Goal: Task Accomplishment & Management: Use online tool/utility

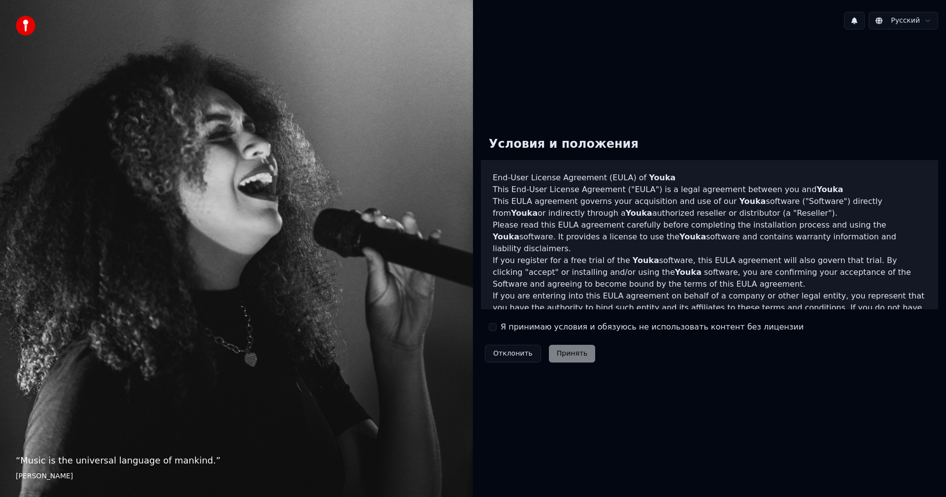
click at [492, 324] on button "Я принимаю условия и обязуюсь не использовать контент без лицензии" at bounding box center [493, 327] width 8 height 8
click at [564, 352] on button "Принять" at bounding box center [572, 354] width 47 height 18
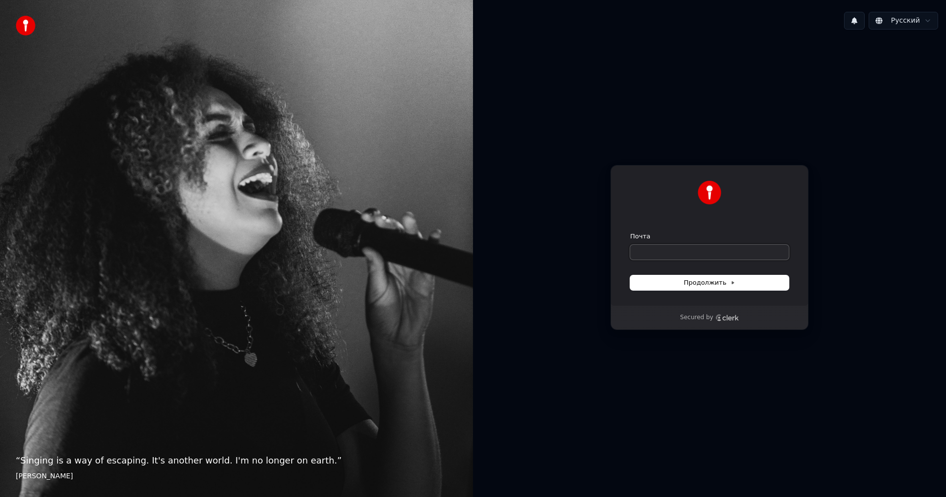
click at [707, 253] on input "Почта" at bounding box center [709, 252] width 159 height 15
click at [630, 232] on button "submit" at bounding box center [630, 232] width 0 height 0
type input "**********"
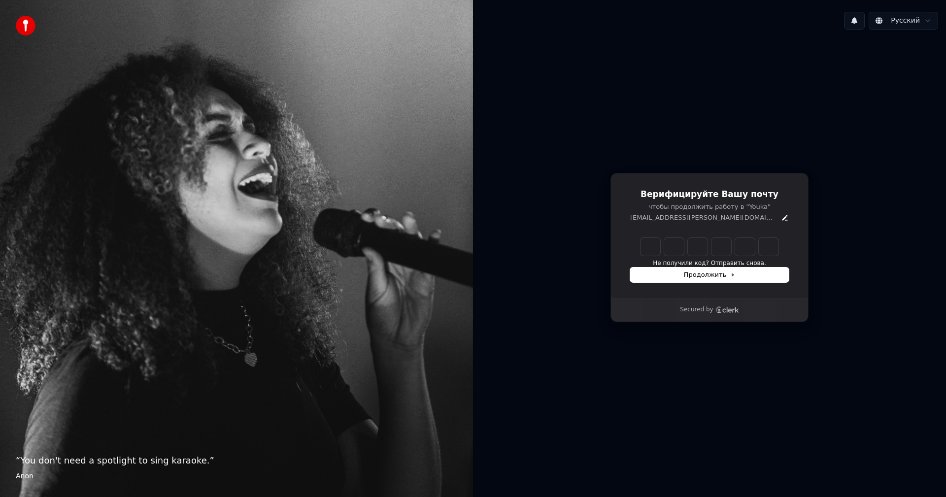
click at [692, 244] on input "Enter verification code" at bounding box center [709, 247] width 138 height 18
paste input "******"
type input "******"
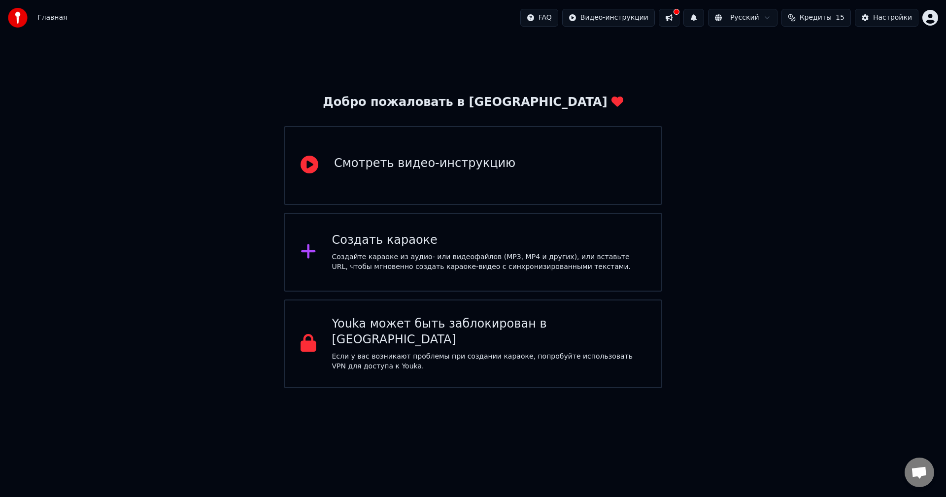
click at [418, 250] on div "Создать караоке Создайте караоке из аудио- или видеофайлов (MP3, MP4 и других),…" at bounding box center [489, 251] width 314 height 39
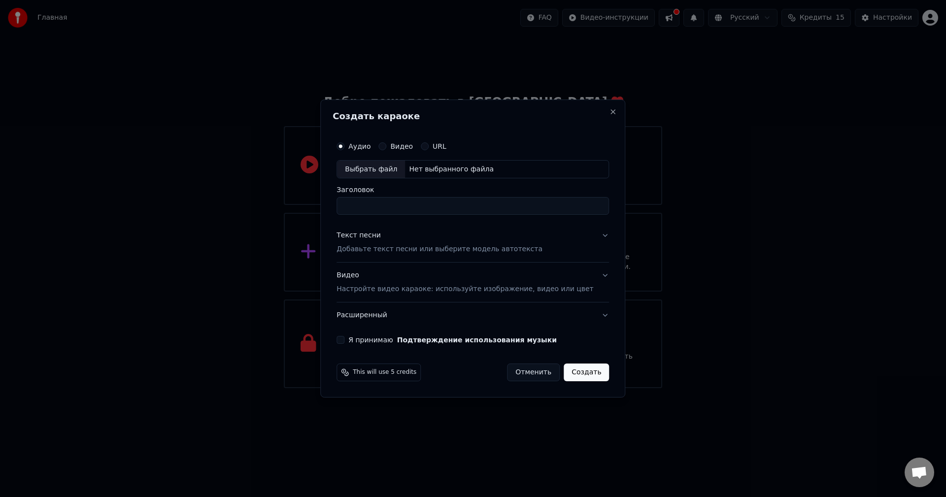
click at [385, 205] on input "Заголовок" at bounding box center [472, 207] width 272 height 18
click at [422, 167] on div "Нет выбранного файла" at bounding box center [451, 170] width 93 height 10
type input "**********"
click at [420, 250] on p "Добавьте текст песни или выберите модель автотекста" at bounding box center [439, 250] width 206 height 10
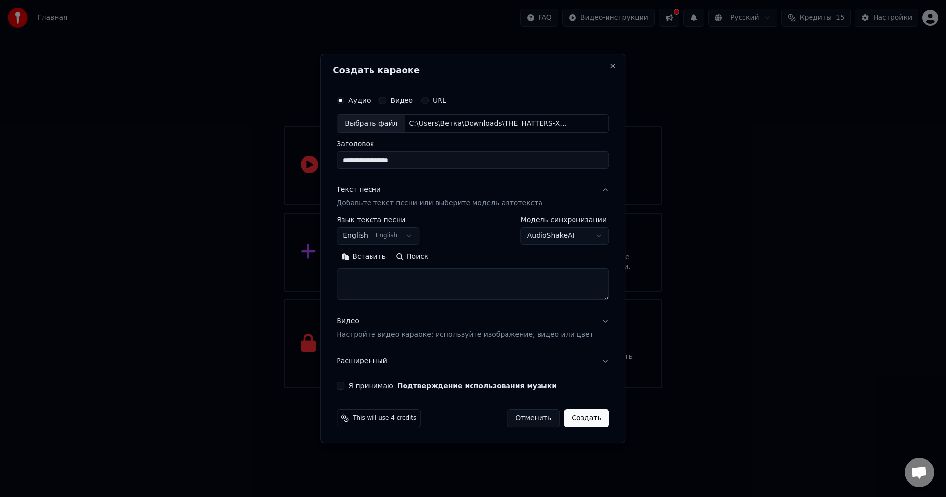
click at [391, 283] on textarea at bounding box center [472, 285] width 272 height 32
click at [404, 279] on textarea at bounding box center [472, 285] width 272 height 32
paste textarea "**********"
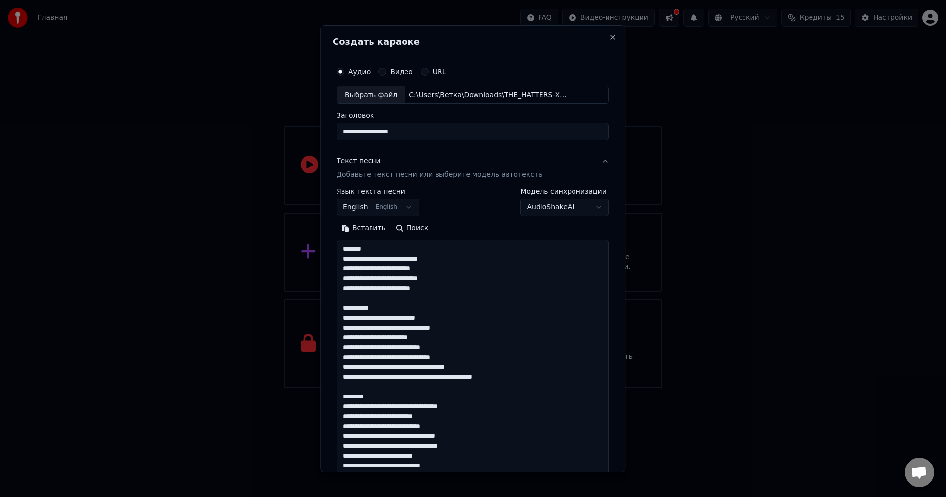
scroll to position [525, 0]
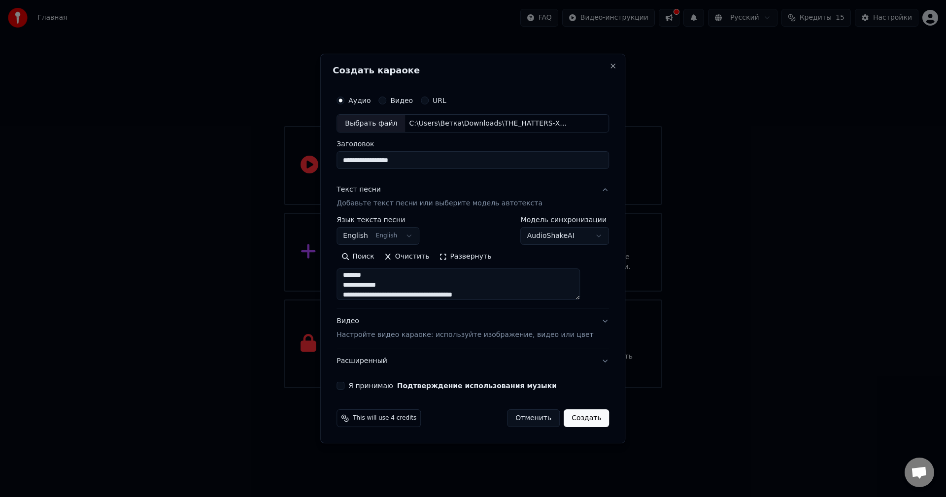
click at [398, 275] on textarea at bounding box center [457, 285] width 243 height 32
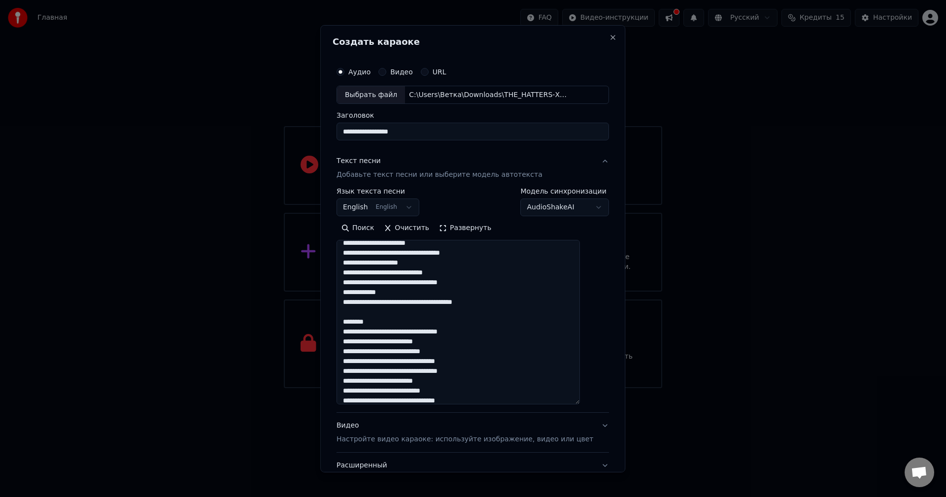
scroll to position [335, 0]
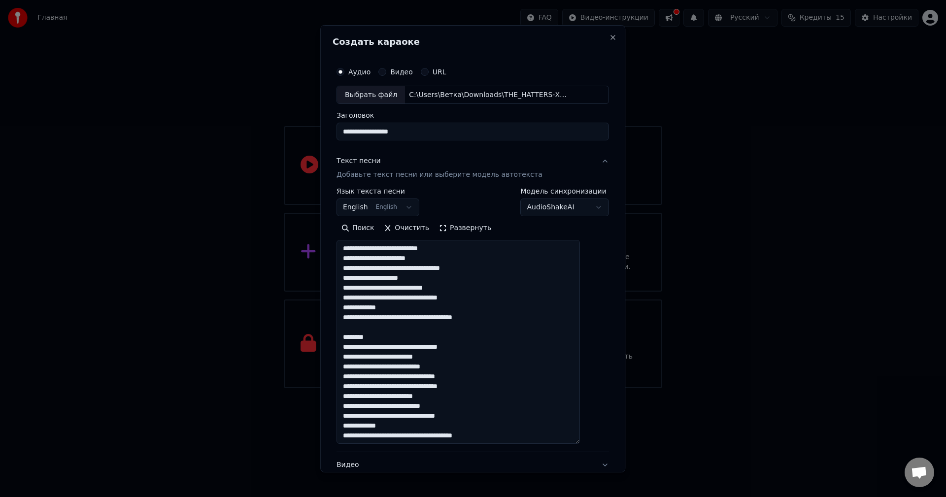
drag, startPoint x: 592, startPoint y: 299, endPoint x: 592, endPoint y: 441, distance: 142.4
click at [592, 441] on div "**********" at bounding box center [472, 298] width 280 height 480
drag, startPoint x: 382, startPoint y: 334, endPoint x: 350, endPoint y: 329, distance: 32.5
click at [350, 329] on textarea at bounding box center [457, 342] width 243 height 205
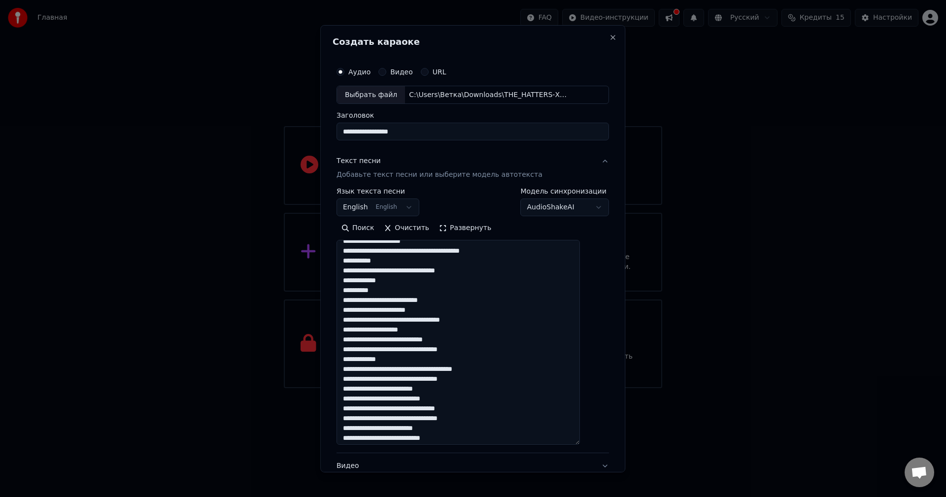
scroll to position [266, 0]
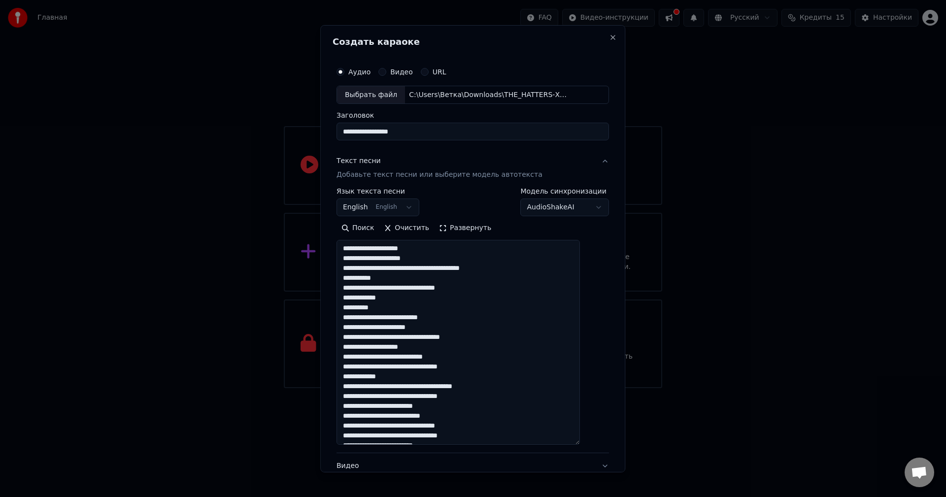
click at [337, 311] on div "**********" at bounding box center [472, 248] width 305 height 447
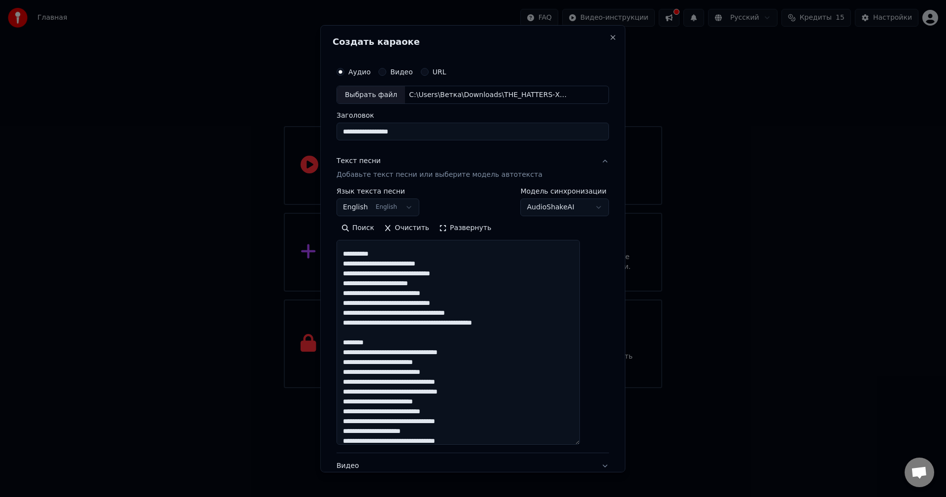
scroll to position [164, 0]
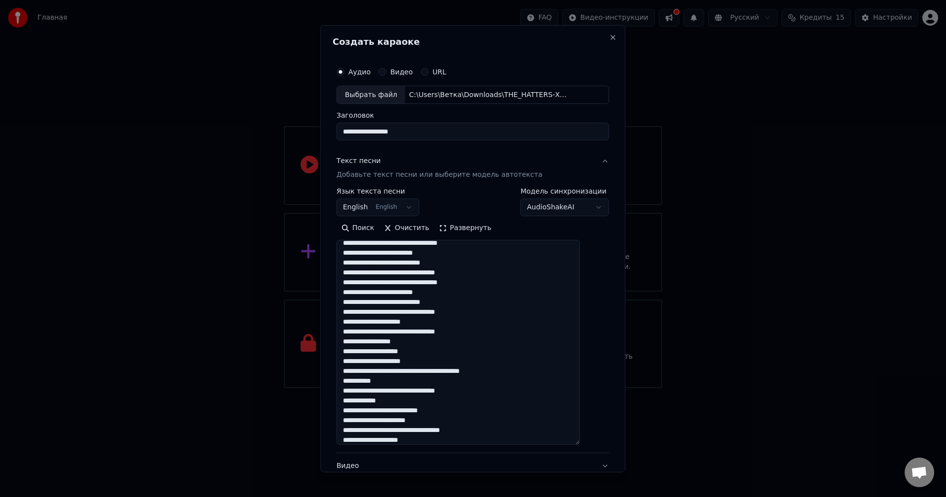
drag, startPoint x: 408, startPoint y: 298, endPoint x: 351, endPoint y: 325, distance: 63.0
click at [351, 325] on textarea at bounding box center [457, 342] width 243 height 205
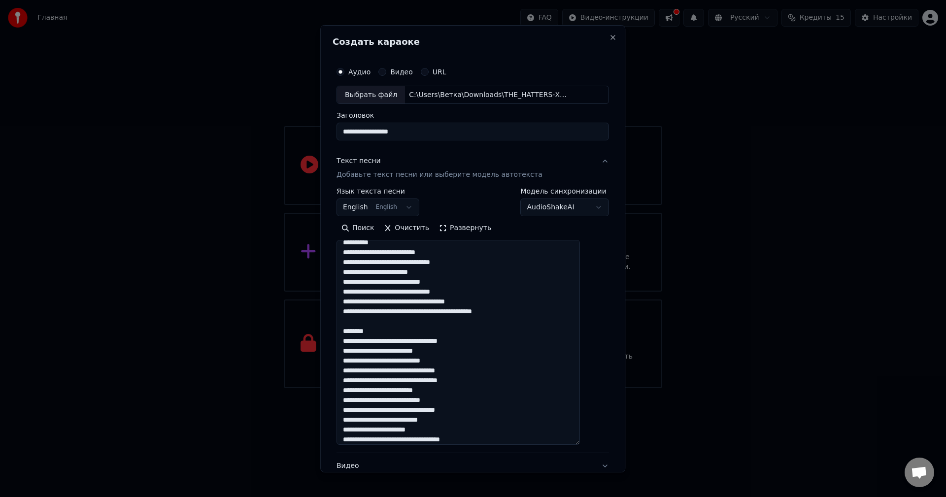
scroll to position [65, 0]
drag, startPoint x: 387, startPoint y: 332, endPoint x: 357, endPoint y: 320, distance: 32.9
click at [357, 320] on textarea at bounding box center [457, 342] width 243 height 205
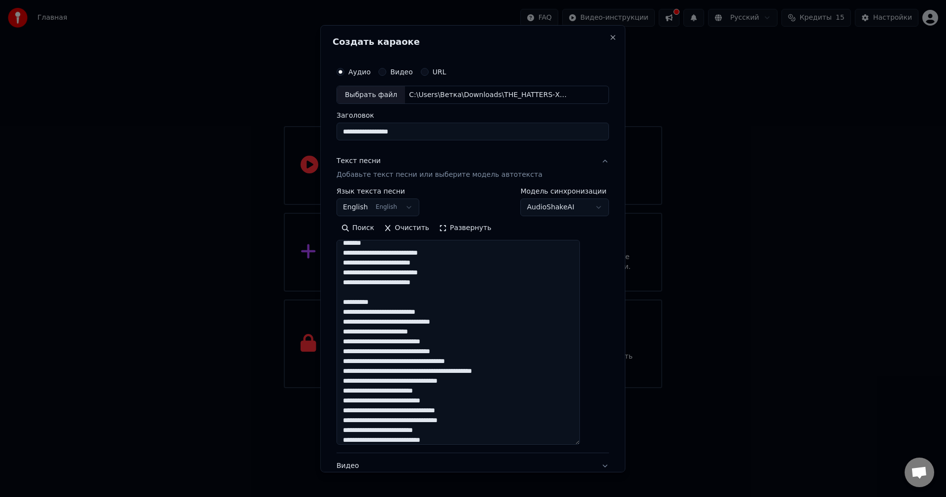
scroll to position [0, 0]
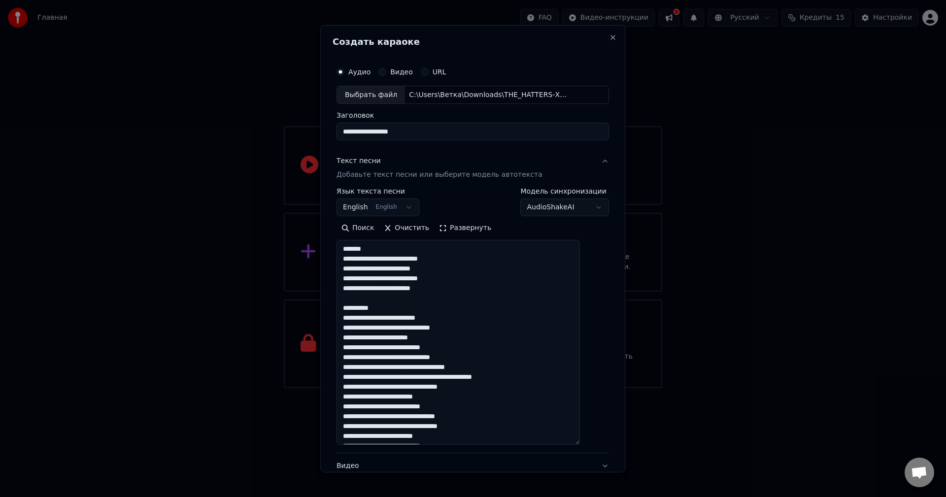
drag, startPoint x: 393, startPoint y: 304, endPoint x: 341, endPoint y: 295, distance: 52.6
click at [341, 295] on div "**********" at bounding box center [472, 248] width 305 height 447
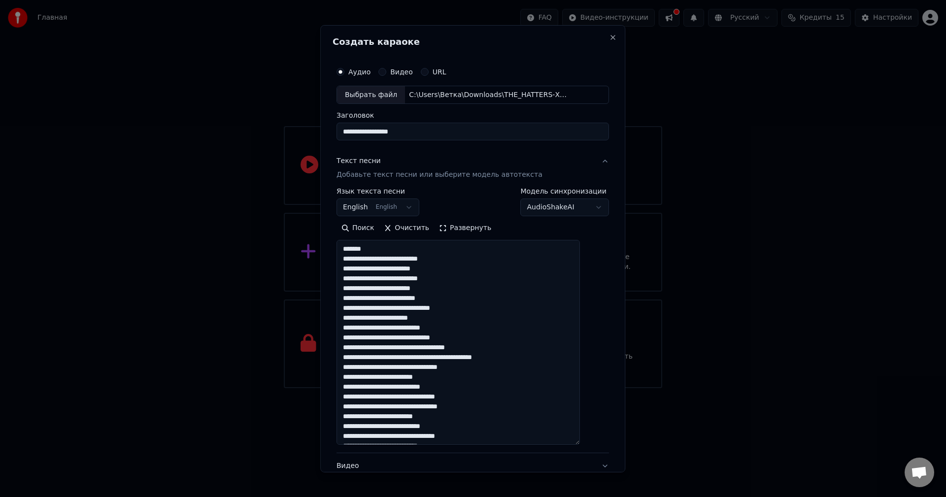
drag, startPoint x: 381, startPoint y: 249, endPoint x: 343, endPoint y: 249, distance: 37.9
click at [343, 249] on div "**********" at bounding box center [472, 298] width 280 height 481
click at [353, 257] on textarea at bounding box center [457, 342] width 243 height 205
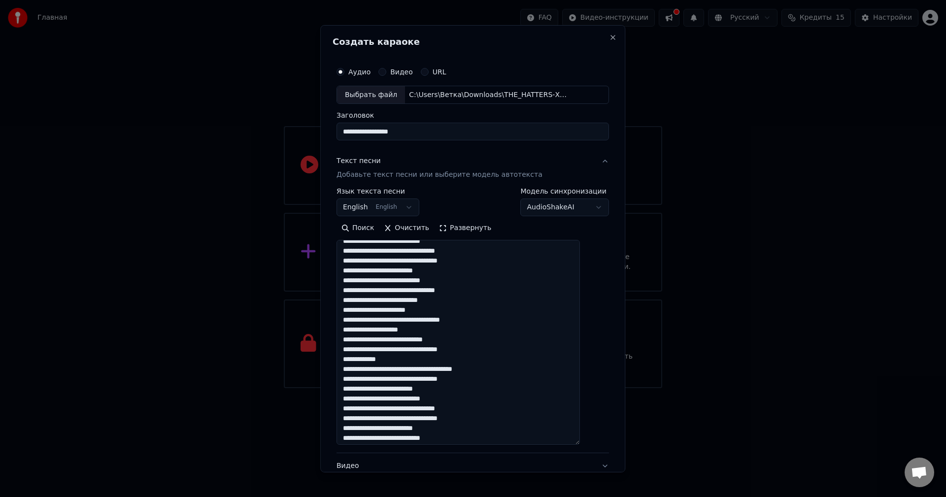
scroll to position [168, 0]
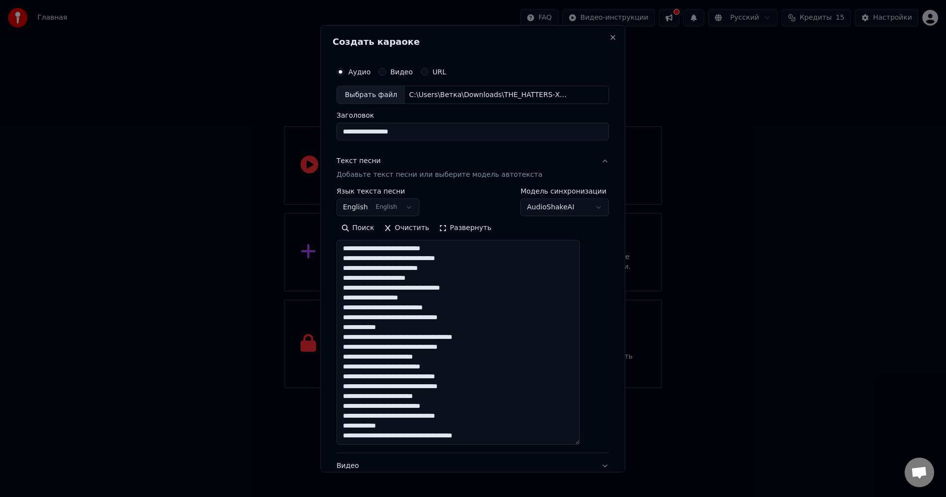
type textarea "**********"
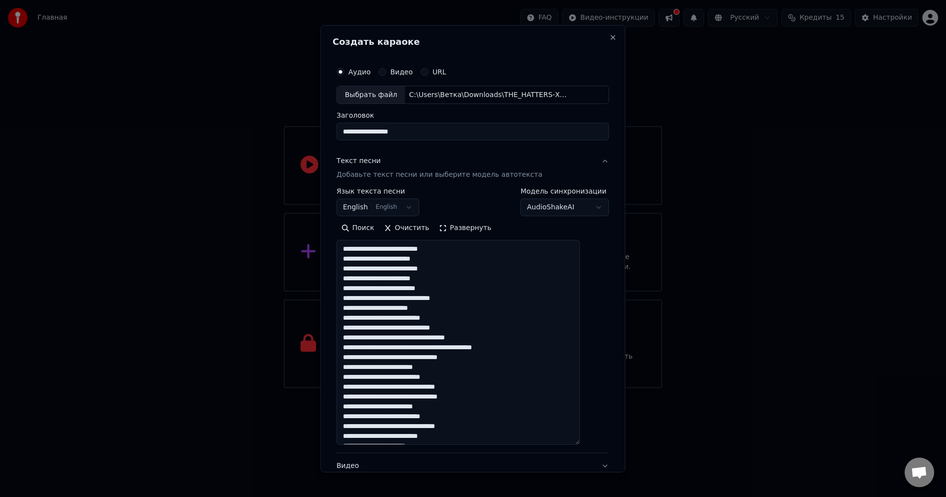
drag, startPoint x: 504, startPoint y: 439, endPoint x: 319, endPoint y: 162, distance: 333.2
click at [319, 162] on body "**********" at bounding box center [473, 194] width 946 height 388
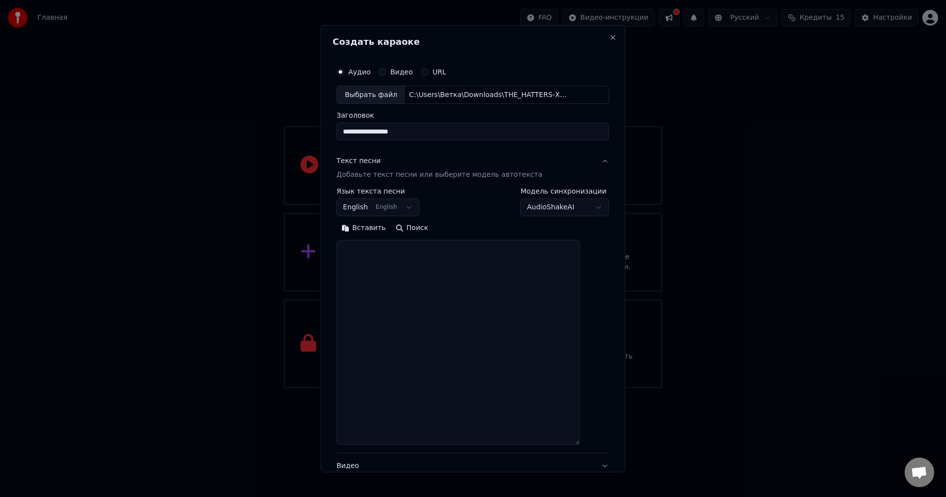
paste textarea "**********"
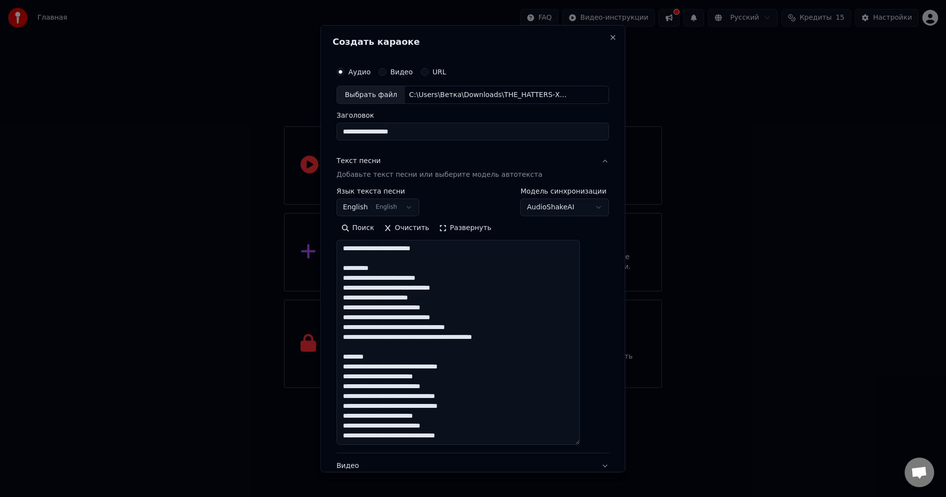
scroll to position [60, 0]
click at [491, 439] on textarea "**********" at bounding box center [457, 342] width 243 height 205
paste textarea "**********"
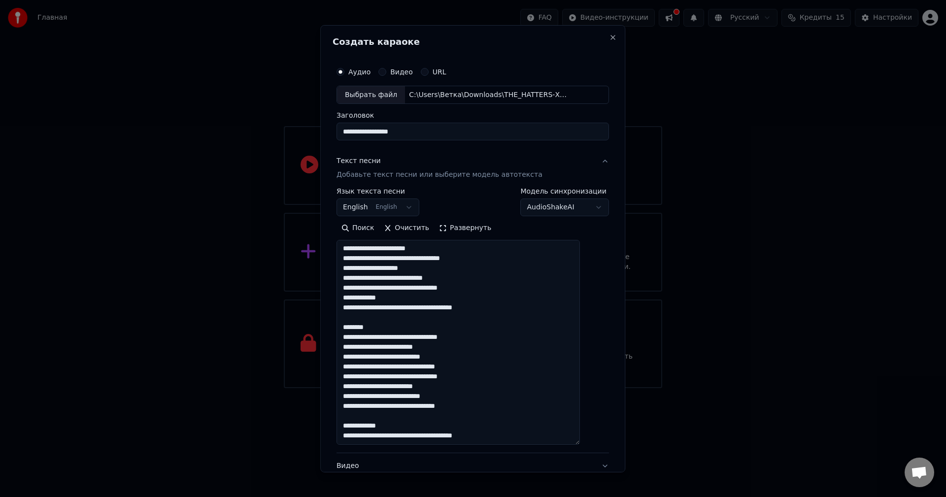
scroll to position [276, 0]
drag, startPoint x: 380, startPoint y: 322, endPoint x: 360, endPoint y: 330, distance: 21.2
click at [360, 330] on textarea at bounding box center [457, 342] width 243 height 205
drag, startPoint x: 389, startPoint y: 327, endPoint x: 360, endPoint y: 332, distance: 28.9
click at [352, 330] on textarea at bounding box center [457, 342] width 243 height 205
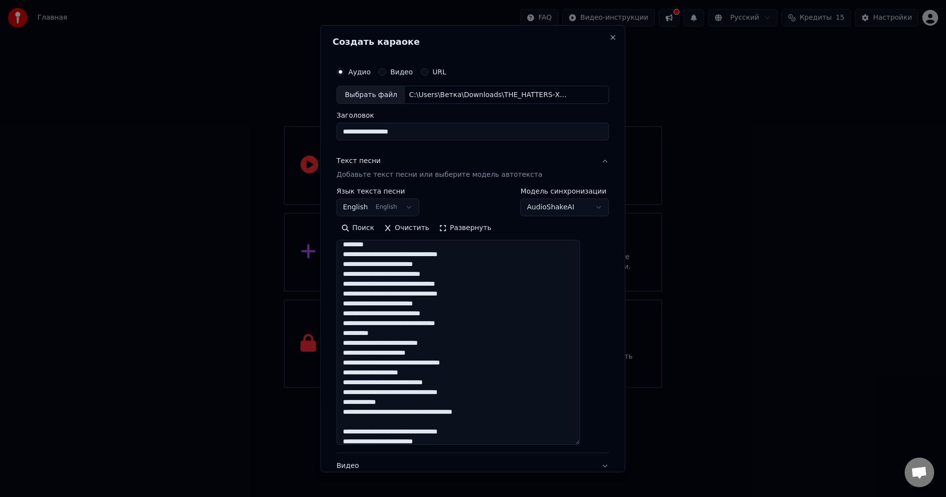
scroll to position [69, 0]
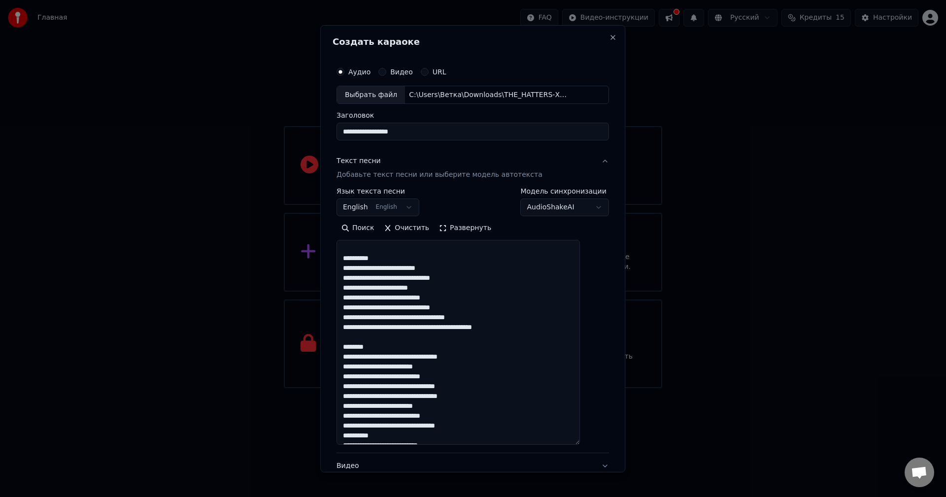
drag, startPoint x: 385, startPoint y: 346, endPoint x: 353, endPoint y: 334, distance: 34.6
click at [353, 334] on textarea at bounding box center [457, 342] width 243 height 205
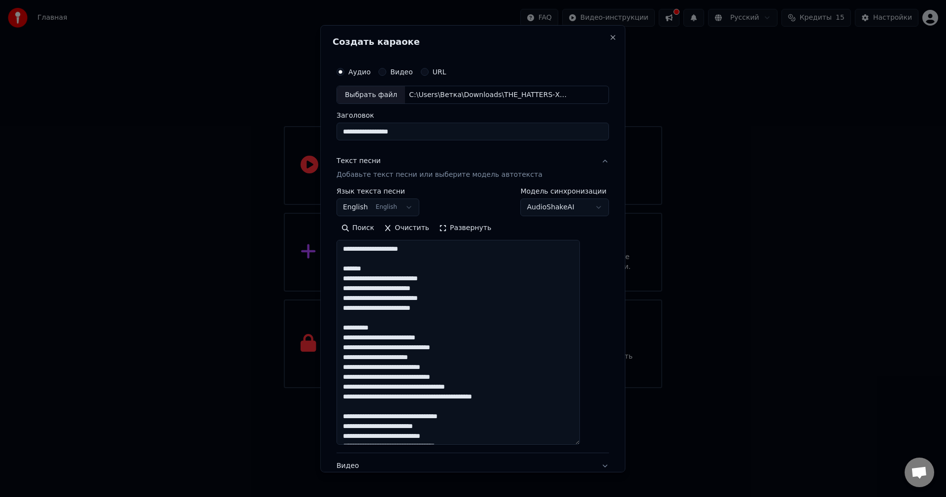
drag, startPoint x: 384, startPoint y: 328, endPoint x: 344, endPoint y: 312, distance: 42.3
click at [344, 312] on div "**********" at bounding box center [472, 298] width 280 height 481
click at [385, 324] on textarea at bounding box center [457, 342] width 243 height 205
drag, startPoint x: 373, startPoint y: 324, endPoint x: 352, endPoint y: 317, distance: 22.3
click at [352, 317] on textarea at bounding box center [457, 342] width 243 height 205
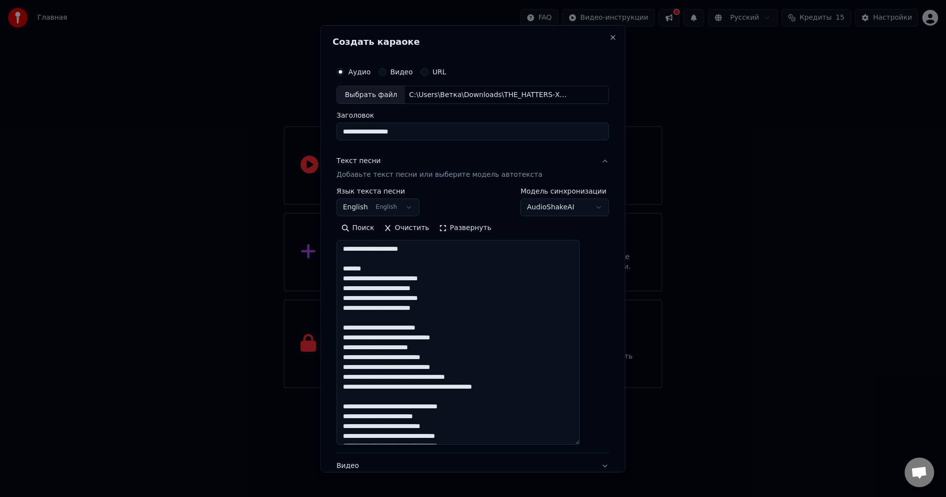
drag, startPoint x: 383, startPoint y: 270, endPoint x: 353, endPoint y: 251, distance: 35.4
click at [353, 251] on textarea at bounding box center [457, 342] width 243 height 205
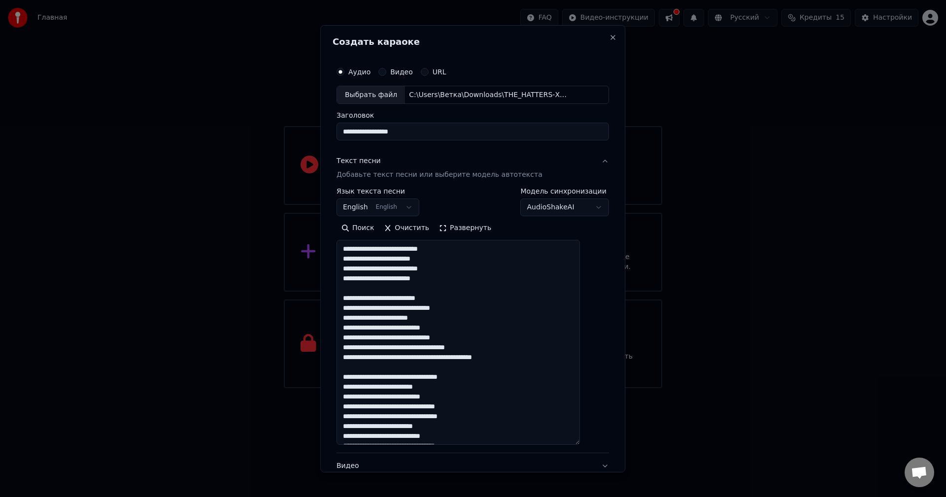
scroll to position [217, 0]
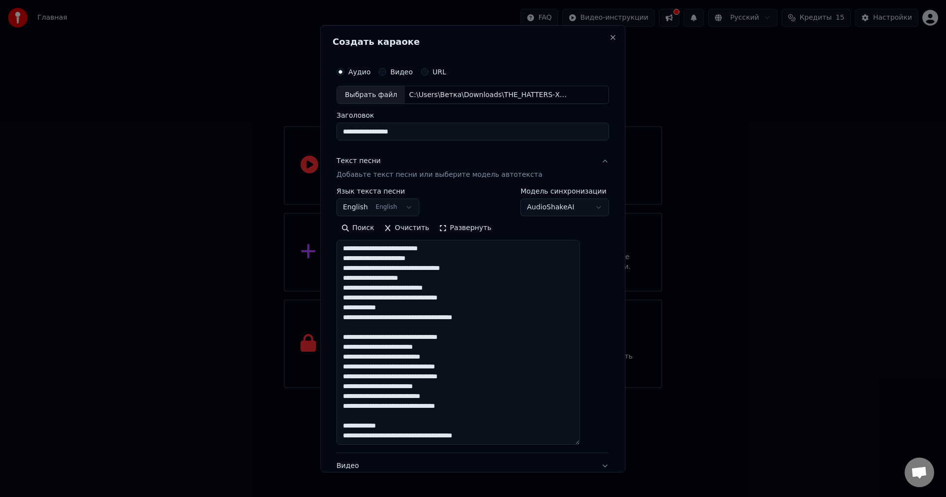
type textarea "**********"
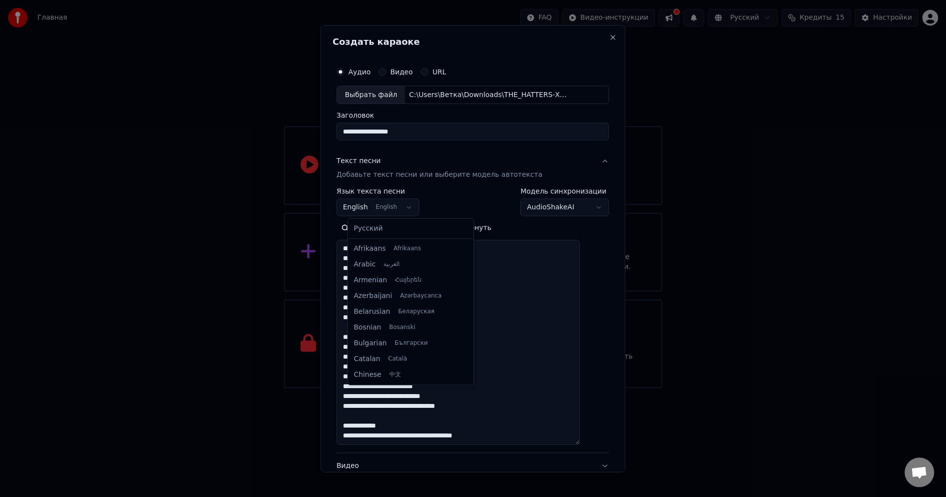
click at [401, 201] on body "**********" at bounding box center [473, 194] width 946 height 388
select select "**"
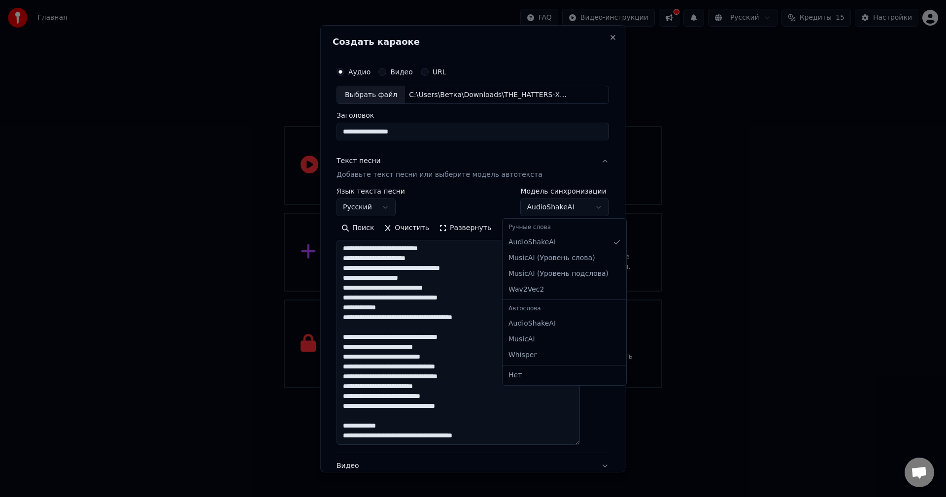
click at [533, 210] on body "**********" at bounding box center [473, 194] width 946 height 388
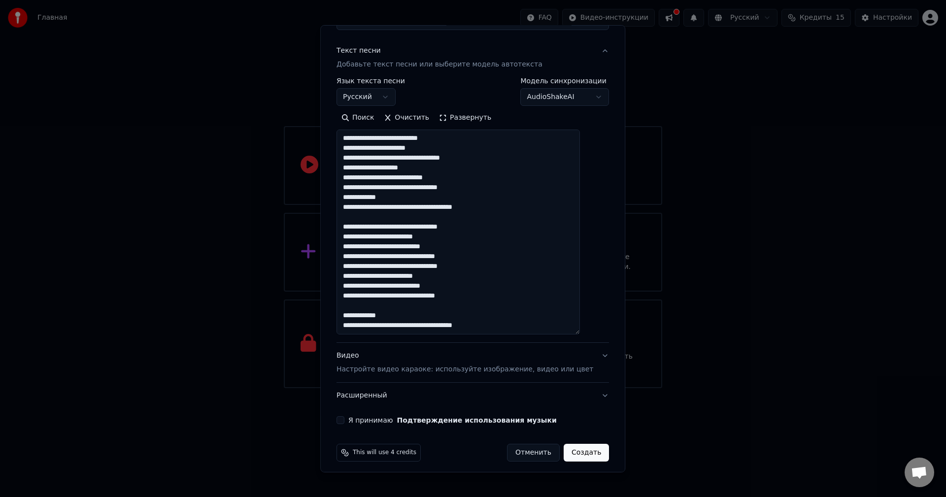
scroll to position [116, 0]
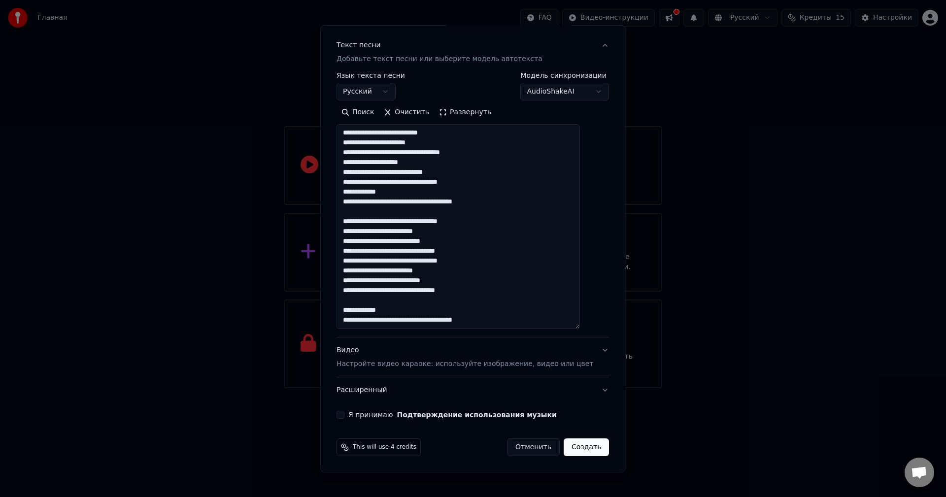
click at [356, 416] on div "Я принимаю Подтверждение использования музыки" at bounding box center [472, 415] width 272 height 8
click at [344, 415] on button "Я принимаю Подтверждение использования музыки" at bounding box center [340, 415] width 8 height 8
click at [565, 452] on button "Создать" at bounding box center [586, 447] width 45 height 18
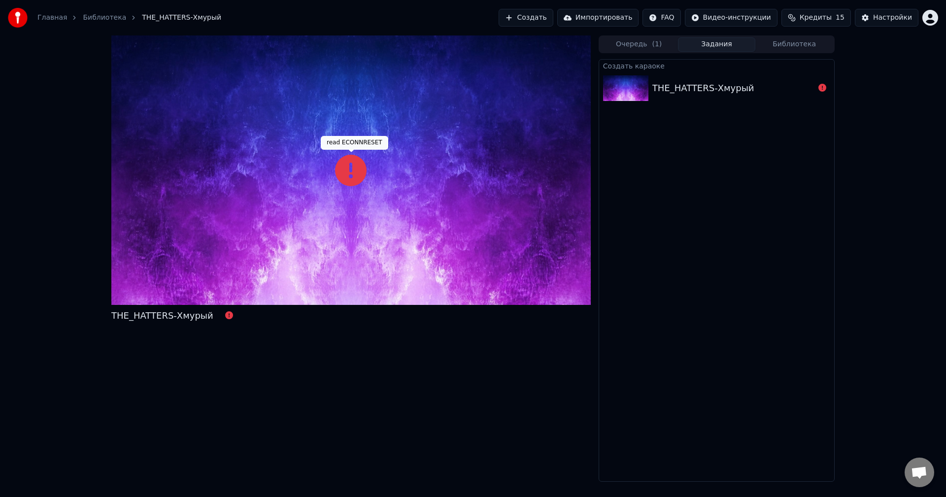
click at [343, 173] on icon at bounding box center [351, 171] width 32 height 32
click at [727, 83] on div "THE_HATTERS-Хмурый" at bounding box center [703, 88] width 102 height 14
click at [550, 24] on button "Создать" at bounding box center [525, 18] width 54 height 18
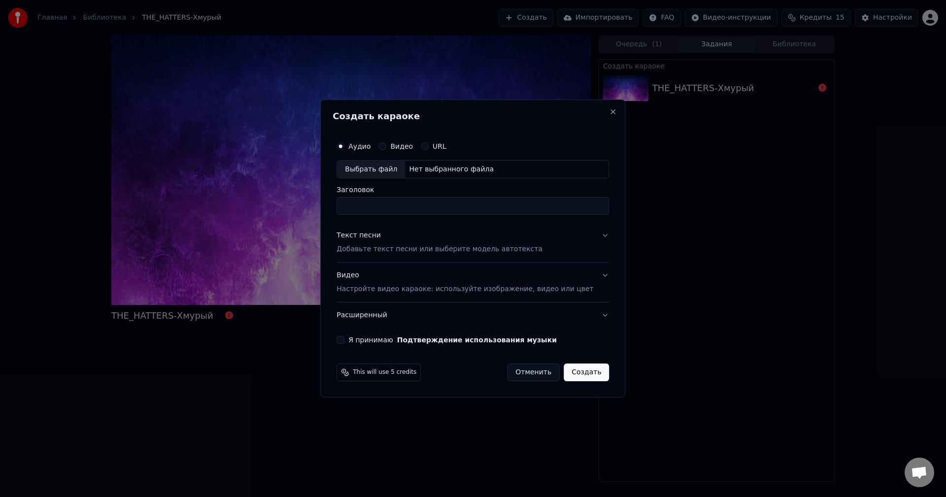
click at [390, 252] on p "Добавьте текст песни или выберите модель автотекста" at bounding box center [439, 250] width 206 height 10
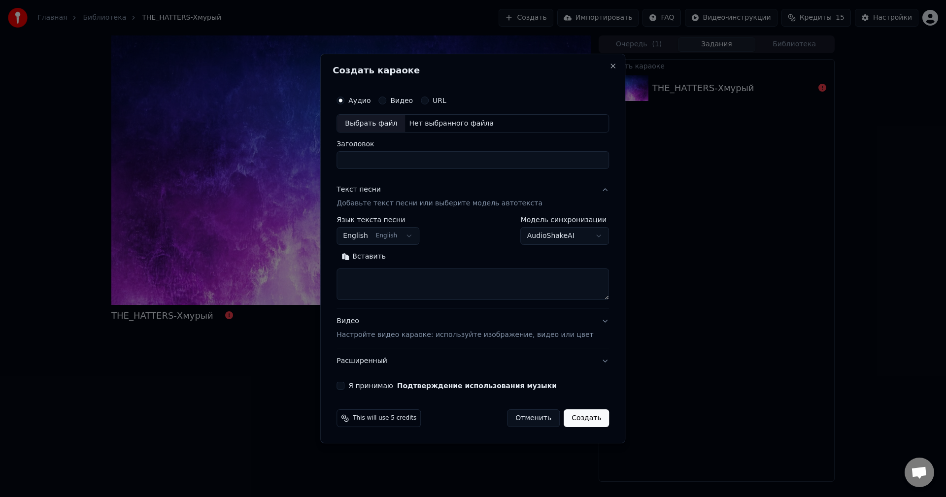
click at [408, 155] on input "Заголовок" at bounding box center [472, 161] width 272 height 18
click at [453, 123] on div "Нет выбранного файла" at bounding box center [451, 124] width 93 height 10
type input "**********"
click at [427, 332] on p "Настройте видео караоке: используйте изображение, видео или цвет" at bounding box center [464, 335] width 257 height 10
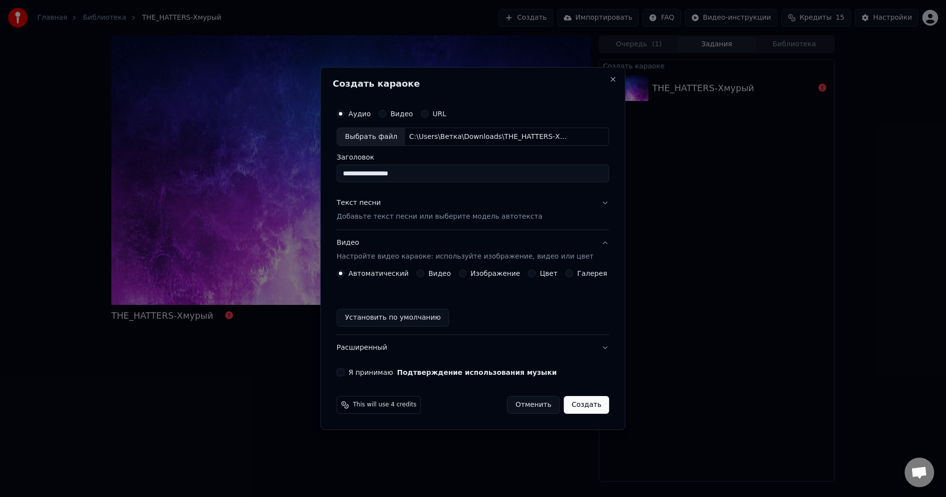
click at [410, 315] on button "Установить по умолчанию" at bounding box center [392, 318] width 112 height 18
click at [369, 318] on div "Saved" at bounding box center [472, 318] width 272 height 18
click at [466, 273] on button "Изображение" at bounding box center [463, 273] width 8 height 8
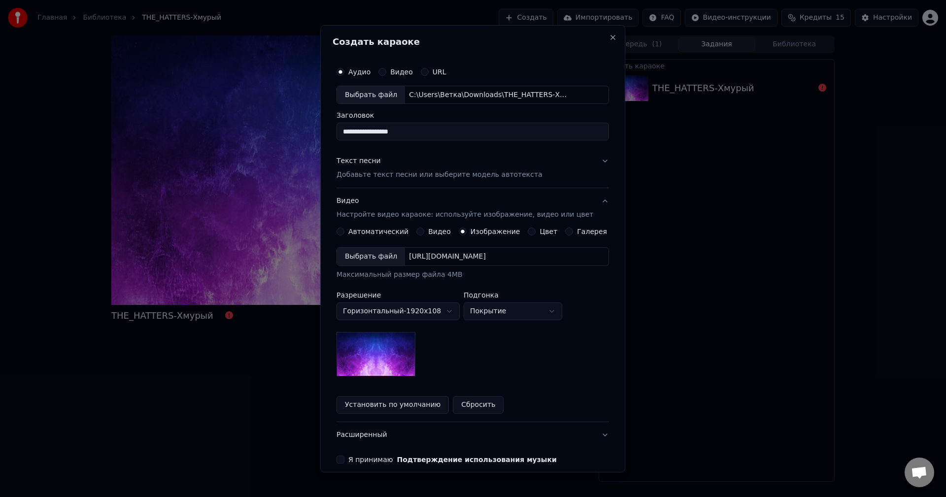
click at [395, 342] on img at bounding box center [375, 354] width 79 height 44
click at [515, 315] on body "**********" at bounding box center [473, 248] width 946 height 497
click at [429, 256] on div "[URL][DOMAIN_NAME]" at bounding box center [447, 257] width 85 height 10
click at [411, 316] on body "**********" at bounding box center [473, 248] width 946 height 497
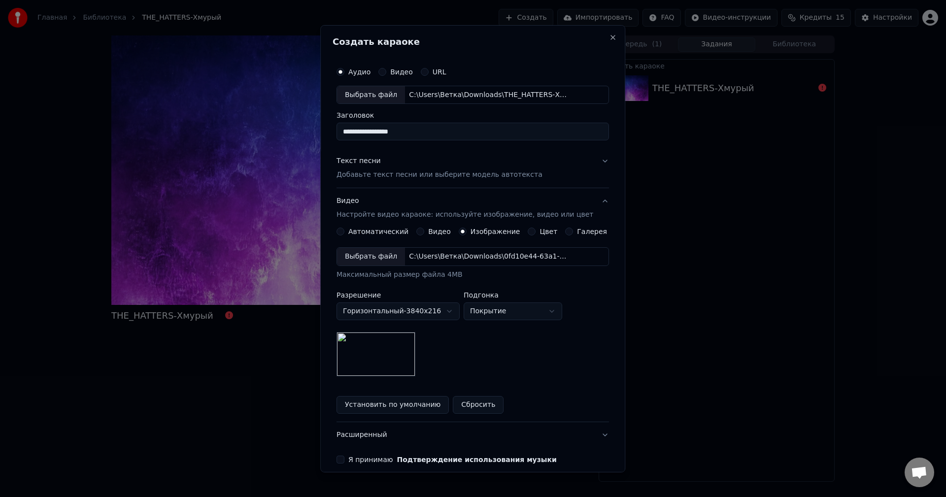
click at [402, 309] on body "**********" at bounding box center [473, 248] width 946 height 497
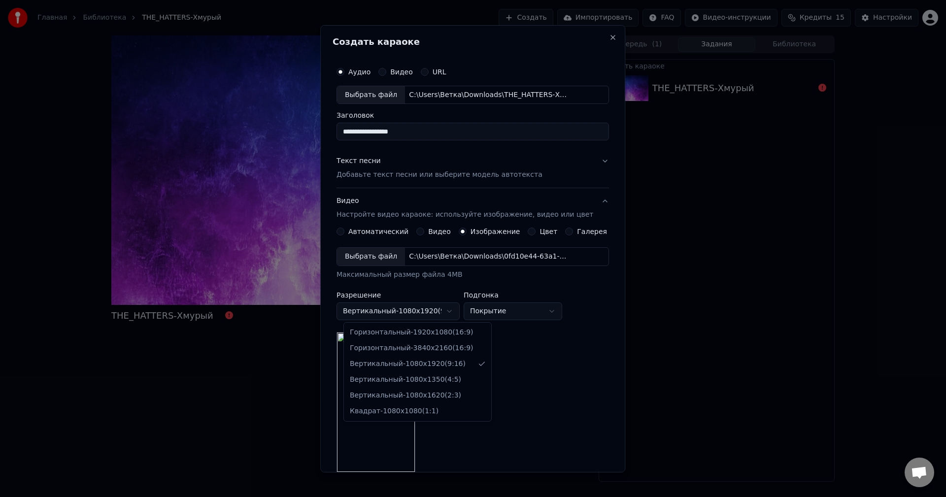
click at [422, 307] on body "**********" at bounding box center [473, 248] width 946 height 497
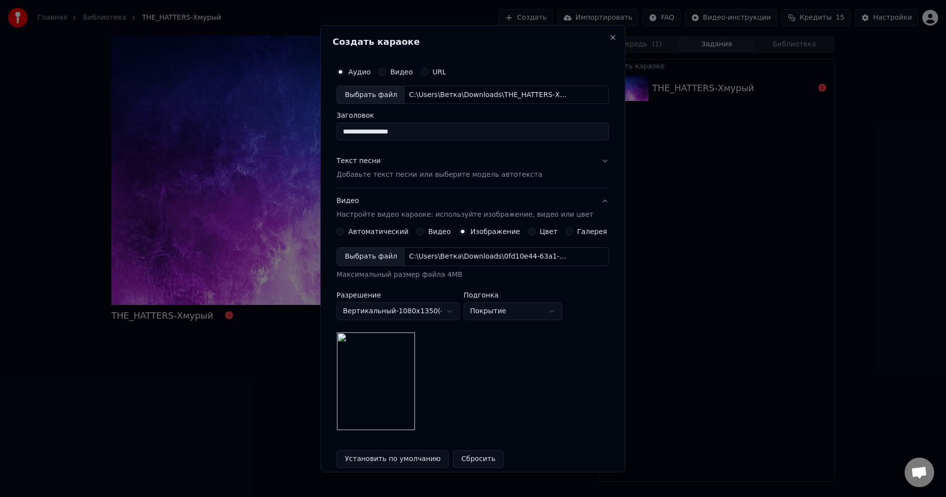
scroll to position [49, 0]
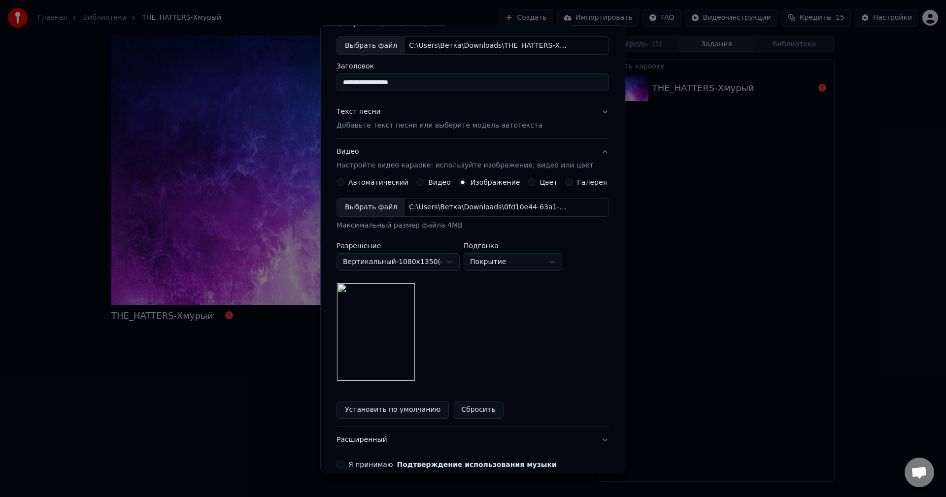
click at [421, 268] on body "**********" at bounding box center [473, 248] width 946 height 497
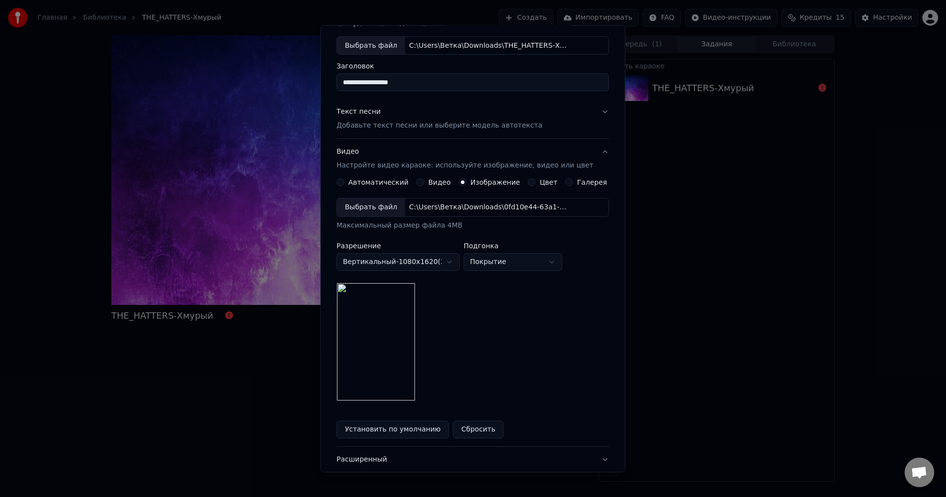
click at [399, 255] on body "**********" at bounding box center [473, 248] width 946 height 497
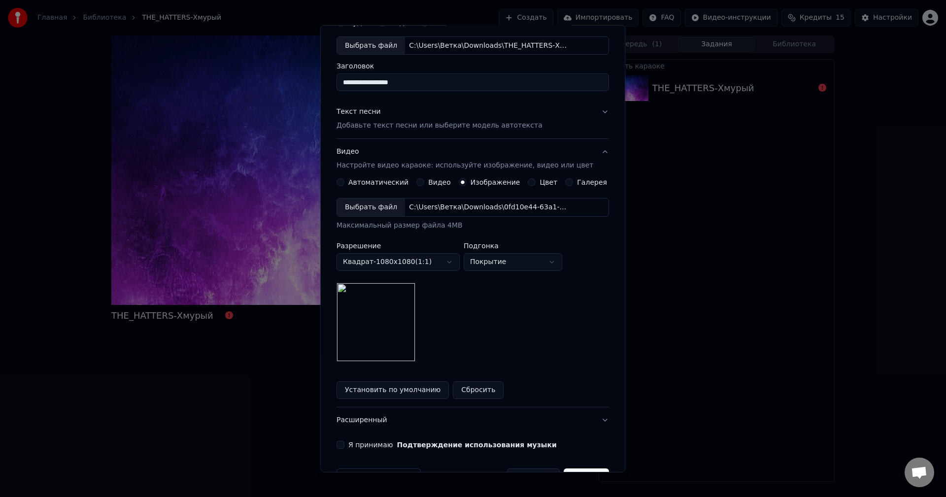
click at [408, 264] on body "**********" at bounding box center [473, 248] width 946 height 497
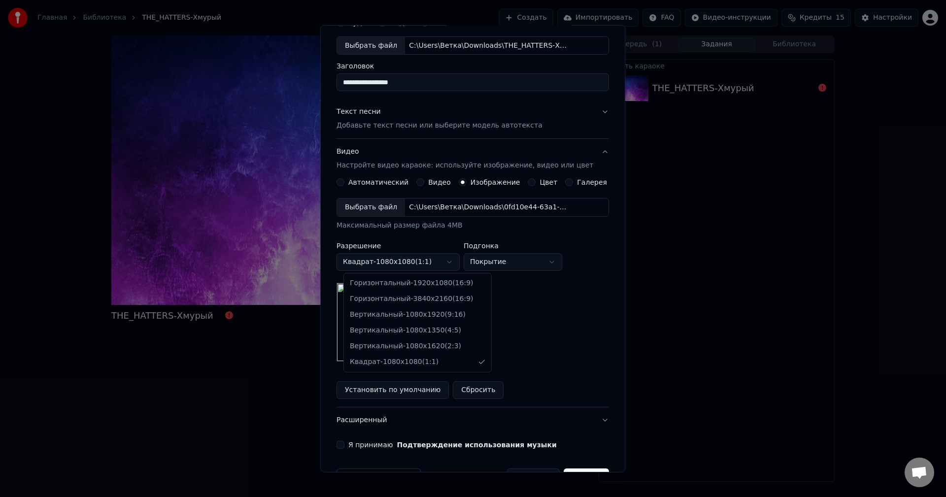
select select "*********"
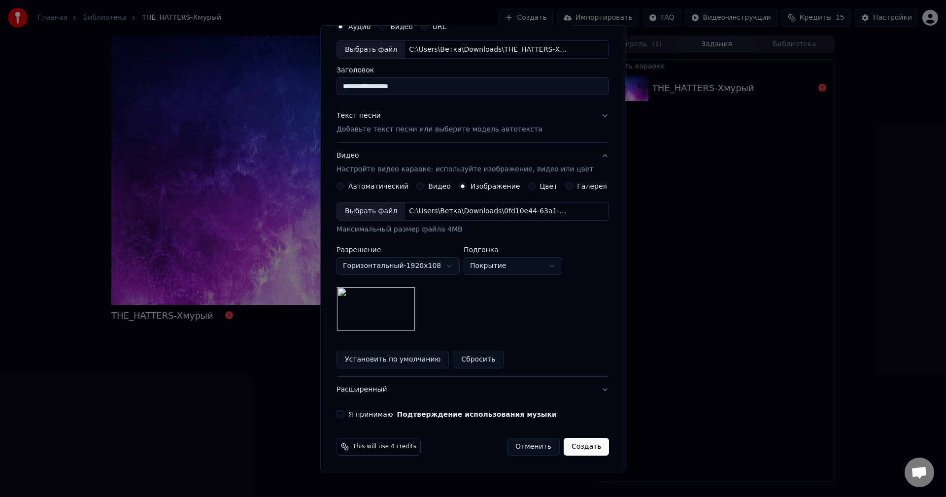
click at [381, 305] on img at bounding box center [375, 309] width 79 height 44
click at [418, 361] on button "Установить по умолчанию" at bounding box center [392, 360] width 112 height 18
click at [513, 268] on body "**********" at bounding box center [473, 248] width 946 height 497
click at [503, 264] on body "**********" at bounding box center [473, 248] width 946 height 497
click at [503, 261] on body "**********" at bounding box center [473, 248] width 946 height 497
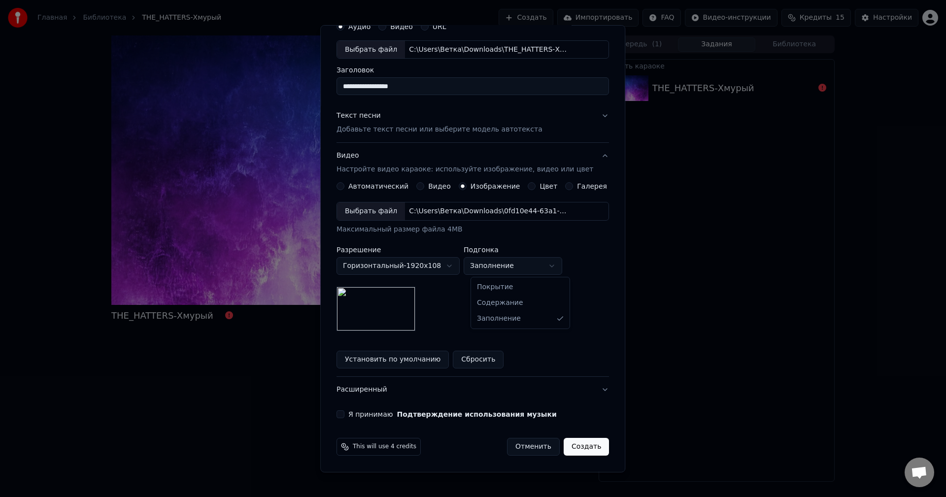
select select "*******"
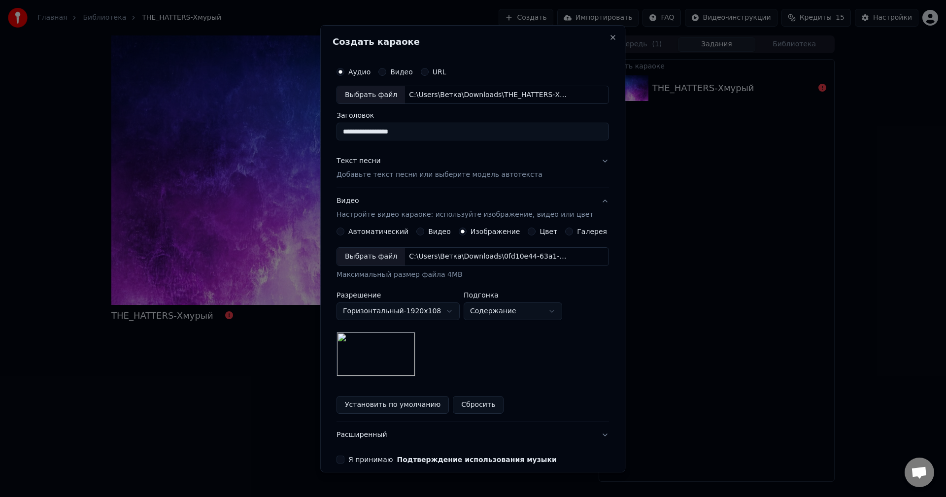
click at [419, 177] on p "Добавьте текст песни или выберите модель автотекста" at bounding box center [439, 175] width 206 height 10
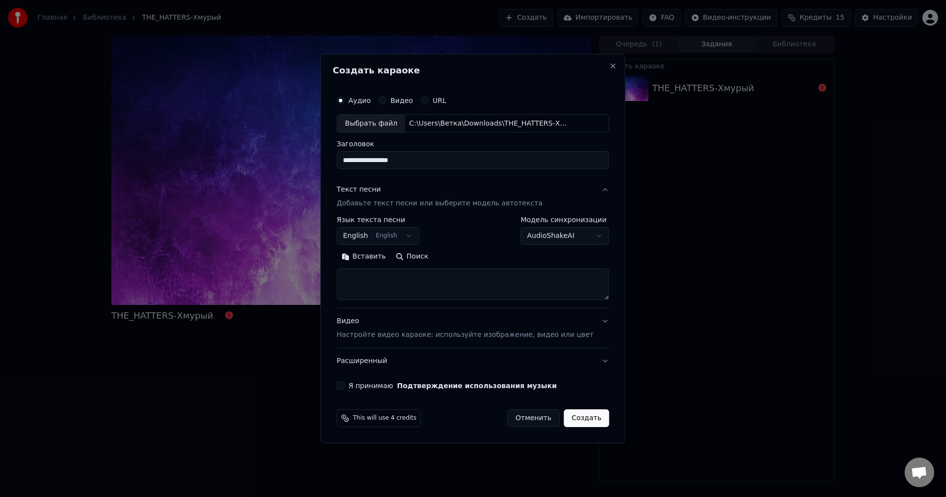
click at [421, 292] on textarea at bounding box center [472, 285] width 272 height 32
paste textarea "**********"
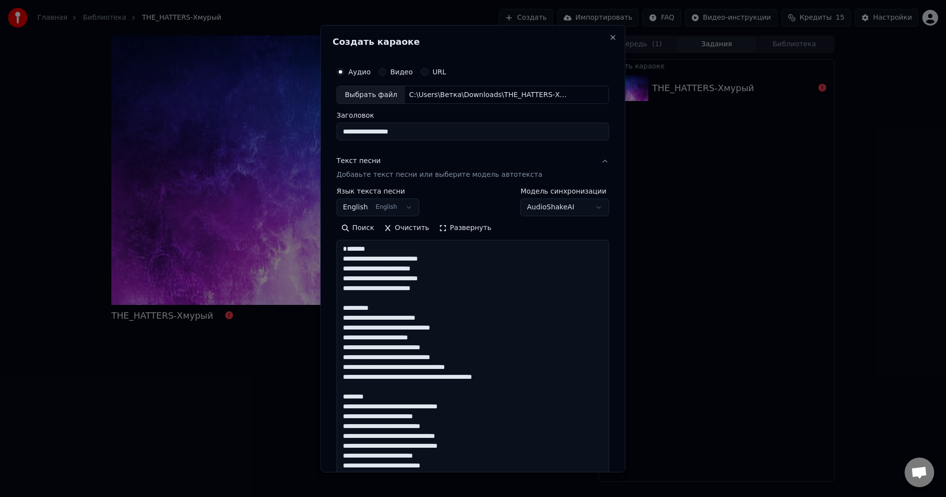
scroll to position [220, 0]
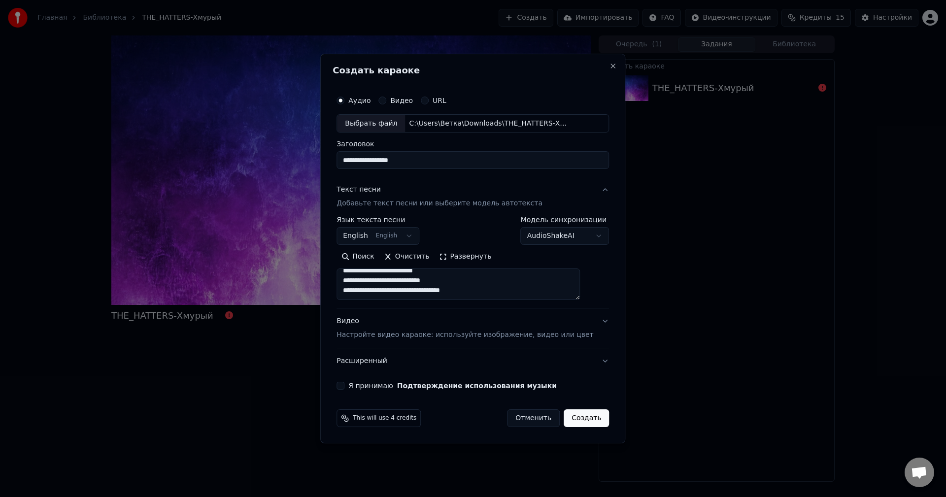
paste textarea "**********"
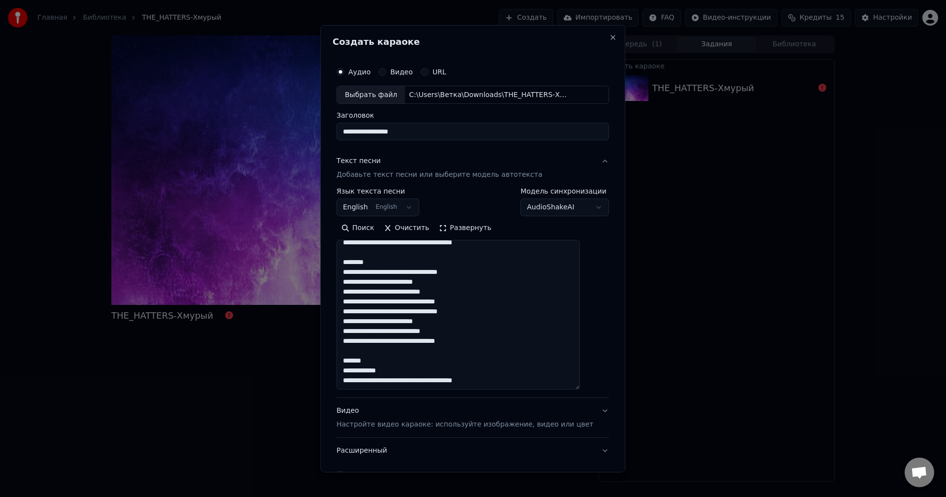
drag, startPoint x: 591, startPoint y: 296, endPoint x: 599, endPoint y: 387, distance: 91.5
click at [599, 387] on div "**********" at bounding box center [472, 248] width 305 height 447
drag, startPoint x: 378, startPoint y: 365, endPoint x: 354, endPoint y: 353, distance: 26.9
click at [354, 353] on textarea at bounding box center [457, 315] width 243 height 151
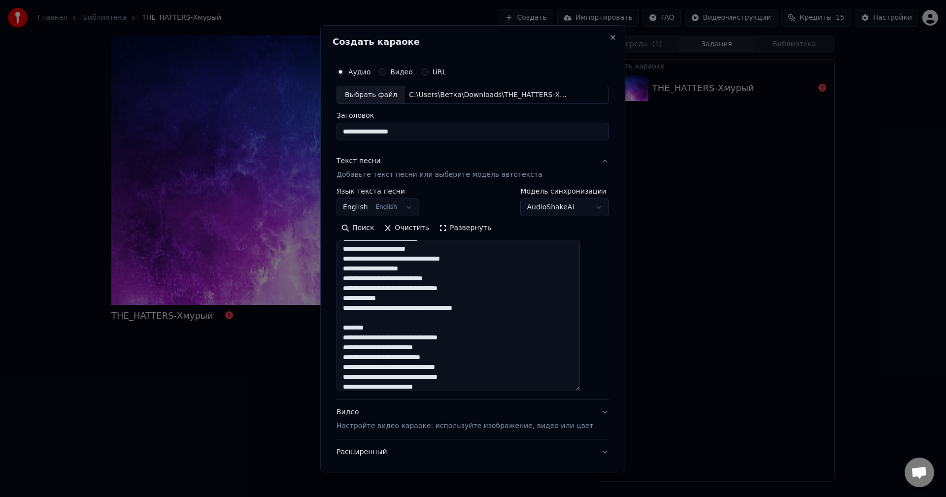
scroll to position [281, 0]
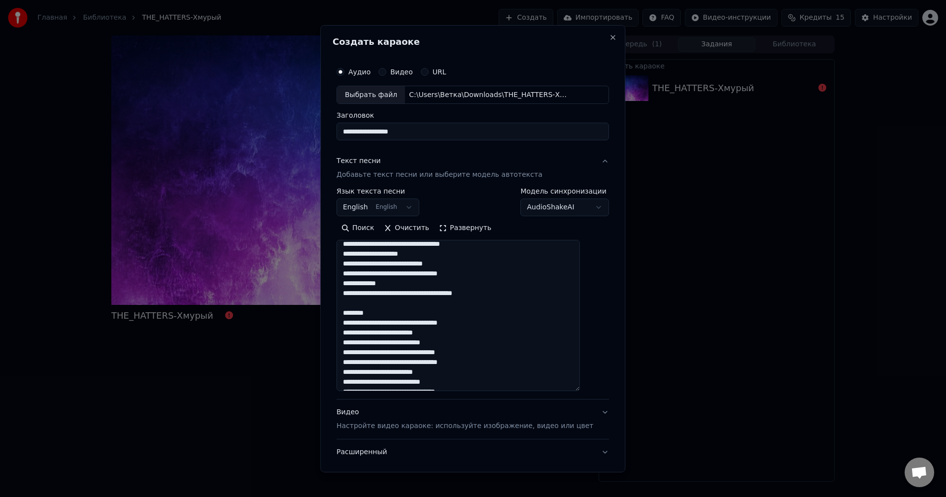
drag, startPoint x: 390, startPoint y: 326, endPoint x: 350, endPoint y: 312, distance: 42.1
click at [350, 312] on textarea at bounding box center [457, 315] width 243 height 151
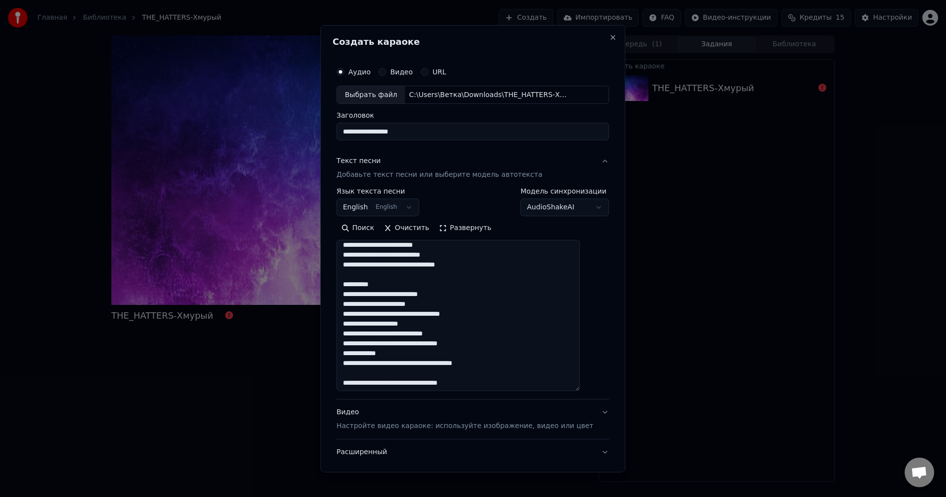
scroll to position [182, 0]
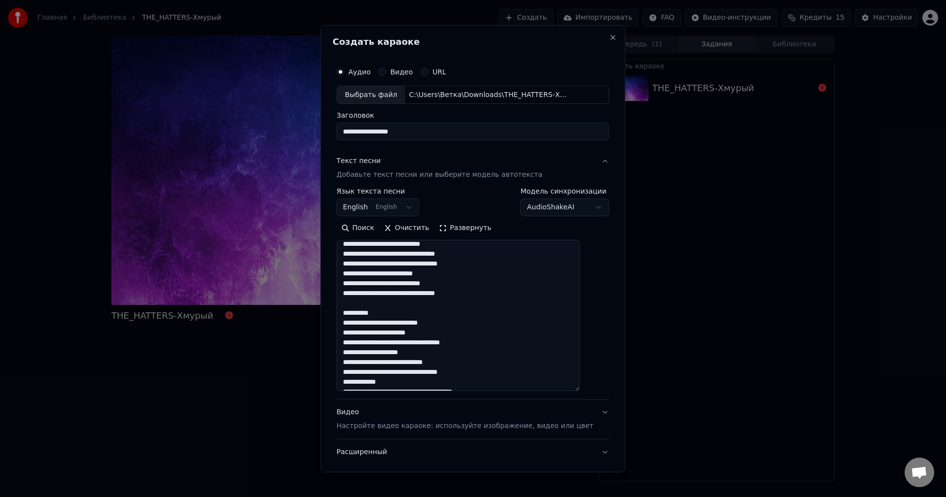
drag, startPoint x: 385, startPoint y: 323, endPoint x: 349, endPoint y: 311, distance: 37.9
click at [349, 311] on textarea at bounding box center [457, 315] width 243 height 151
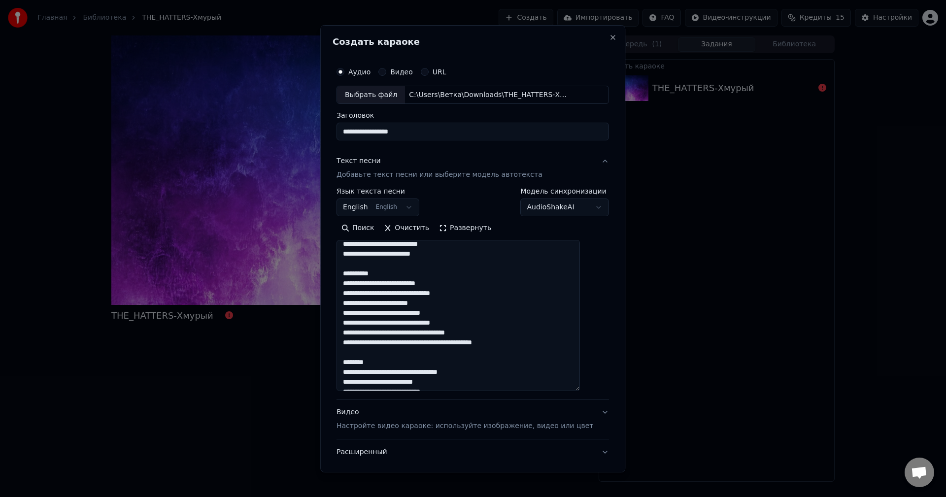
drag, startPoint x: 387, startPoint y: 371, endPoint x: 356, endPoint y: 359, distance: 33.2
click at [356, 359] on textarea at bounding box center [457, 315] width 243 height 151
drag, startPoint x: 389, startPoint y: 283, endPoint x: 358, endPoint y: 270, distance: 33.6
click at [358, 270] on textarea at bounding box center [457, 315] width 243 height 151
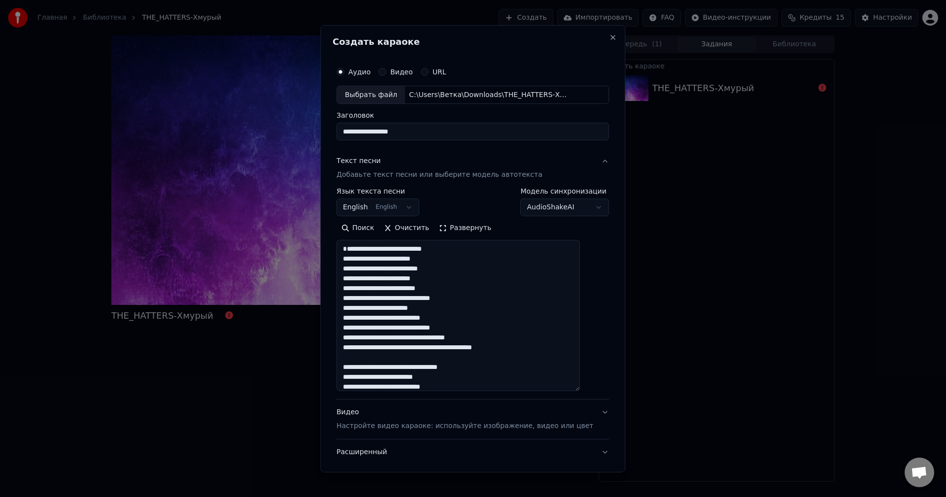
drag, startPoint x: 355, startPoint y: 256, endPoint x: 348, endPoint y: 243, distance: 14.4
click at [353, 259] on textarea at bounding box center [457, 315] width 243 height 151
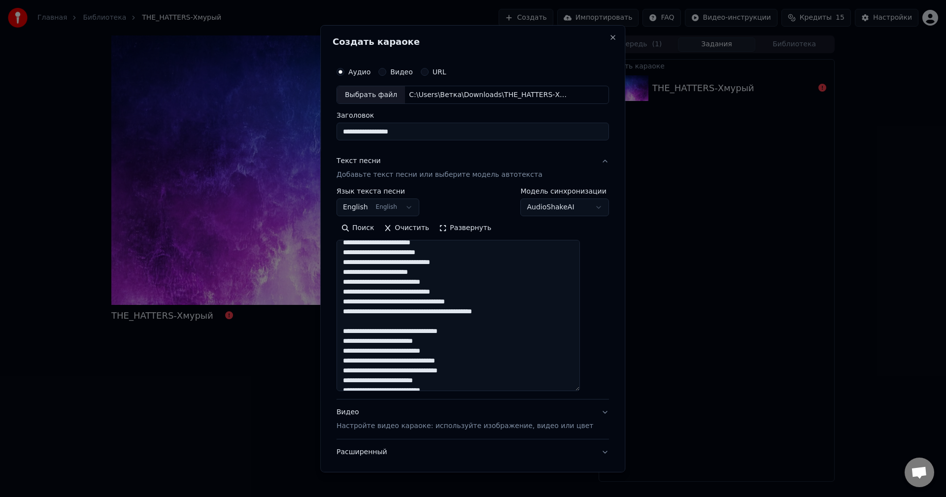
scroll to position [49, 0]
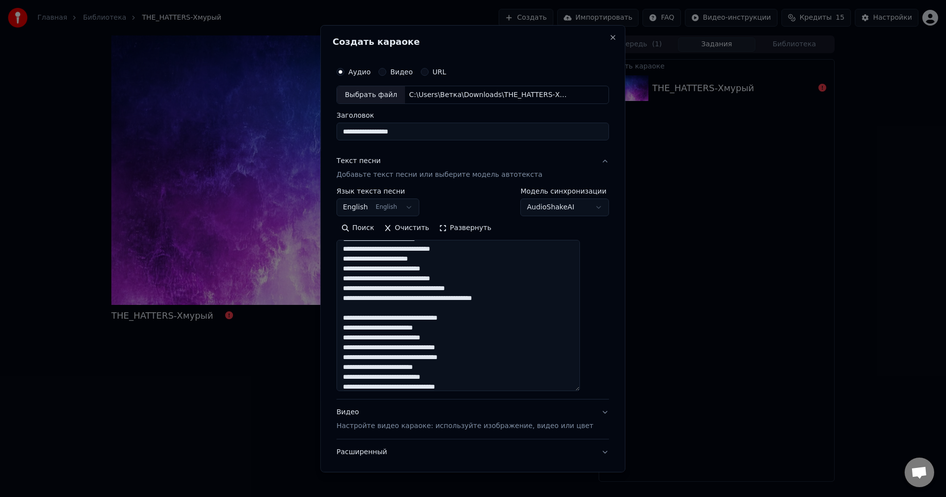
click at [352, 317] on textarea at bounding box center [457, 315] width 243 height 151
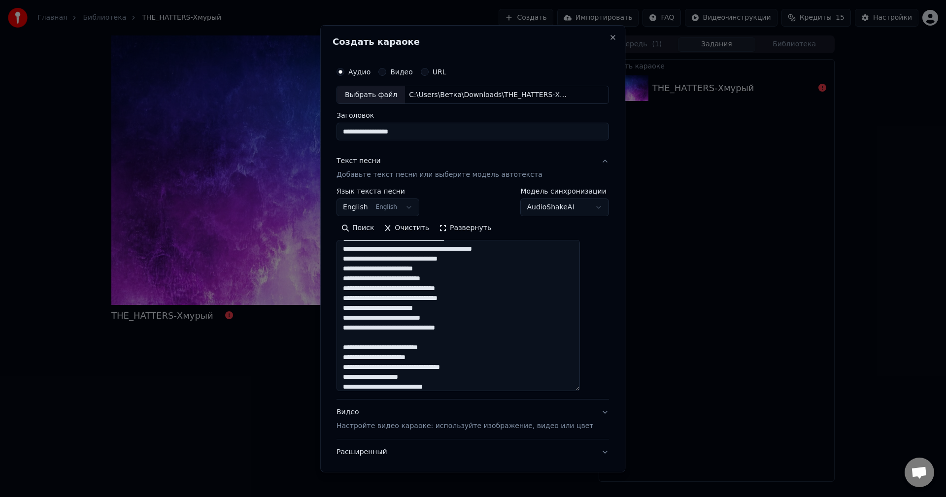
click at [353, 346] on textarea at bounding box center [457, 315] width 243 height 151
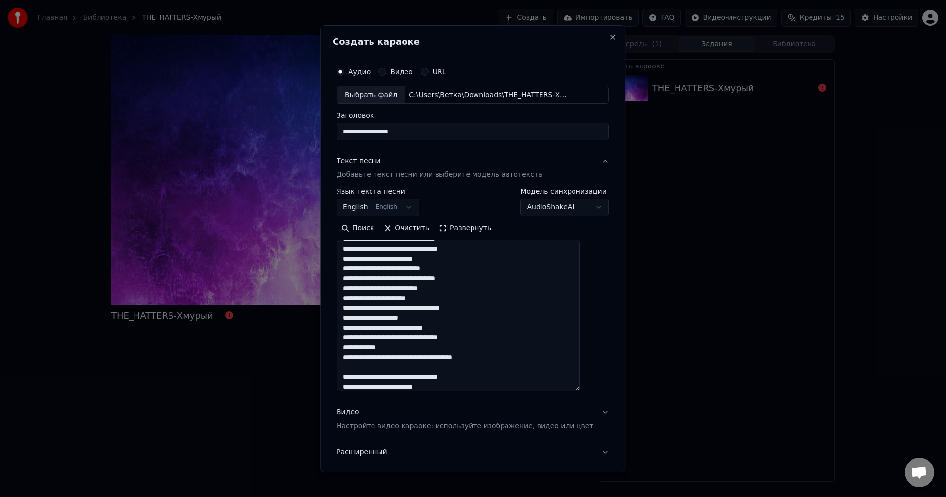
click at [353, 377] on textarea at bounding box center [457, 315] width 243 height 151
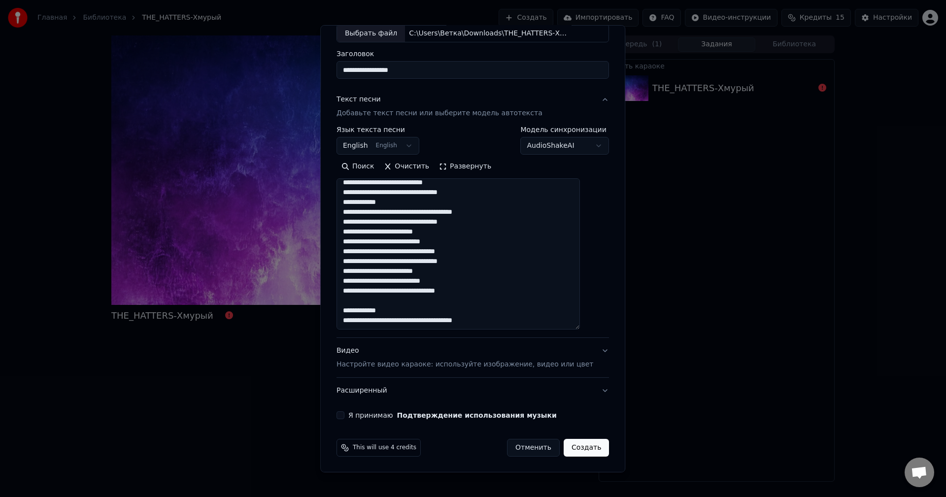
scroll to position [62, 0]
click at [354, 312] on textarea at bounding box center [457, 253] width 243 height 151
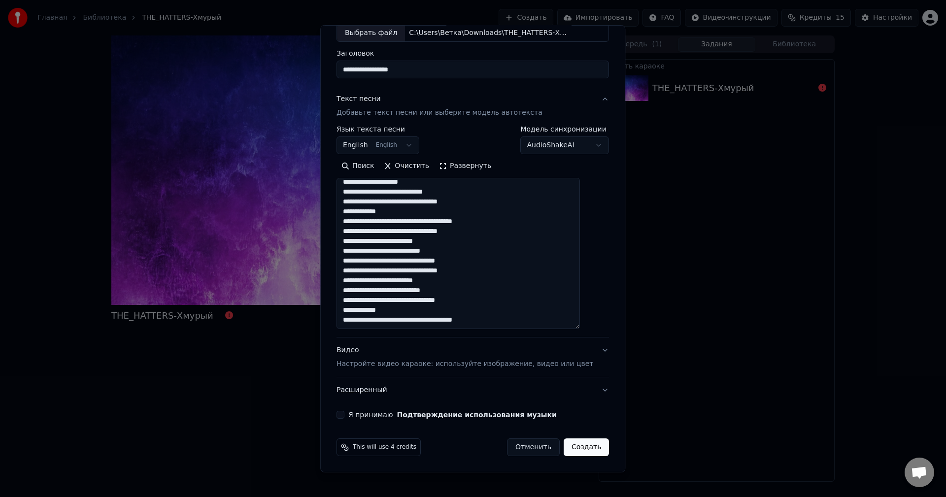
scroll to position [222, 0]
type textarea "**********"
click at [344, 417] on button "Я принимаю Подтверждение использования музыки" at bounding box center [340, 415] width 8 height 8
click at [570, 452] on button "Создать" at bounding box center [586, 447] width 45 height 18
select select "**"
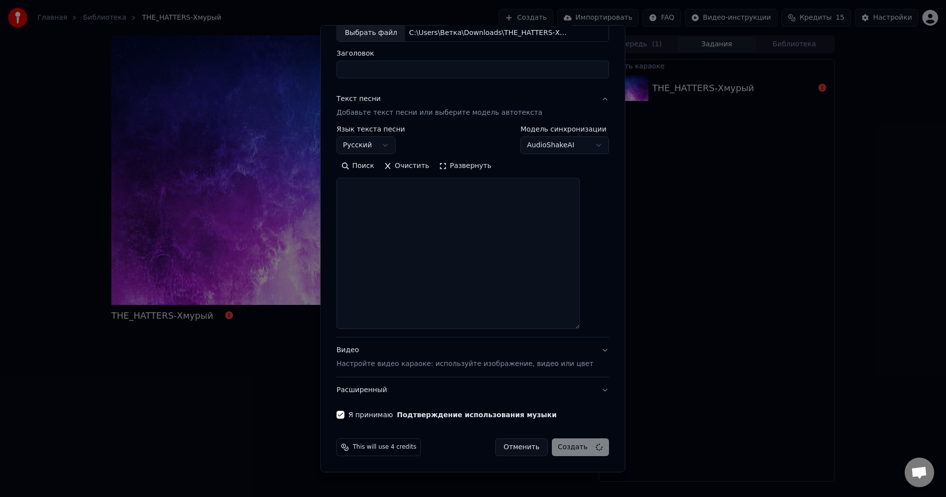
select select
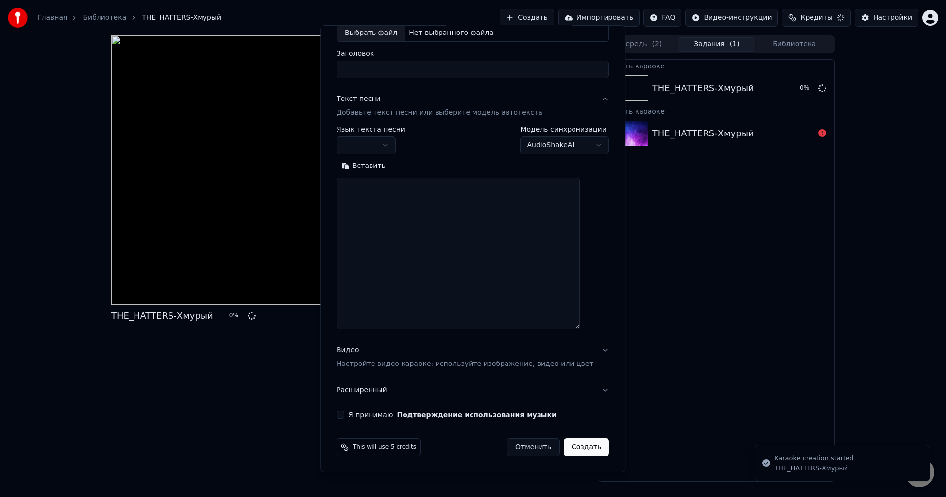
scroll to position [0, 0]
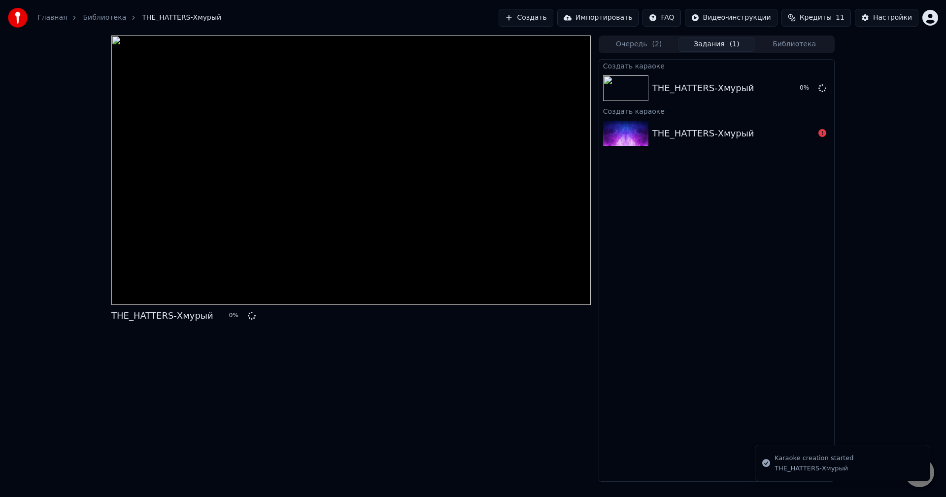
click at [664, 200] on div "Создать караоке THE_HATTERS-Хмурый 0 % Создать караоке THE_HATTERS-Хмурый" at bounding box center [716, 270] width 236 height 423
click at [703, 129] on div "THE_HATTERS-Хмурый" at bounding box center [703, 134] width 102 height 14
click at [822, 132] on icon at bounding box center [822, 133] width 8 height 8
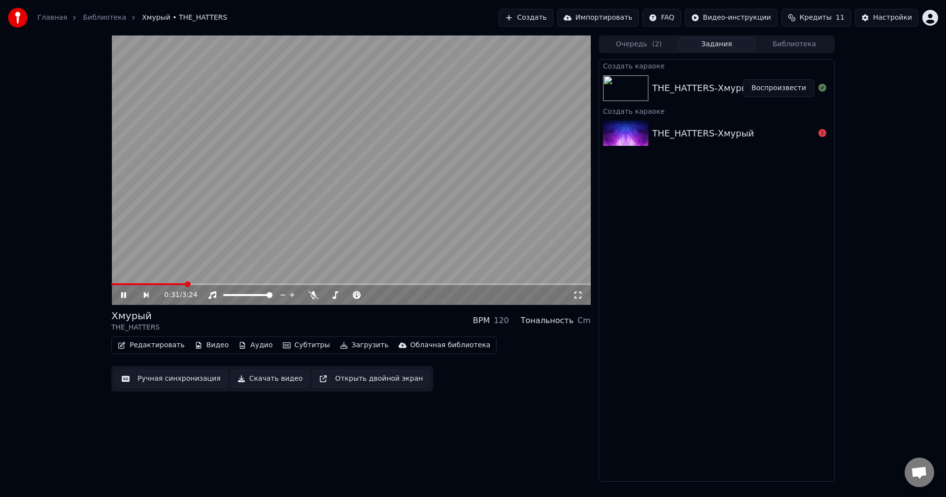
click at [124, 294] on icon at bounding box center [123, 295] width 5 height 6
click at [357, 204] on video at bounding box center [350, 169] width 479 height 269
click at [326, 195] on video at bounding box center [350, 169] width 479 height 269
click at [172, 348] on button "Редактировать" at bounding box center [151, 345] width 75 height 14
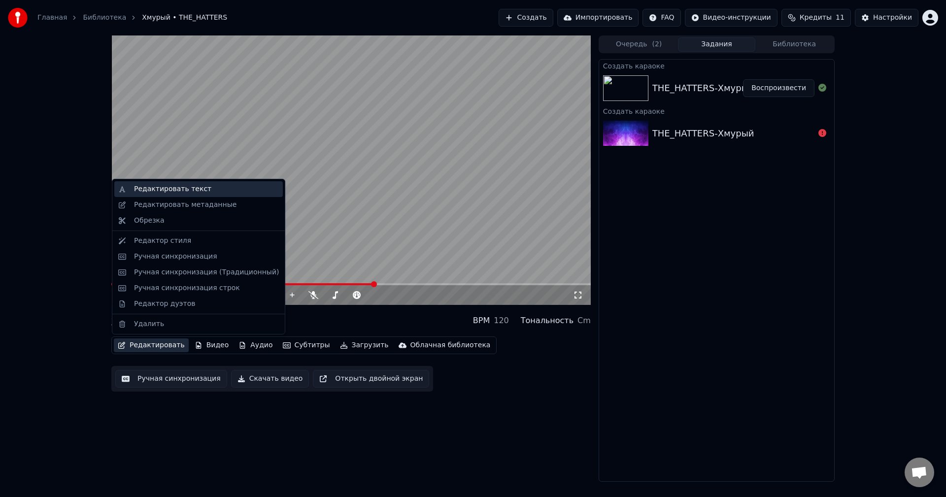
click at [173, 191] on div "Редактировать текст" at bounding box center [172, 189] width 77 height 10
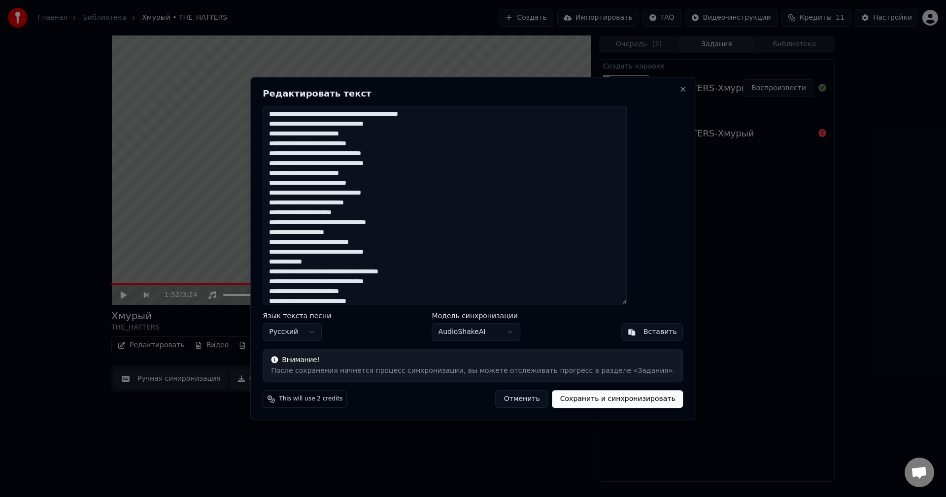
scroll to position [174, 0]
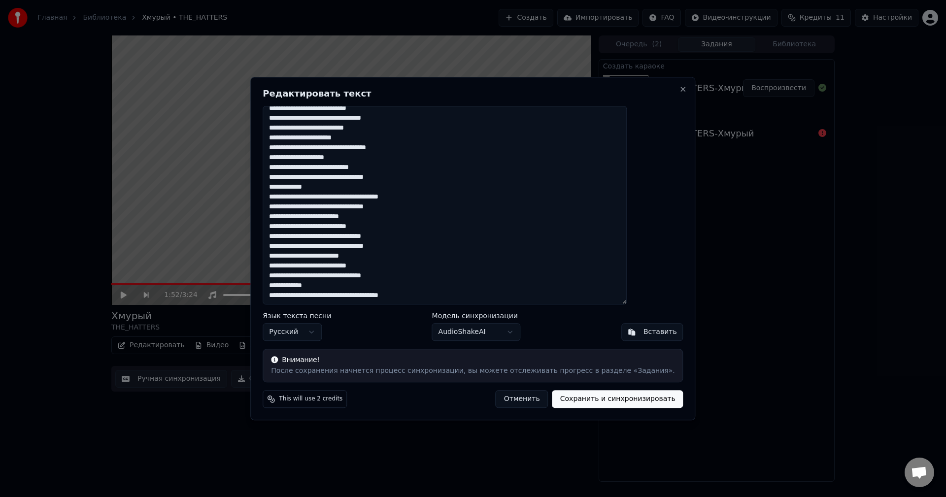
click at [326, 157] on textarea at bounding box center [445, 205] width 364 height 199
type textarea "**********"
click at [625, 401] on button "Сохранить и синхронизировать" at bounding box center [617, 399] width 131 height 18
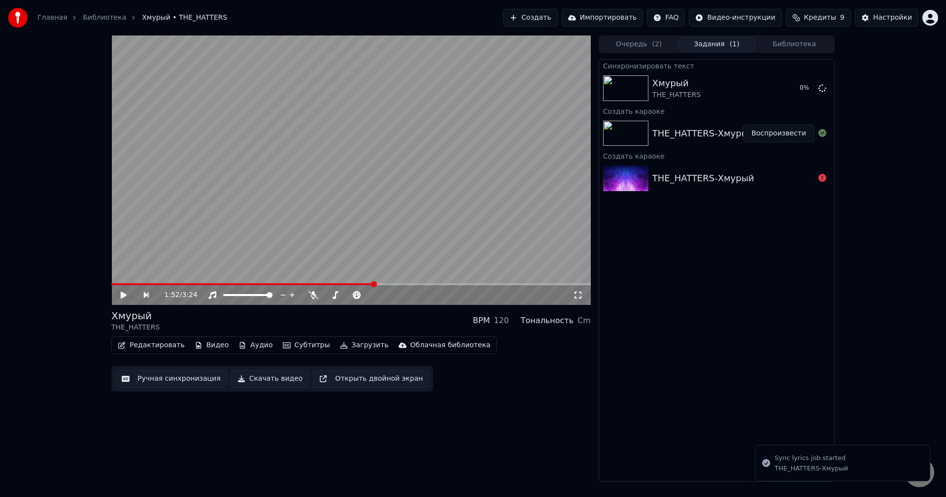
click at [439, 224] on video at bounding box center [350, 169] width 479 height 269
click at [425, 219] on video at bounding box center [350, 169] width 479 height 269
click at [407, 256] on video at bounding box center [350, 169] width 479 height 269
click at [443, 186] on video at bounding box center [350, 169] width 479 height 269
click at [449, 112] on video at bounding box center [350, 169] width 479 height 269
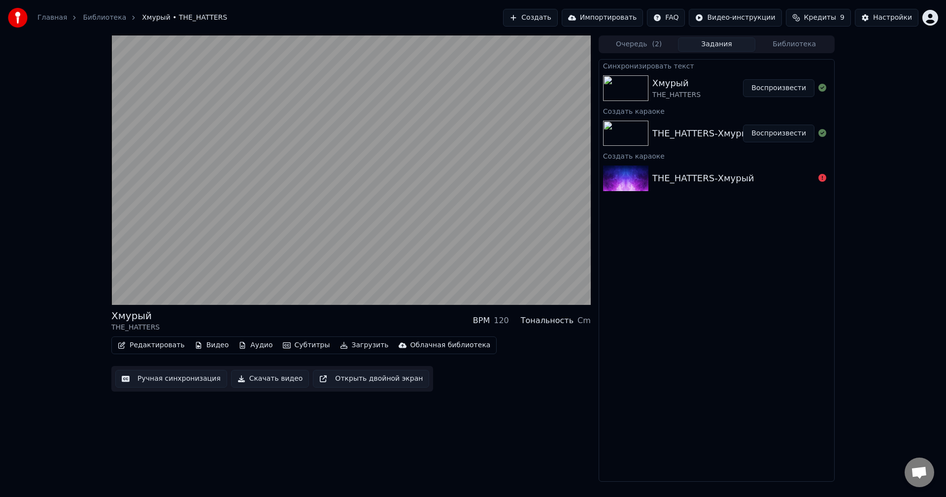
click at [774, 93] on button "Воспроизвести" at bounding box center [778, 88] width 71 height 18
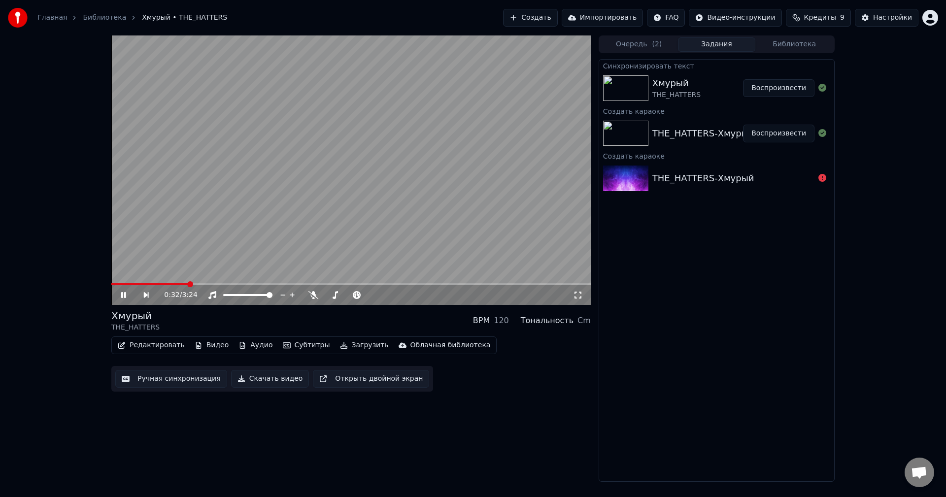
click at [436, 206] on video at bounding box center [350, 169] width 479 height 269
click at [400, 196] on video at bounding box center [350, 169] width 479 height 269
click at [407, 199] on video at bounding box center [350, 169] width 479 height 269
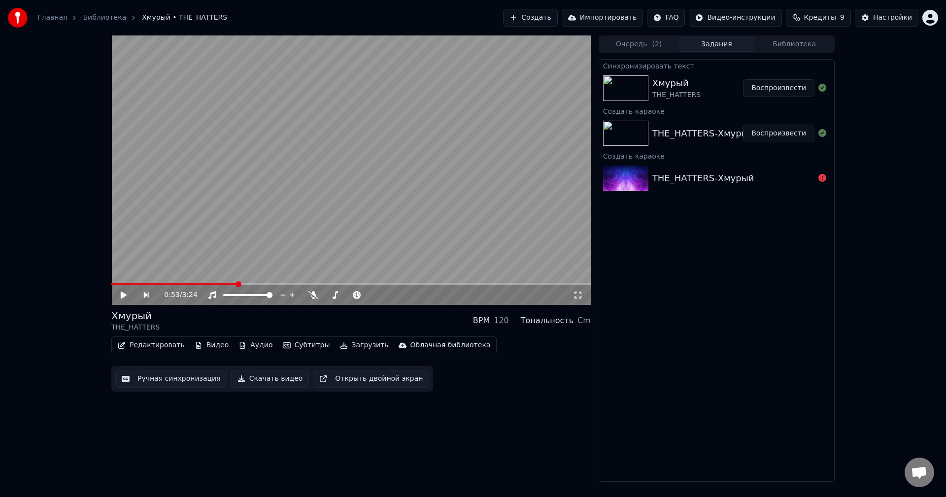
click at [274, 378] on button "Скачать видео" at bounding box center [270, 379] width 78 height 18
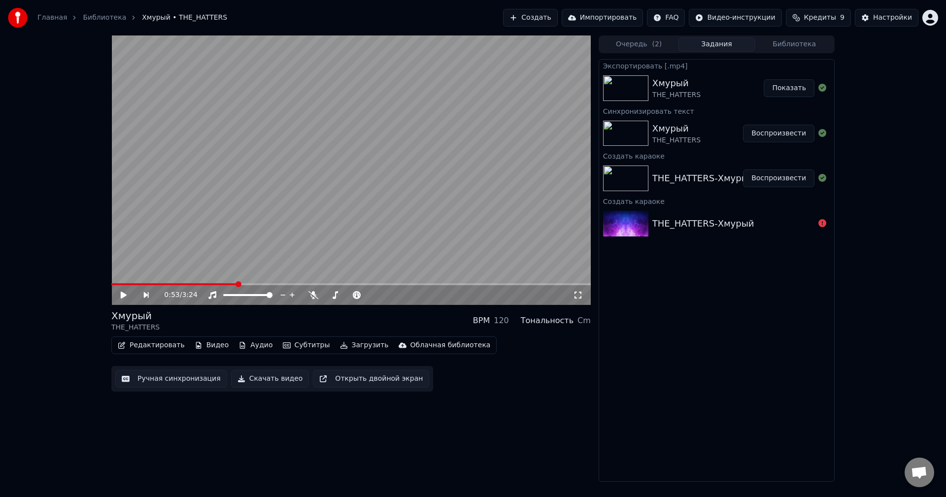
click at [794, 88] on button "Показать" at bounding box center [789, 88] width 51 height 18
click at [163, 382] on button "Ручная синхронизация" at bounding box center [171, 379] width 112 height 18
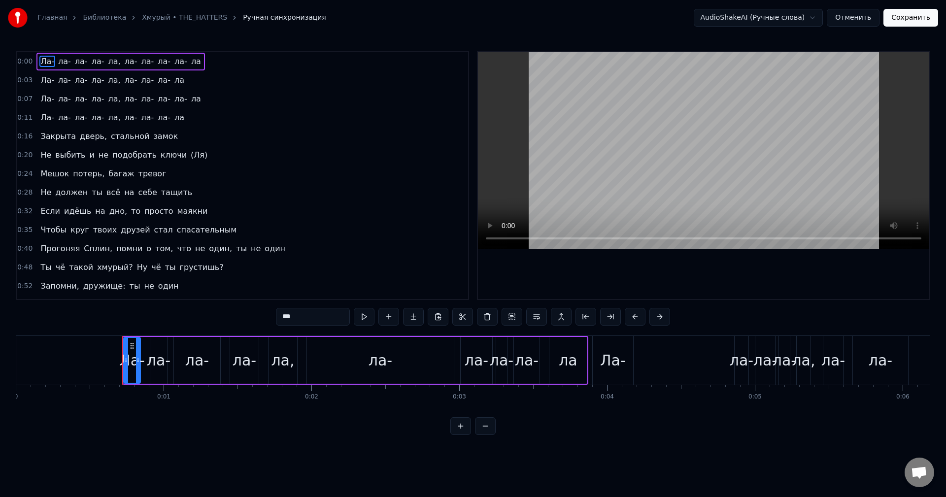
drag, startPoint x: 174, startPoint y: 121, endPoint x: 44, endPoint y: 59, distance: 144.3
click at [44, 59] on div "0:00 [GEOGRAPHIC_DATA], [GEOGRAPHIC_DATA] 0:03 [GEOGRAPHIC_DATA], [GEOGRAPHIC_D…" at bounding box center [242, 175] width 453 height 249
click at [74, 77] on span "ла-" at bounding box center [81, 79] width 15 height 11
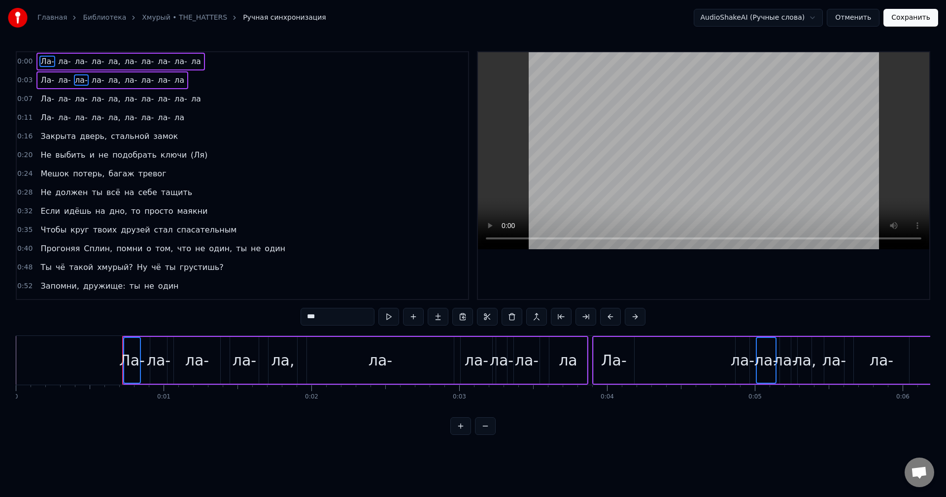
click at [74, 96] on span "ла-" at bounding box center [81, 98] width 15 height 11
click at [80, 119] on span "ла-" at bounding box center [81, 117] width 15 height 11
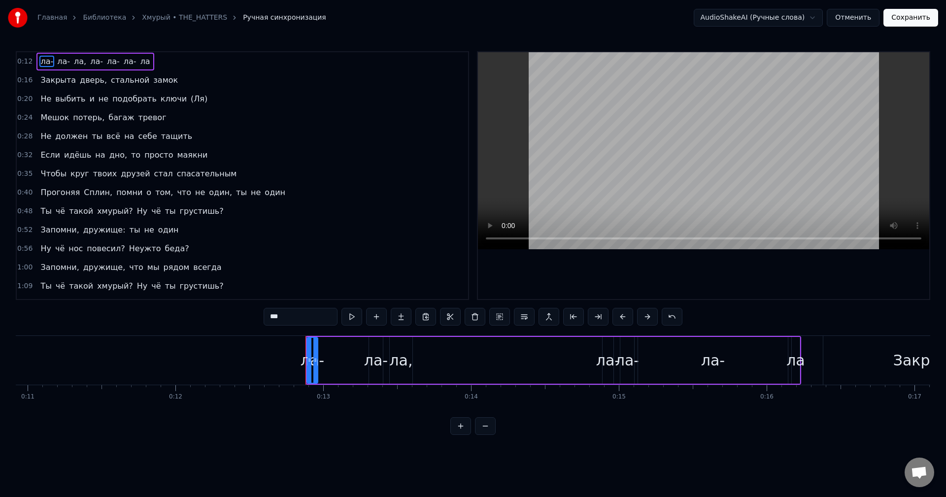
scroll to position [0, 1661]
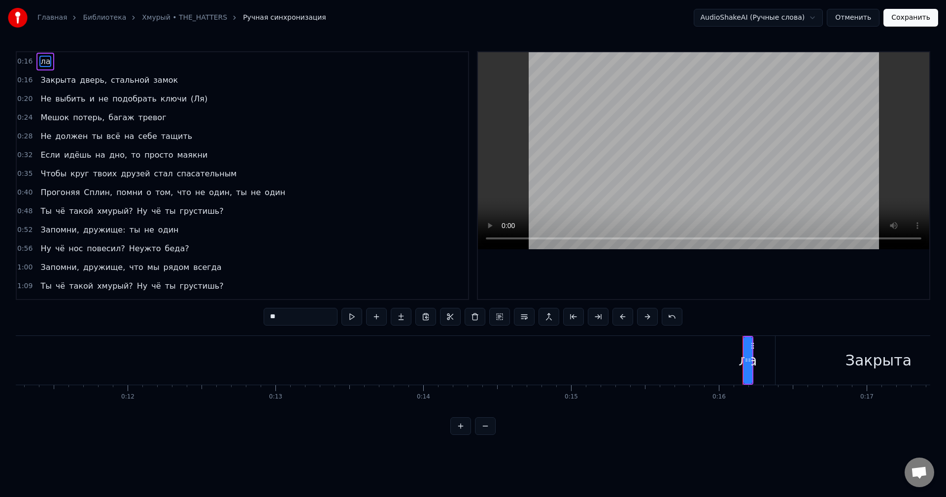
type input "*******"
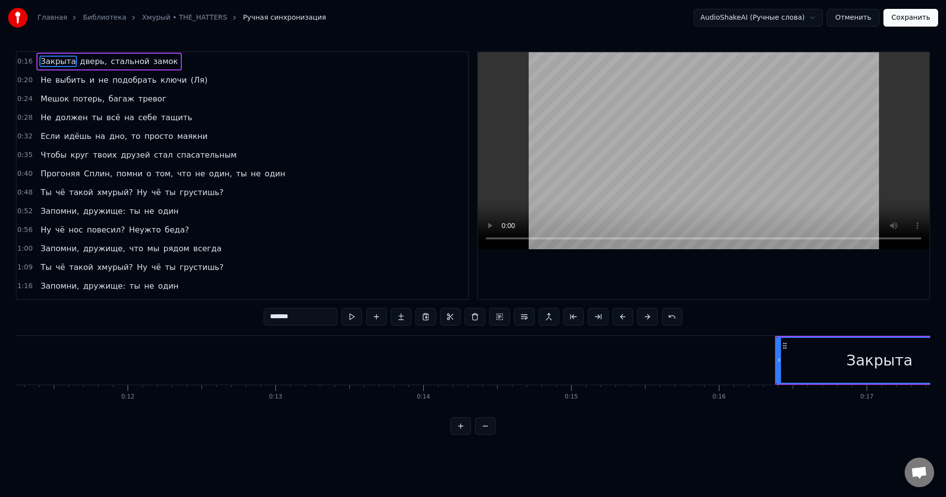
click at [909, 18] on button "Сохранить" at bounding box center [910, 18] width 55 height 18
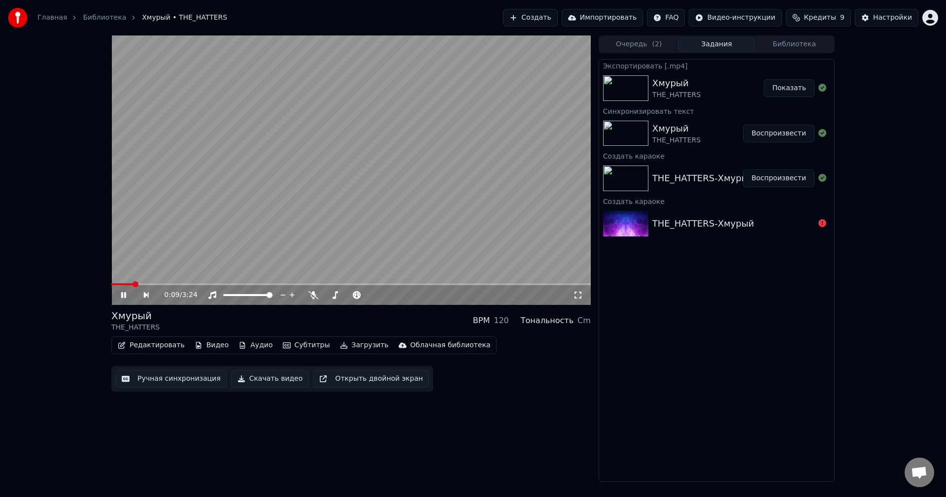
click at [403, 151] on video at bounding box center [350, 169] width 479 height 269
click at [390, 153] on video at bounding box center [350, 169] width 479 height 269
click at [330, 181] on video at bounding box center [350, 169] width 479 height 269
click at [257, 380] on button "Скачать видео" at bounding box center [270, 379] width 78 height 18
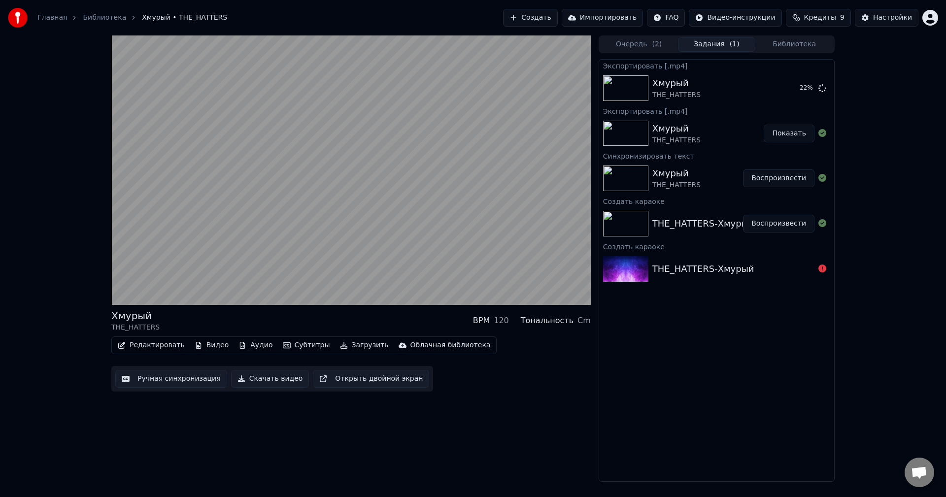
click at [278, 382] on button "Скачать видео" at bounding box center [270, 379] width 78 height 18
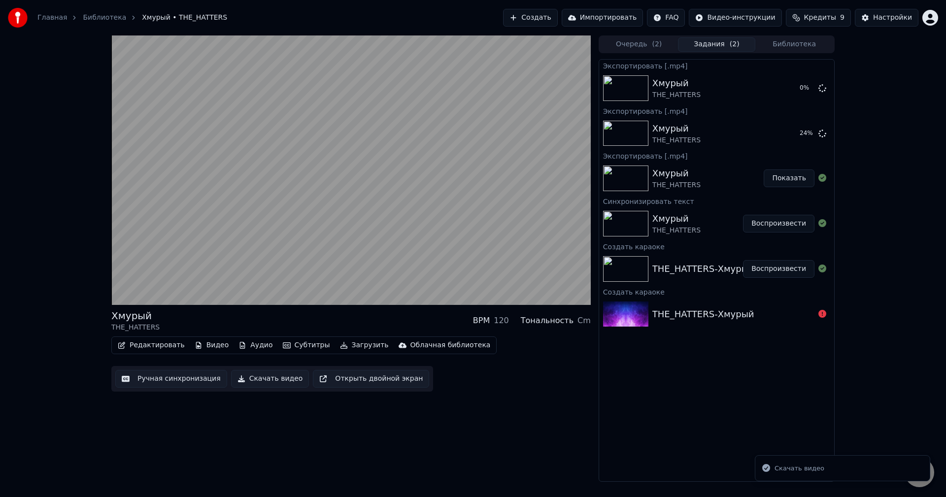
click at [784, 470] on div "Скачать видео" at bounding box center [799, 469] width 50 height 10
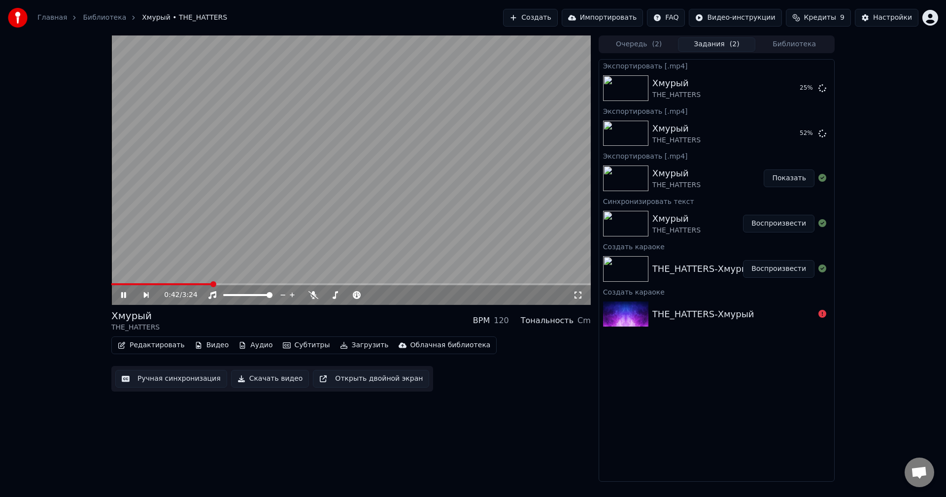
click at [122, 294] on icon at bounding box center [123, 295] width 5 height 6
click at [492, 154] on video at bounding box center [350, 169] width 479 height 269
click at [359, 149] on video at bounding box center [350, 169] width 479 height 269
click at [788, 89] on button "Показать" at bounding box center [789, 88] width 51 height 18
click at [177, 381] on button "Ручная синхронизация" at bounding box center [171, 379] width 112 height 18
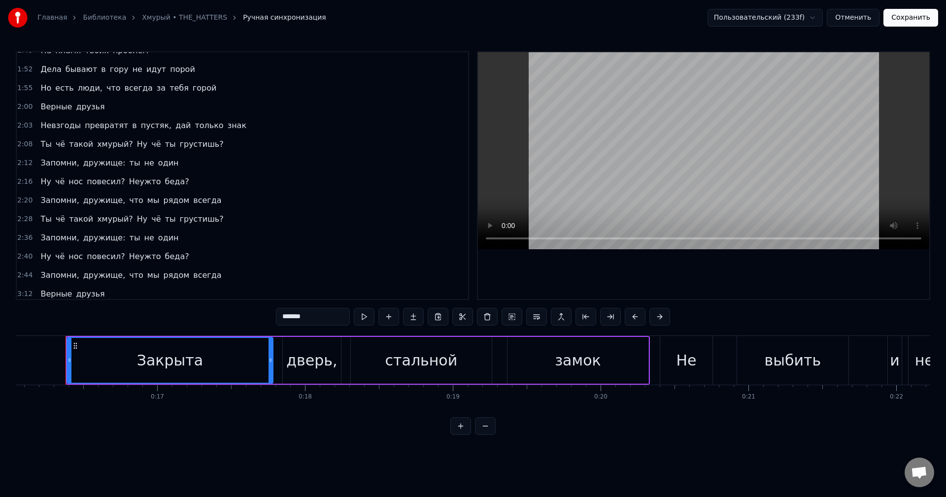
scroll to position [371, 0]
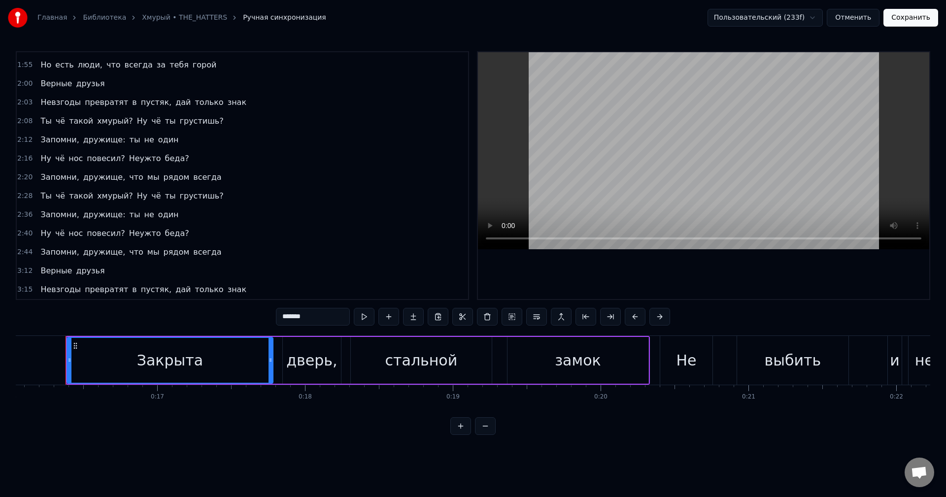
click at [192, 253] on span "всегда" at bounding box center [207, 251] width 30 height 11
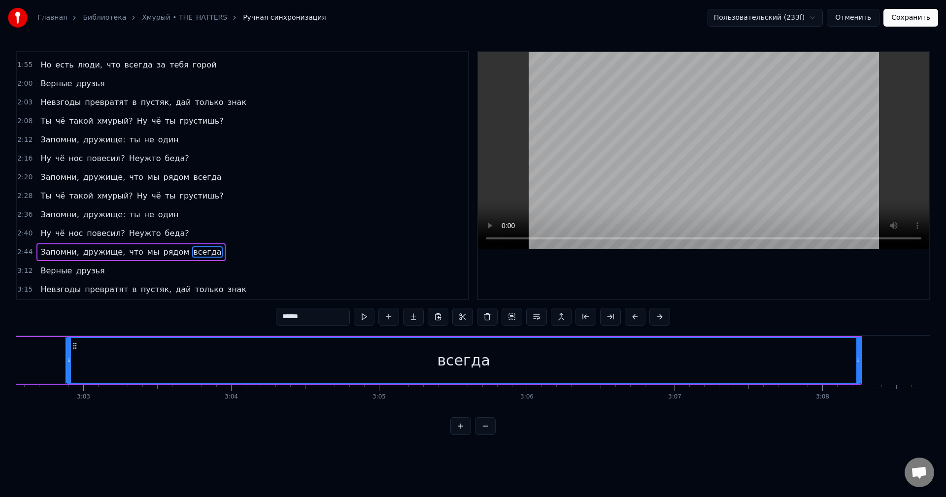
click at [163, 253] on span "рядом" at bounding box center [177, 251] width 28 height 11
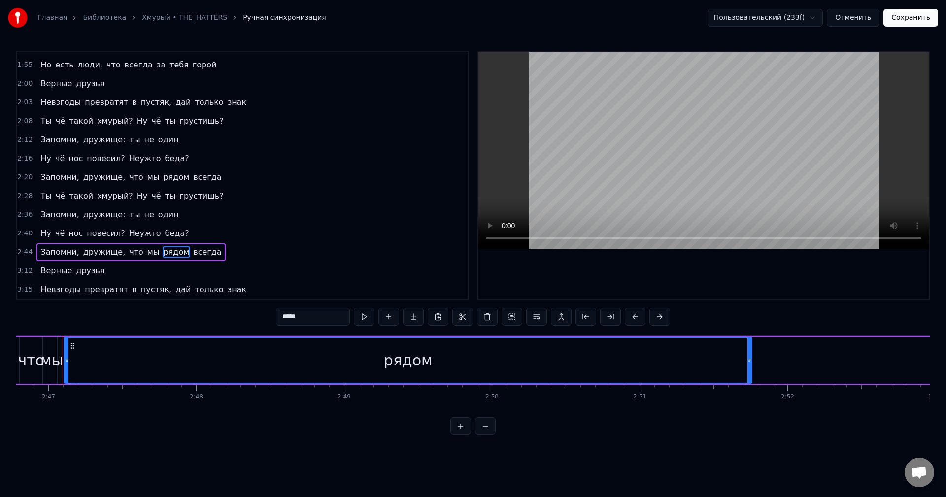
scroll to position [0, 24643]
drag, startPoint x: 718, startPoint y: 367, endPoint x: 627, endPoint y: 364, distance: 91.2
drag, startPoint x: 770, startPoint y: 412, endPoint x: 782, endPoint y: 413, distance: 11.3
click at [782, 413] on html "Главная Библиотека Хмурый • THE_HATTERS Ручная синхронизация Пользовательский (…" at bounding box center [473, 225] width 946 height 451
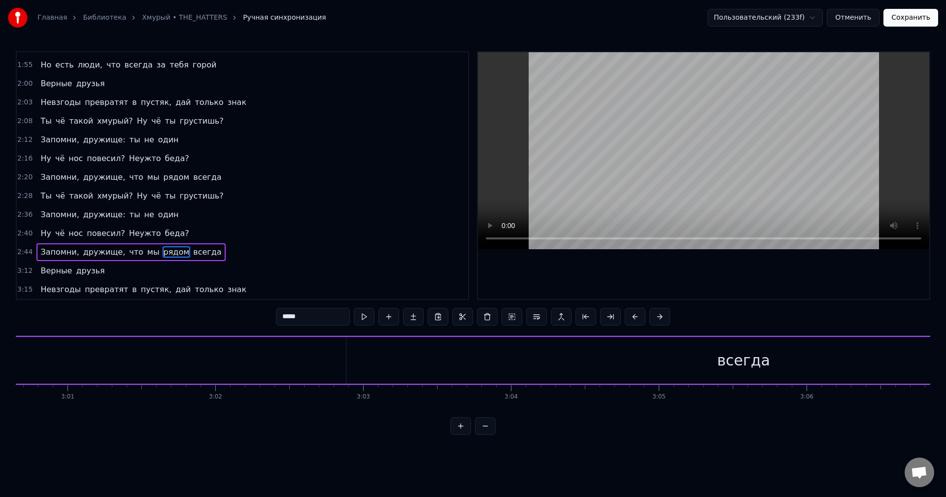
scroll to position [0, 26480]
drag, startPoint x: 773, startPoint y: 357, endPoint x: 609, endPoint y: 354, distance: 164.0
click at [608, 355] on div "всегда" at bounding box center [959, 360] width 794 height 47
type input "******"
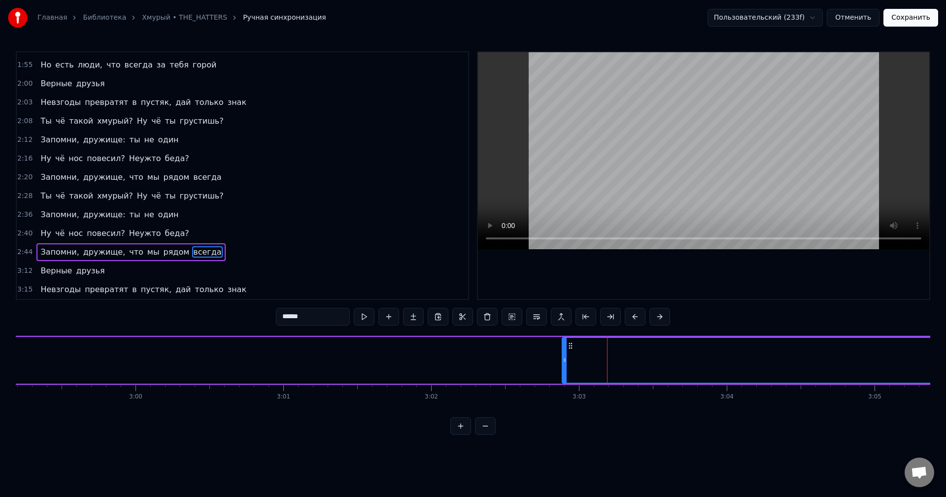
click at [609, 354] on div "всегда" at bounding box center [959, 360] width 793 height 45
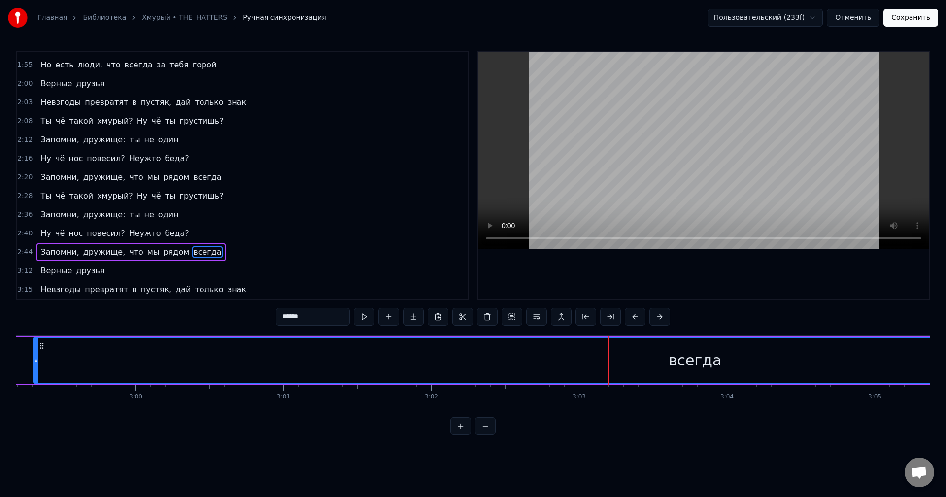
drag, startPoint x: 566, startPoint y: 358, endPoint x: 37, endPoint y: 342, distance: 528.8
click at [37, 342] on div at bounding box center [36, 360] width 4 height 45
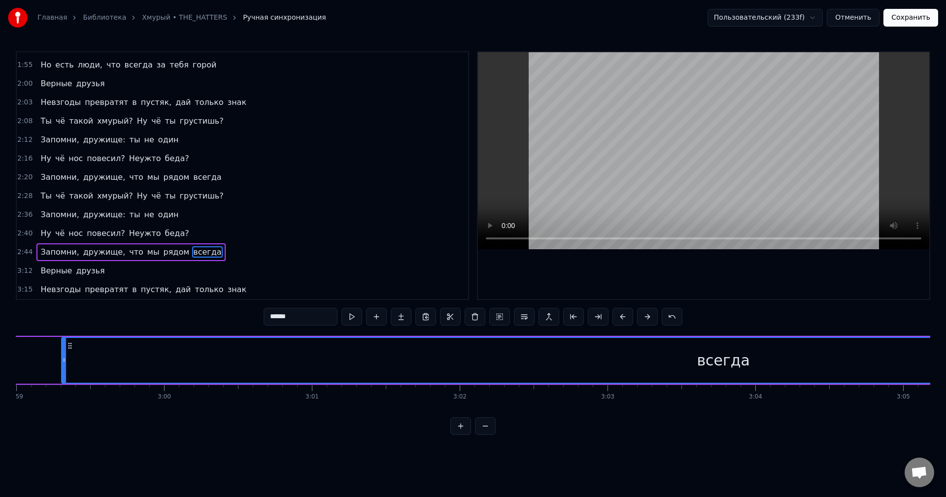
drag, startPoint x: 62, startPoint y: 365, endPoint x: 36, endPoint y: 365, distance: 25.6
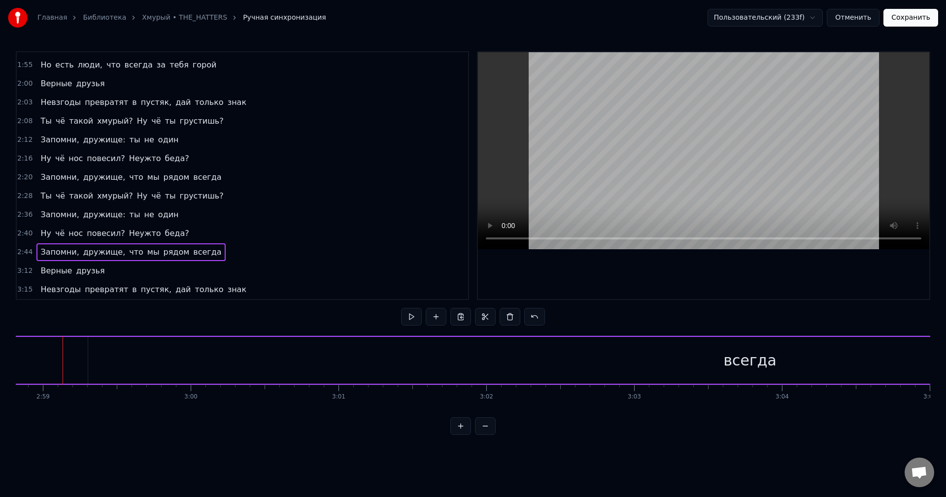
scroll to position [0, 26422]
click at [109, 362] on div "всегда" at bounding box center [752, 360] width 1323 height 47
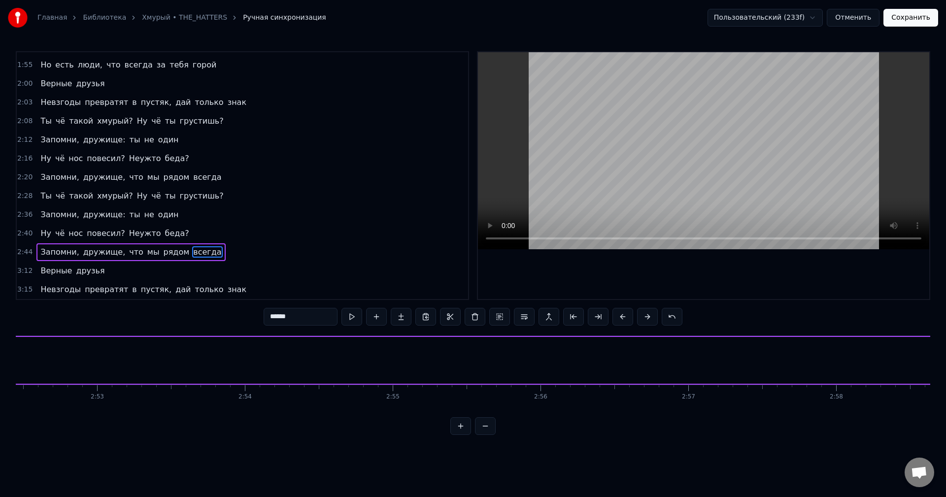
scroll to position [0, 25567]
click at [484, 435] on button at bounding box center [485, 426] width 21 height 18
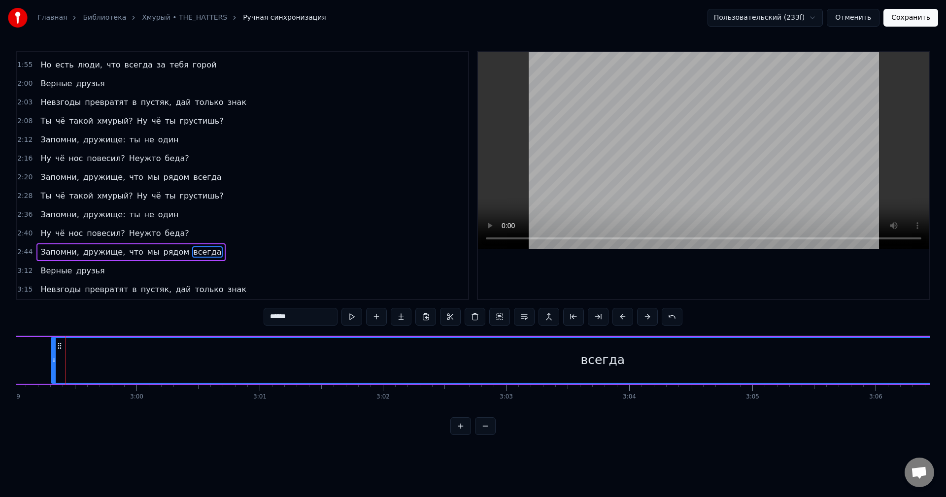
click at [484, 435] on button at bounding box center [485, 426] width 21 height 18
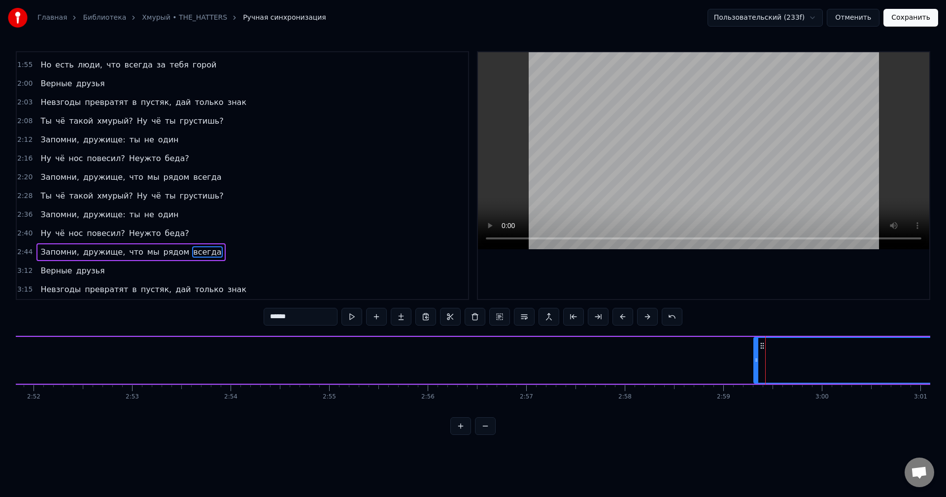
scroll to position [0, 16905]
drag, startPoint x: 833, startPoint y: 341, endPoint x: 751, endPoint y: 342, distance: 82.3
click at [748, 342] on div "Запомни, дружище, что мы рядом всегда" at bounding box center [506, 360] width 2305 height 49
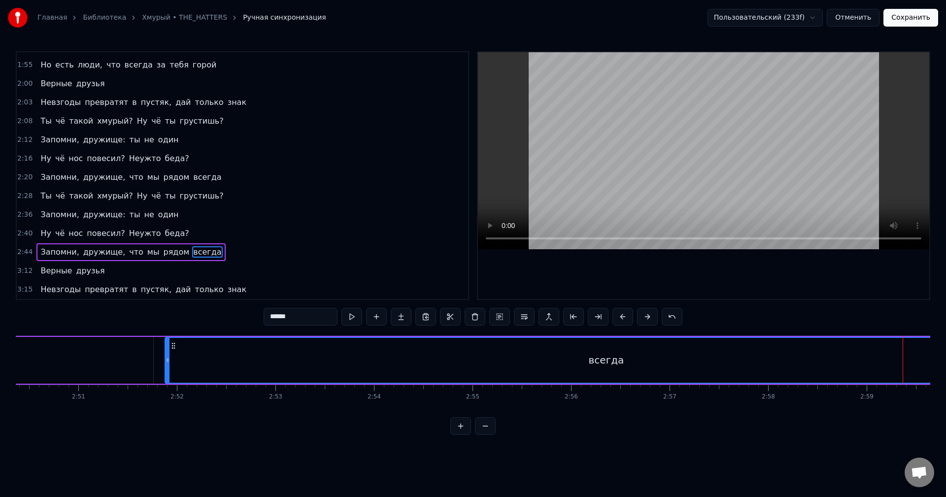
drag, startPoint x: 783, startPoint y: 344, endPoint x: 282, endPoint y: 358, distance: 501.6
click at [230, 358] on div "всегда" at bounding box center [606, 360] width 881 height 45
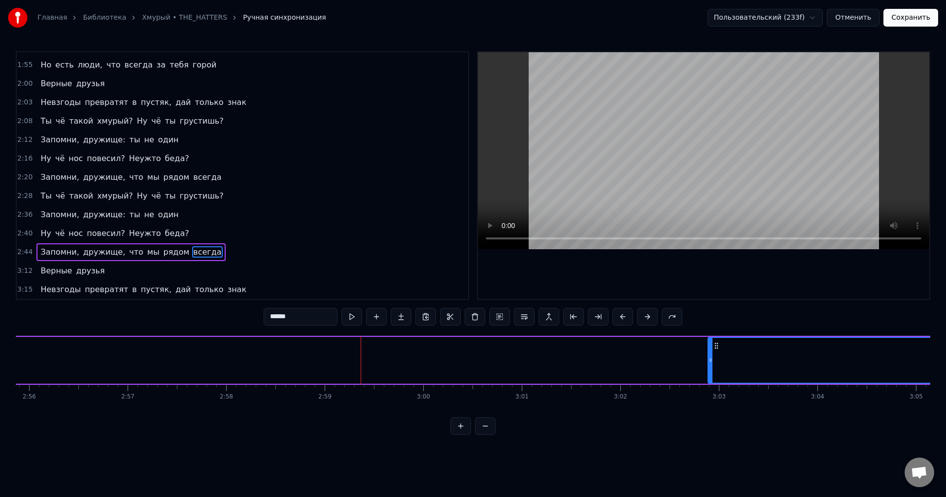
scroll to position [0, 17348]
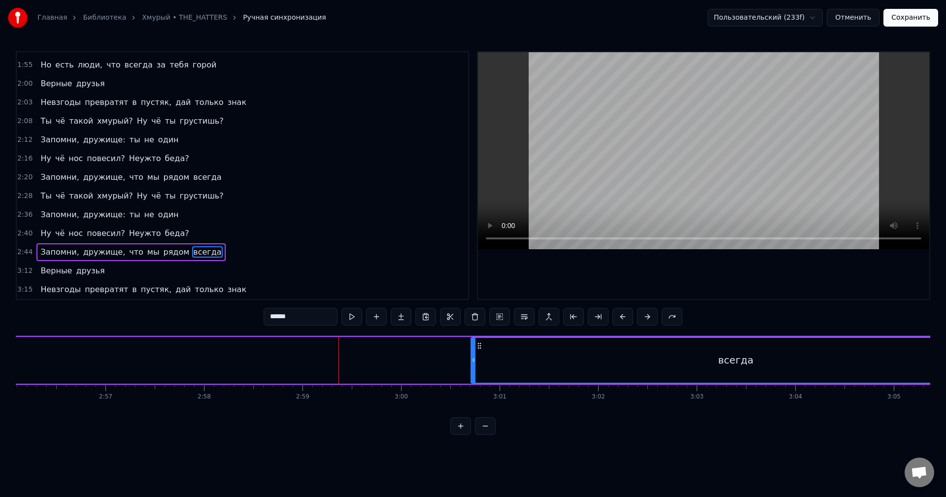
drag, startPoint x: 694, startPoint y: 345, endPoint x: 334, endPoint y: 346, distance: 359.6
click at [475, 346] on icon at bounding box center [479, 346] width 8 height 8
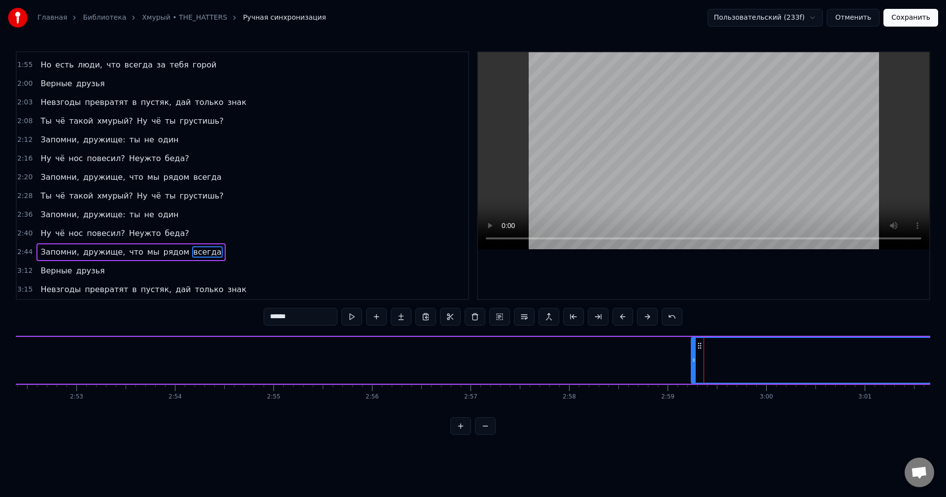
scroll to position [0, 16838]
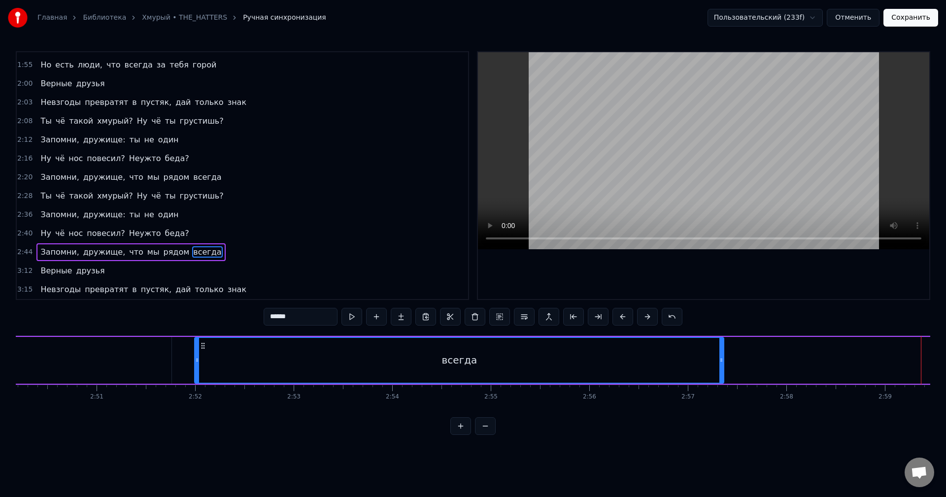
drag, startPoint x: 845, startPoint y: 348, endPoint x: 160, endPoint y: 351, distance: 685.2
click at [195, 351] on div "всегда" at bounding box center [459, 360] width 528 height 45
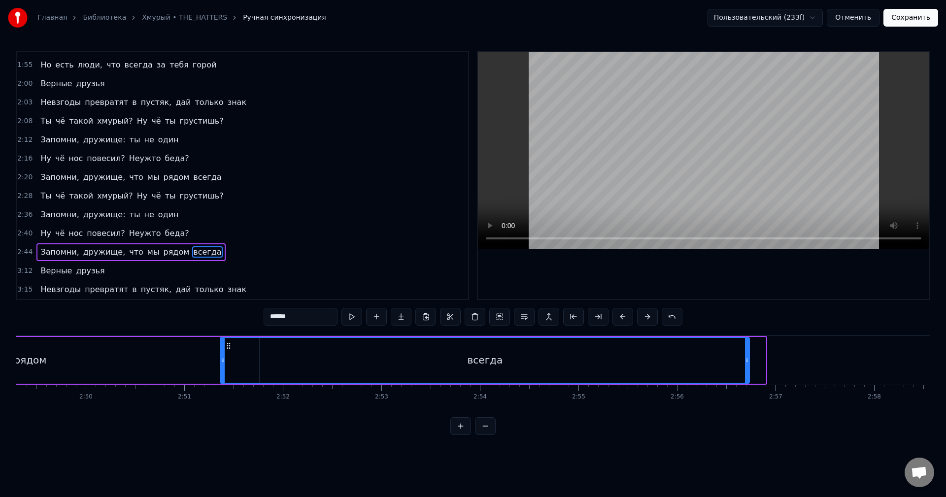
scroll to position [0, 16676]
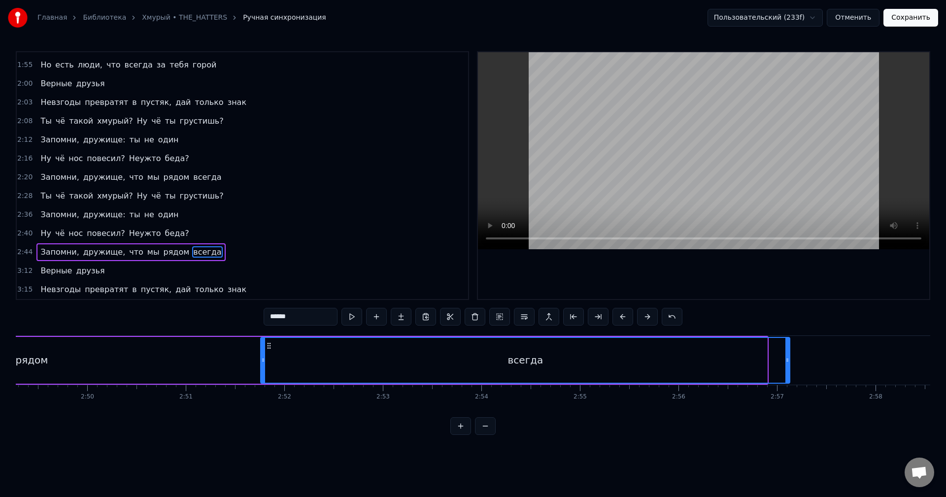
drag, startPoint x: 160, startPoint y: 346, endPoint x: 267, endPoint y: 347, distance: 107.4
click at [267, 347] on icon at bounding box center [269, 346] width 8 height 8
click at [245, 282] on div "3:15 Невзгоды превратят в пустяк, дай только знак" at bounding box center [242, 289] width 451 height 19
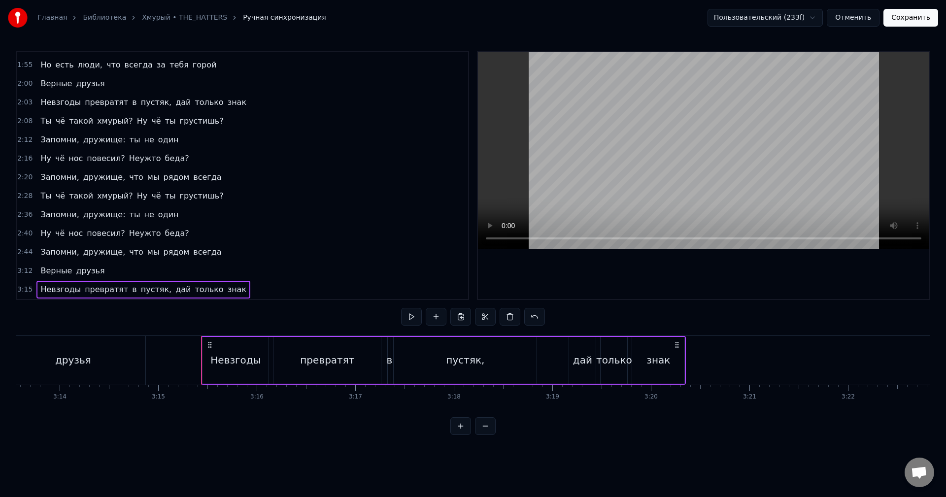
scroll to position [0, 19204]
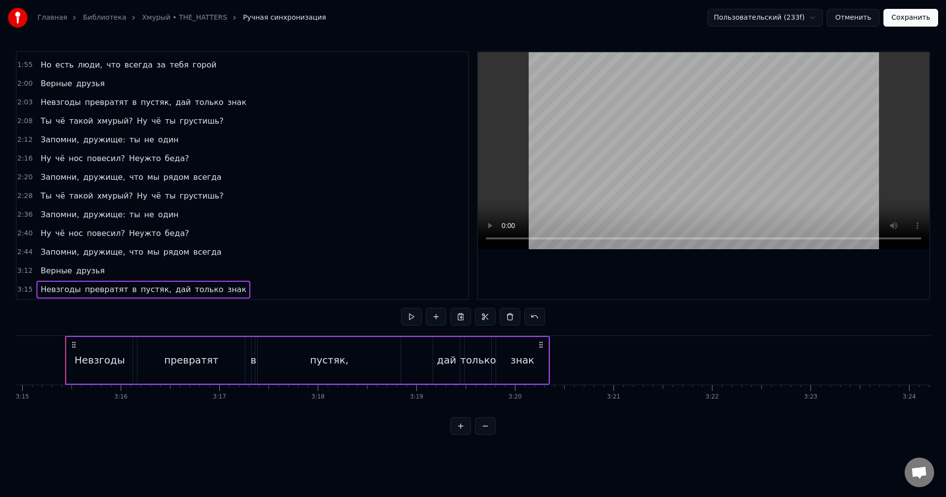
click at [75, 273] on span "друзья" at bounding box center [90, 270] width 31 height 11
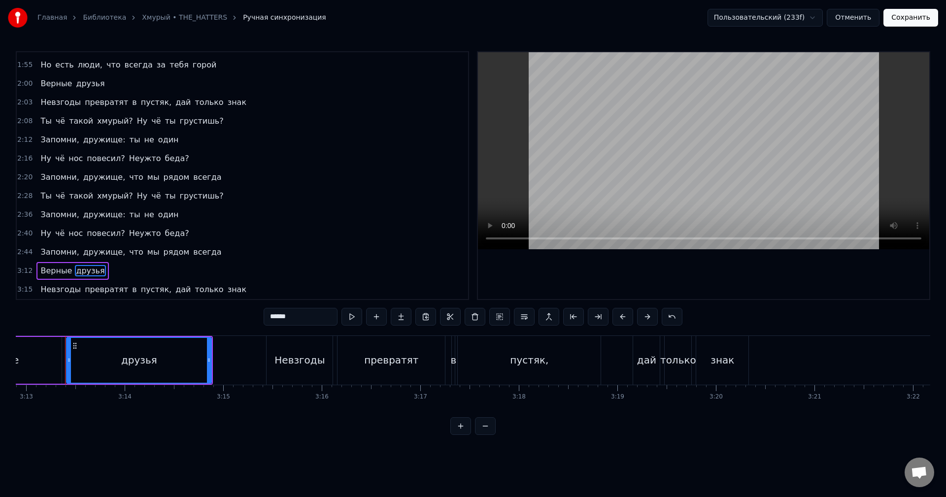
click at [84, 254] on span "дружище," at bounding box center [104, 251] width 44 height 11
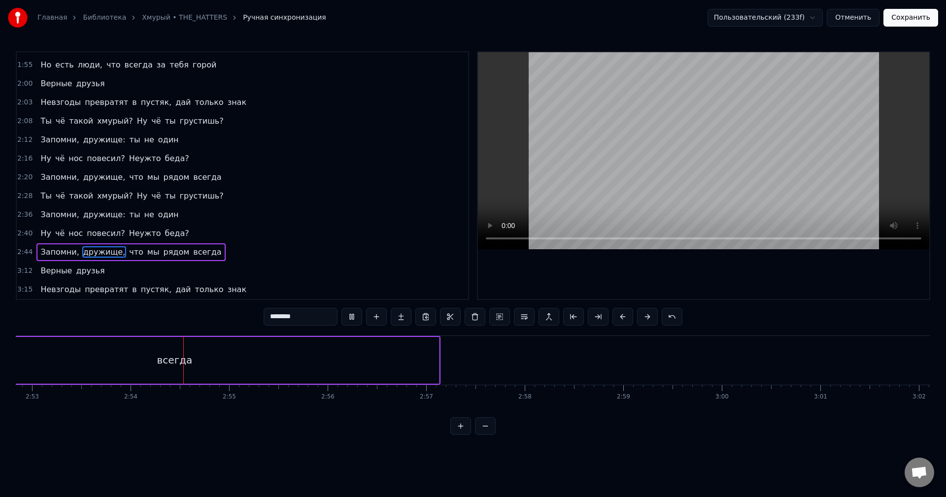
scroll to position [0, 17078]
click at [710, 202] on video at bounding box center [703, 150] width 451 height 197
click at [485, 434] on button at bounding box center [485, 426] width 21 height 18
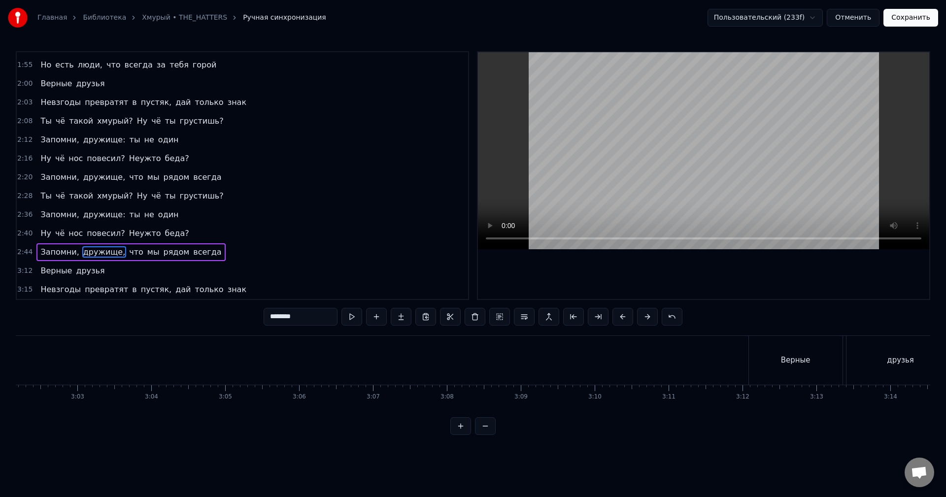
click at [485, 434] on button at bounding box center [485, 426] width 21 height 18
click at [457, 435] on button at bounding box center [460, 426] width 21 height 18
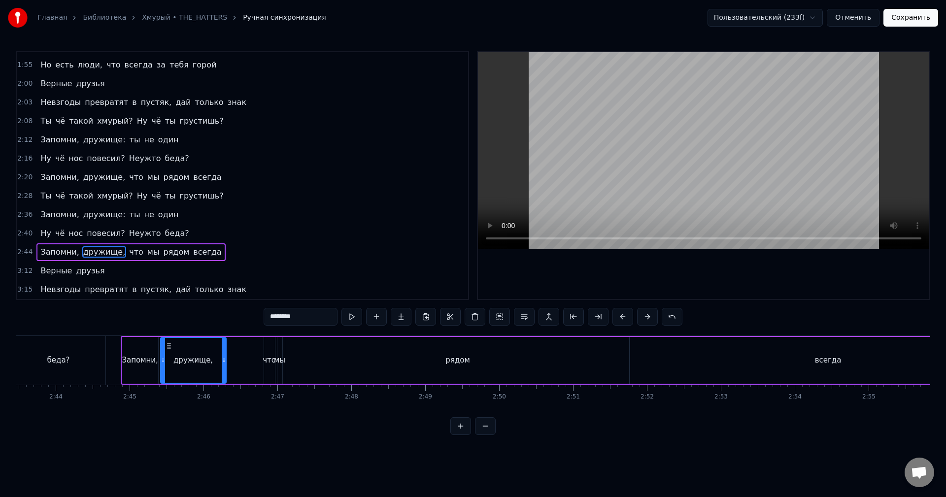
scroll to position [0, 12160]
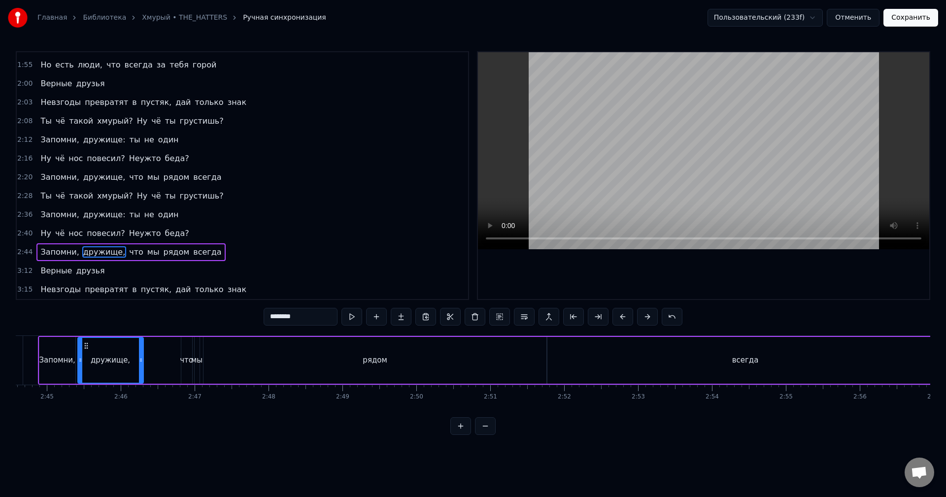
click at [313, 350] on div "рядом" at bounding box center [374, 360] width 343 height 47
type input "*****"
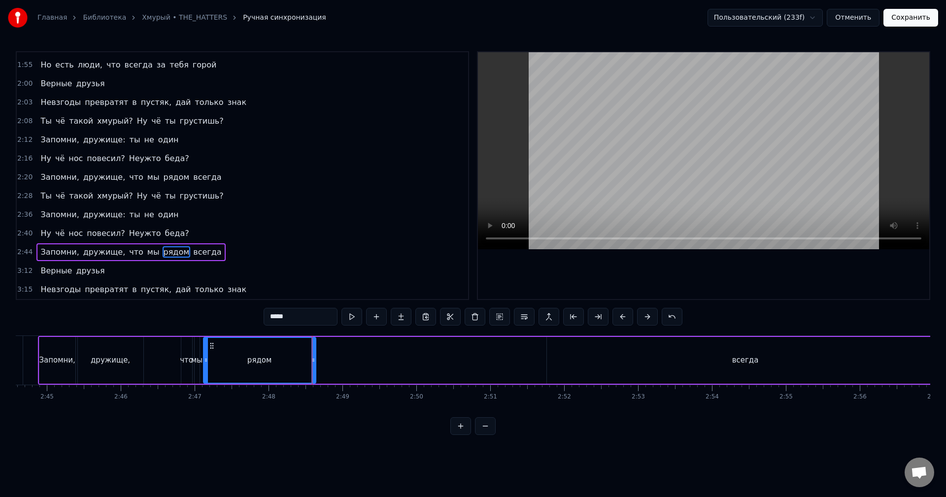
drag, startPoint x: 543, startPoint y: 354, endPoint x: 312, endPoint y: 374, distance: 231.9
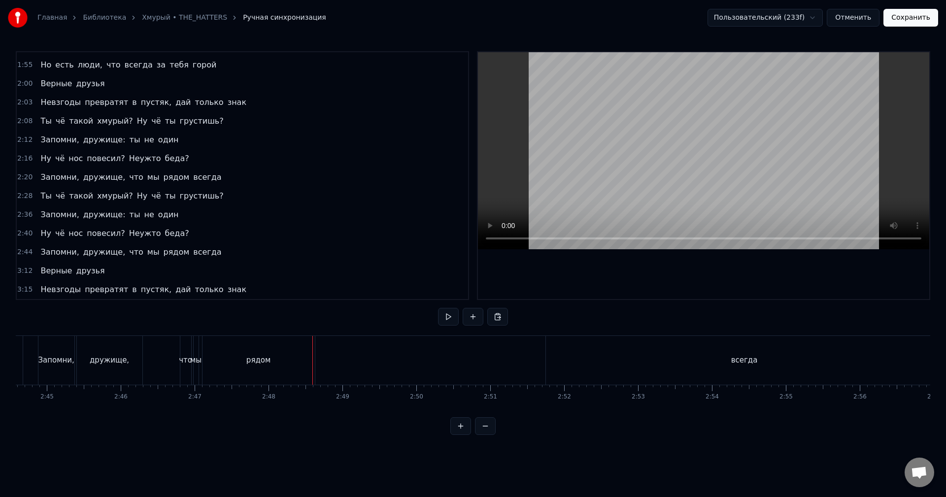
click at [635, 362] on div "всегда" at bounding box center [744, 360] width 397 height 49
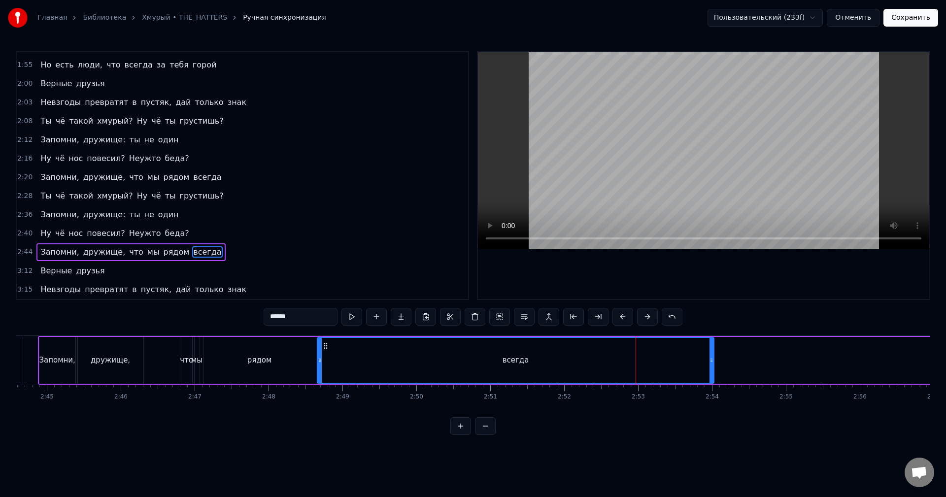
drag, startPoint x: 543, startPoint y: 346, endPoint x: 324, endPoint y: 342, distance: 219.2
click at [324, 342] on icon at bounding box center [326, 346] width 8 height 8
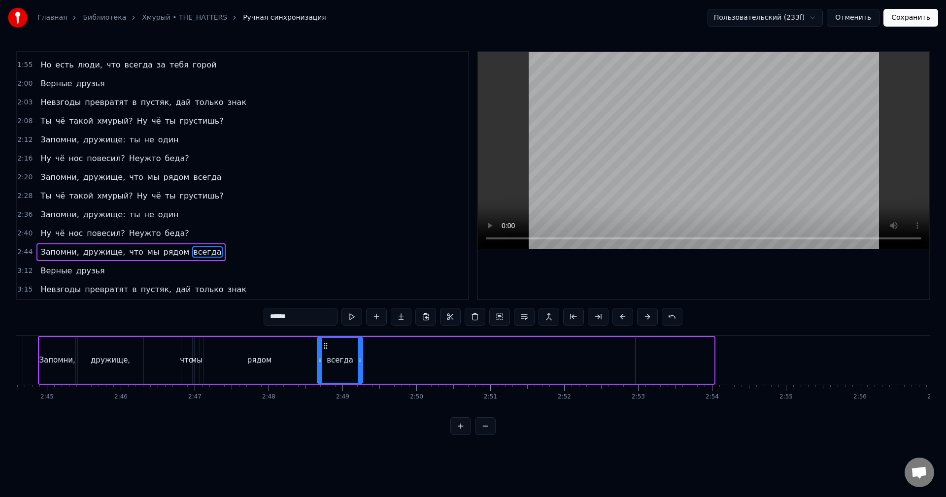
drag, startPoint x: 712, startPoint y: 341, endPoint x: 361, endPoint y: 375, distance: 352.9
click at [361, 375] on div at bounding box center [360, 360] width 4 height 45
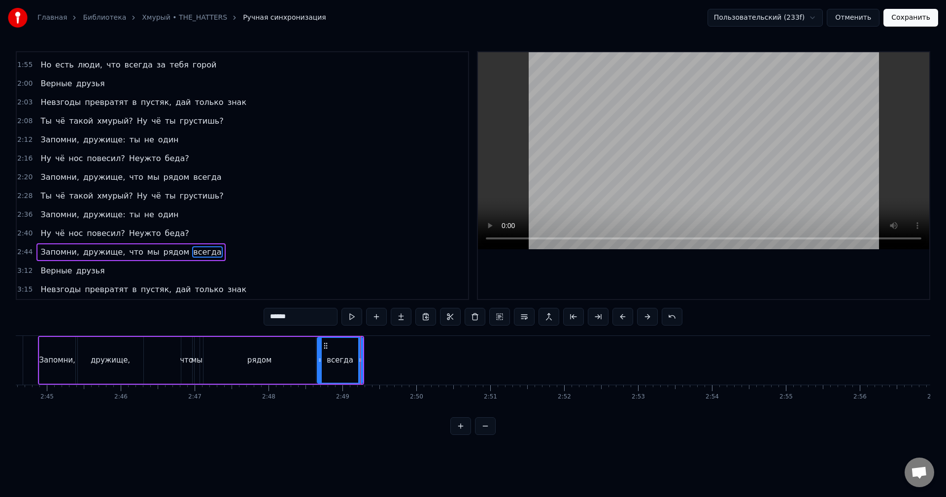
click at [55, 366] on div "Запомни," at bounding box center [57, 360] width 36 height 47
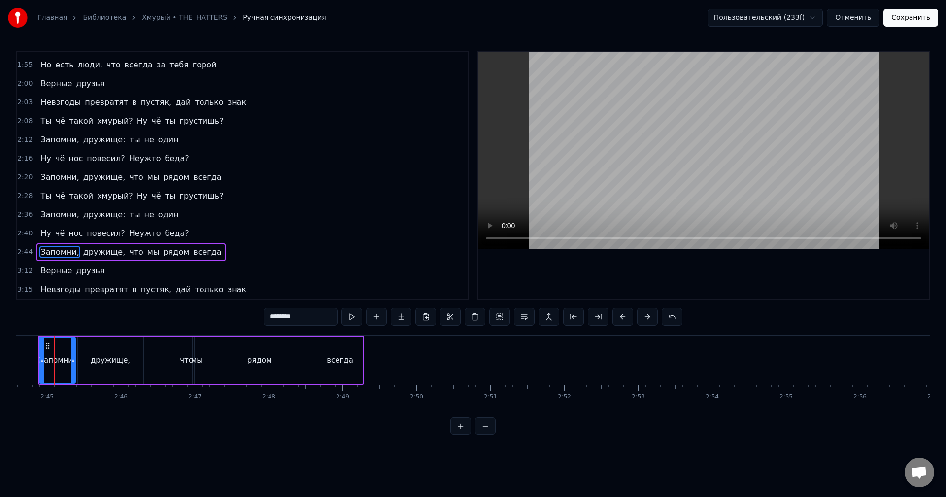
scroll to position [0, 12150]
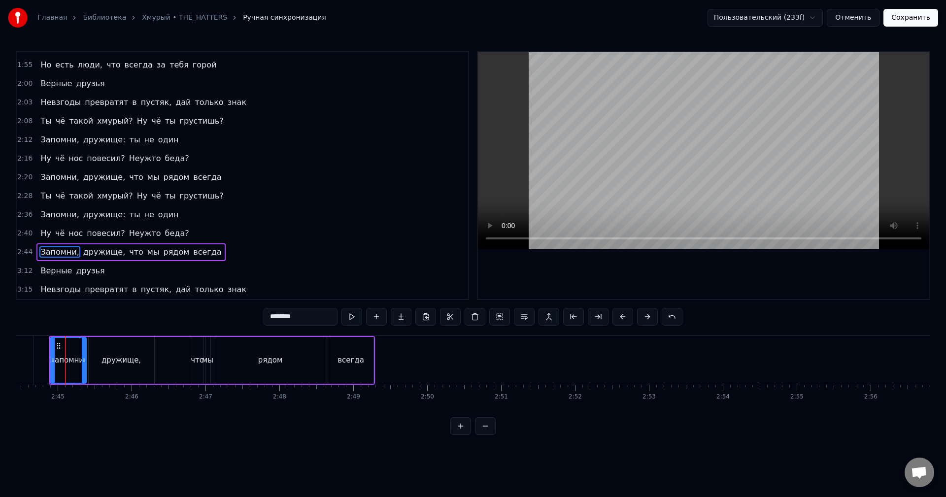
click at [611, 180] on video at bounding box center [703, 150] width 451 height 197
click at [702, 181] on video at bounding box center [703, 150] width 451 height 197
click at [340, 355] on div "всегда" at bounding box center [350, 360] width 27 height 11
type input "******"
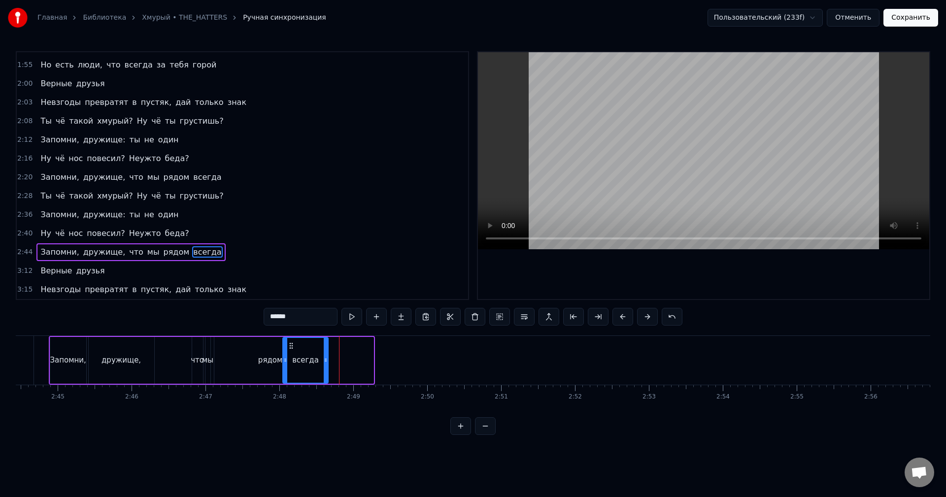
drag, startPoint x: 335, startPoint y: 345, endPoint x: 290, endPoint y: 354, distance: 46.2
click at [290, 354] on div "всегда" at bounding box center [305, 360] width 44 height 45
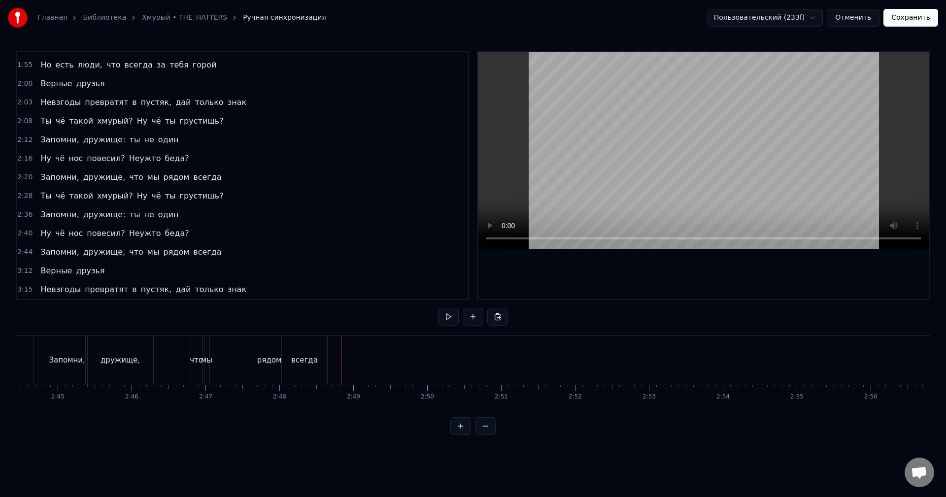
click at [590, 175] on video at bounding box center [703, 150] width 451 height 197
click at [58, 361] on div "Запомни," at bounding box center [67, 360] width 36 height 11
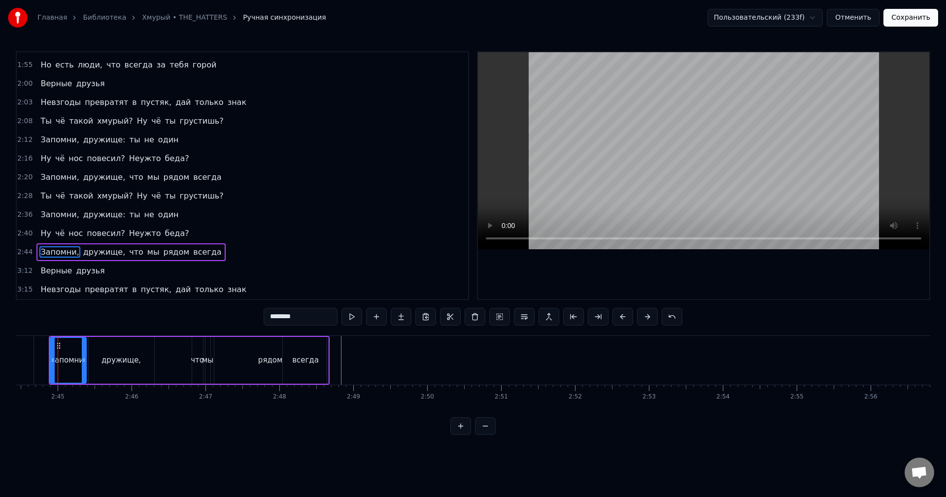
scroll to position [0, 12142]
click at [642, 165] on video at bounding box center [703, 150] width 451 height 197
click at [699, 144] on video at bounding box center [703, 150] width 451 height 197
click at [262, 377] on div "рядом" at bounding box center [278, 360] width 112 height 47
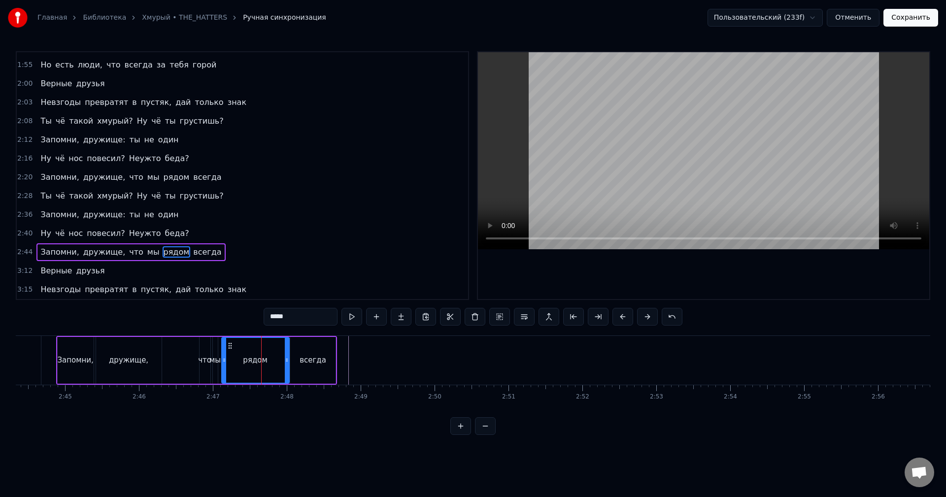
drag, startPoint x: 332, startPoint y: 357, endPoint x: 288, endPoint y: 372, distance: 47.4
click at [288, 372] on div at bounding box center [287, 360] width 4 height 45
click at [712, 128] on video at bounding box center [703, 150] width 451 height 197
click at [126, 362] on div "дружище," at bounding box center [128, 360] width 39 height 11
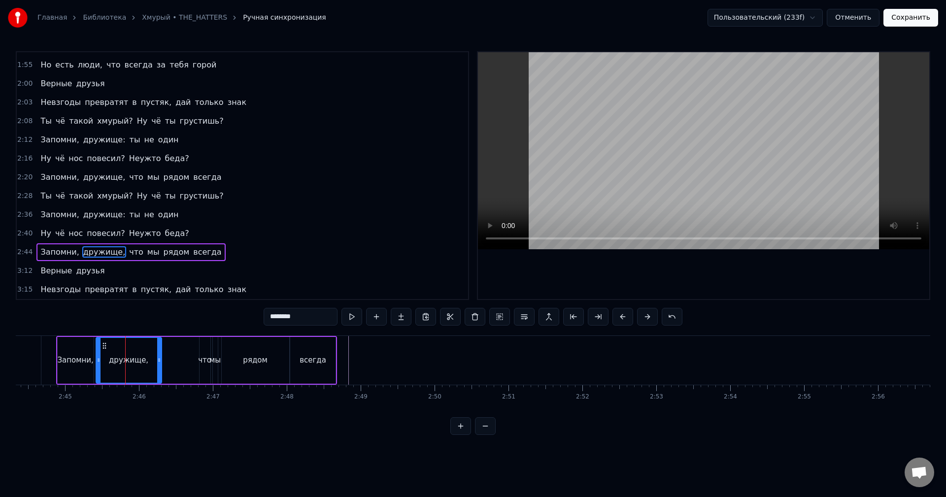
click at [682, 205] on video at bounding box center [703, 150] width 451 height 197
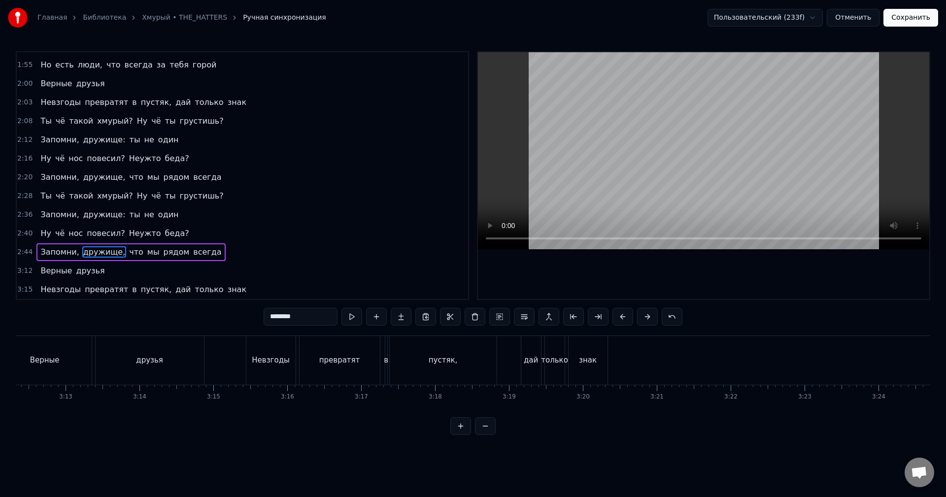
scroll to position [0, 14211]
click at [56, 253] on span "Запомни," at bounding box center [59, 251] width 40 height 11
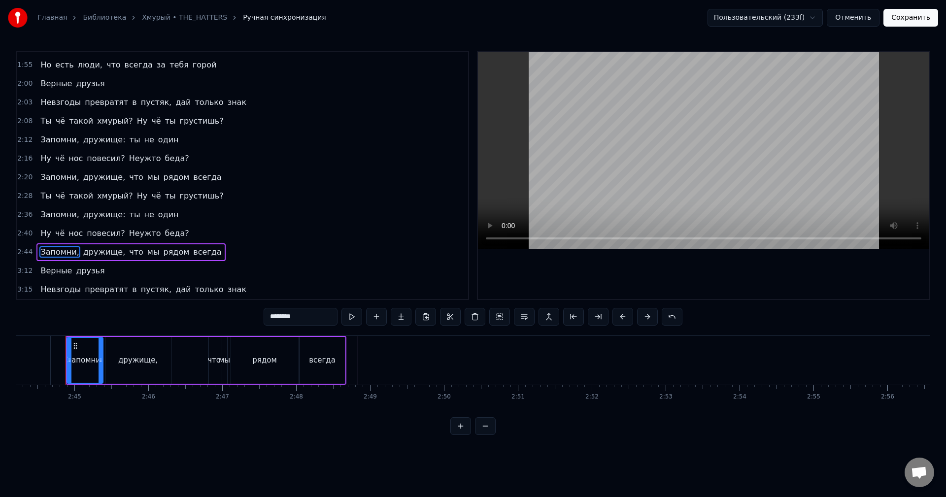
click at [45, 234] on span "Ну" at bounding box center [45, 233] width 13 height 11
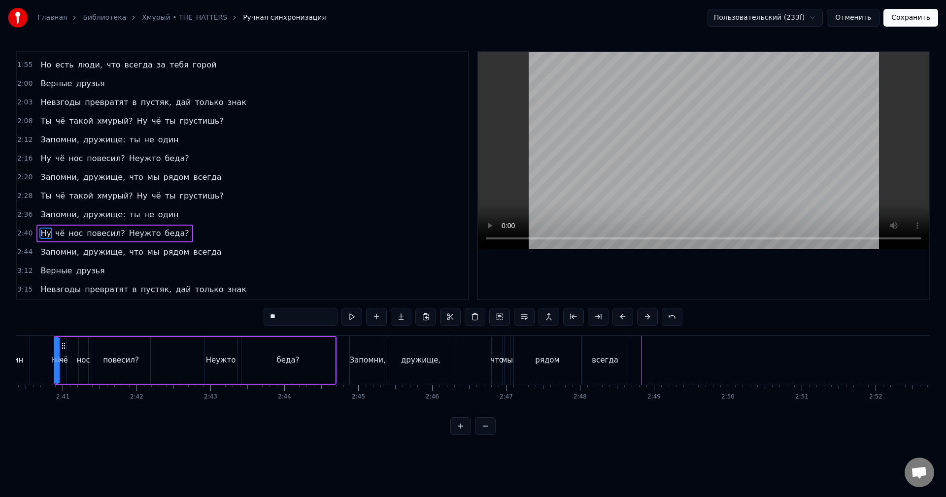
scroll to position [0, 11837]
click at [794, 189] on video at bounding box center [703, 150] width 451 height 197
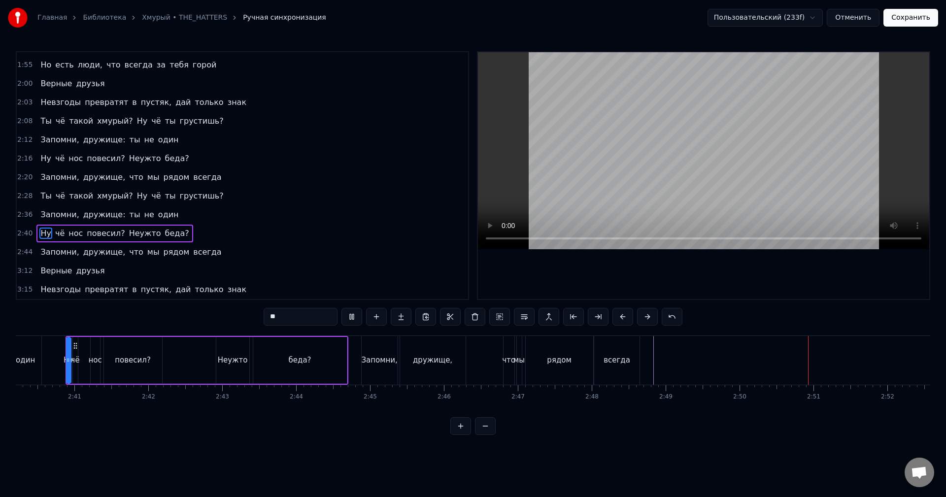
click at [632, 363] on div "всегда" at bounding box center [616, 360] width 45 height 49
type input "******"
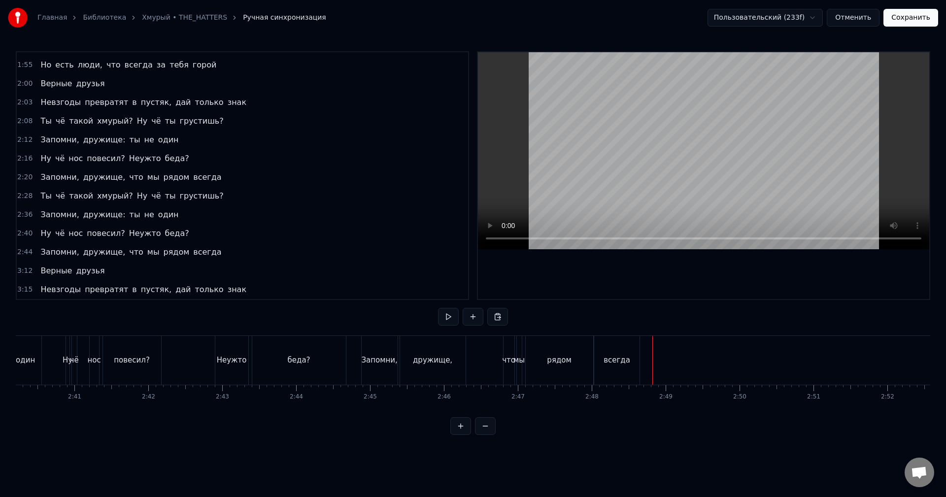
click at [622, 359] on div "всегда" at bounding box center [616, 360] width 27 height 11
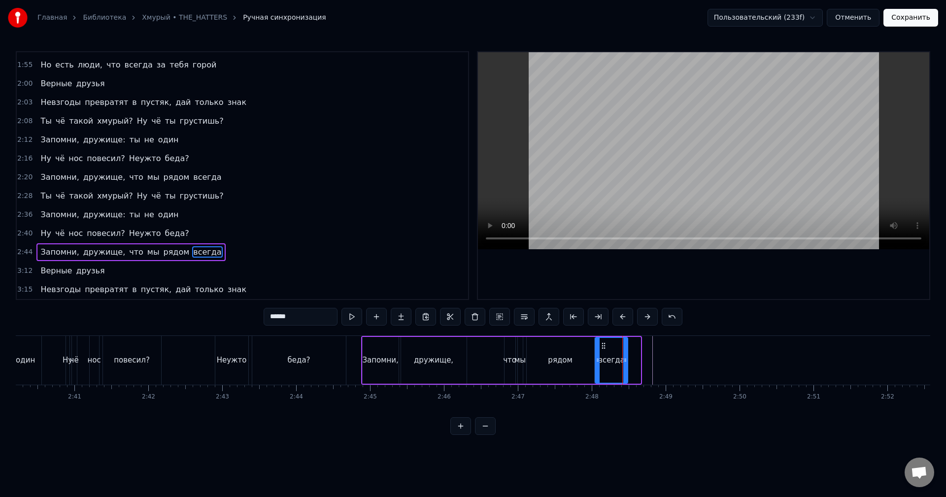
drag, startPoint x: 637, startPoint y: 361, endPoint x: 625, endPoint y: 363, distance: 13.0
click at [625, 363] on icon at bounding box center [625, 360] width 4 height 8
click at [47, 256] on span "Запомни," at bounding box center [59, 251] width 40 height 11
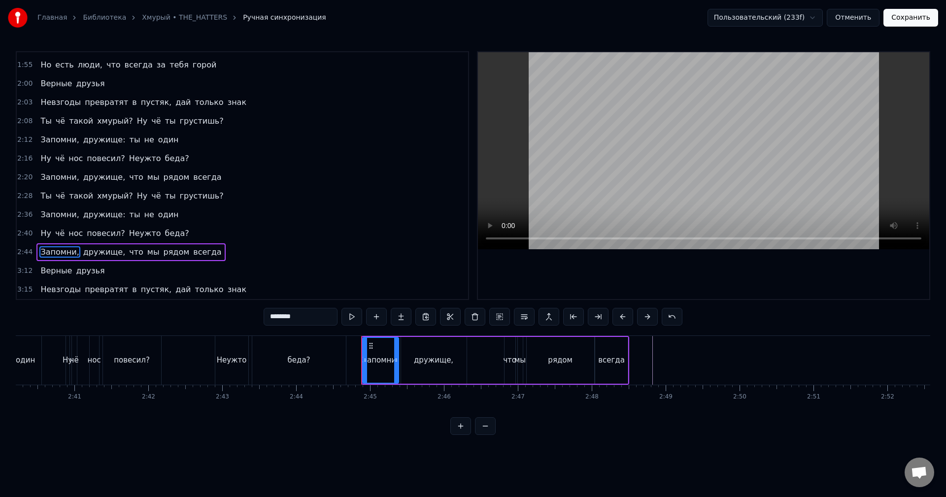
click at [671, 162] on video at bounding box center [703, 150] width 451 height 197
click at [680, 161] on video at bounding box center [703, 150] width 451 height 197
click at [590, 356] on div "рядом" at bounding box center [560, 360] width 67 height 47
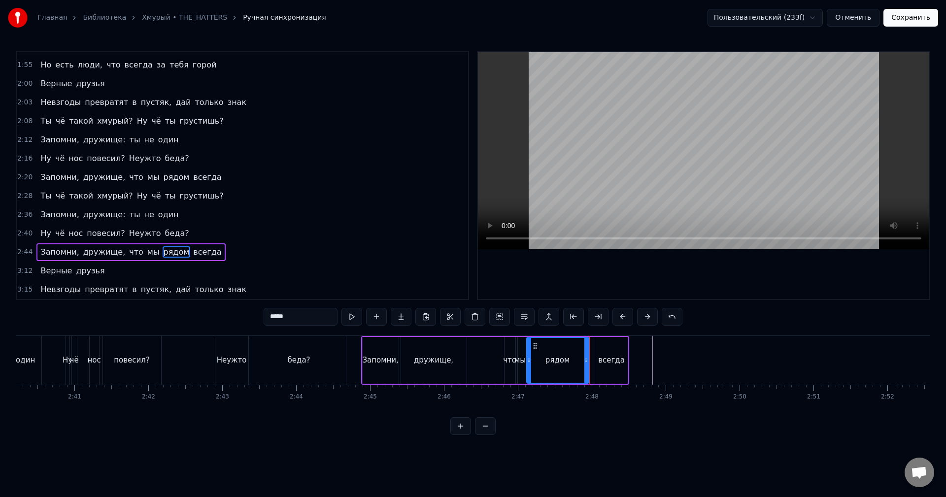
drag, startPoint x: 593, startPoint y: 357, endPoint x: 587, endPoint y: 358, distance: 5.4
click at [587, 358] on icon at bounding box center [586, 360] width 4 height 8
click at [601, 355] on div "всегда" at bounding box center [611, 360] width 27 height 11
drag, startPoint x: 601, startPoint y: 347, endPoint x: 596, endPoint y: 347, distance: 5.9
click at [596, 347] on icon at bounding box center [598, 346] width 8 height 8
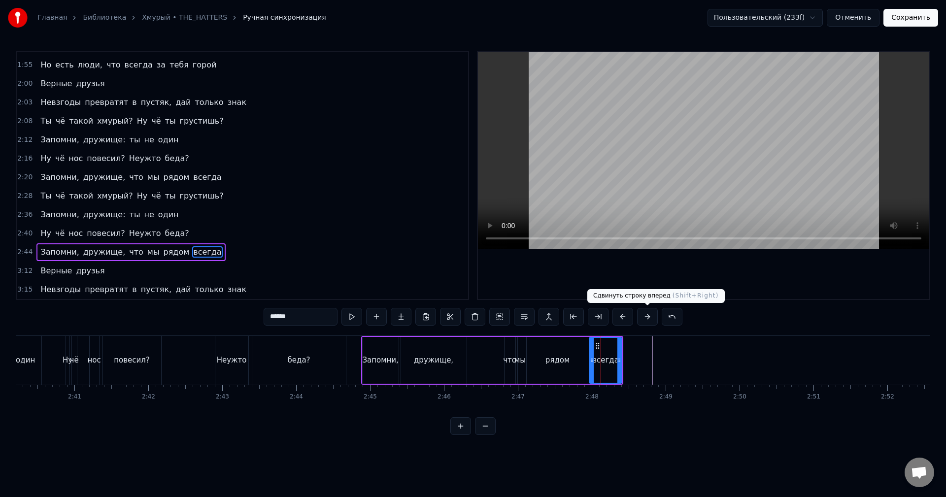
click at [681, 137] on video at bounding box center [703, 150] width 451 height 197
click at [47, 246] on span "Запомни," at bounding box center [59, 251] width 40 height 11
type input "********"
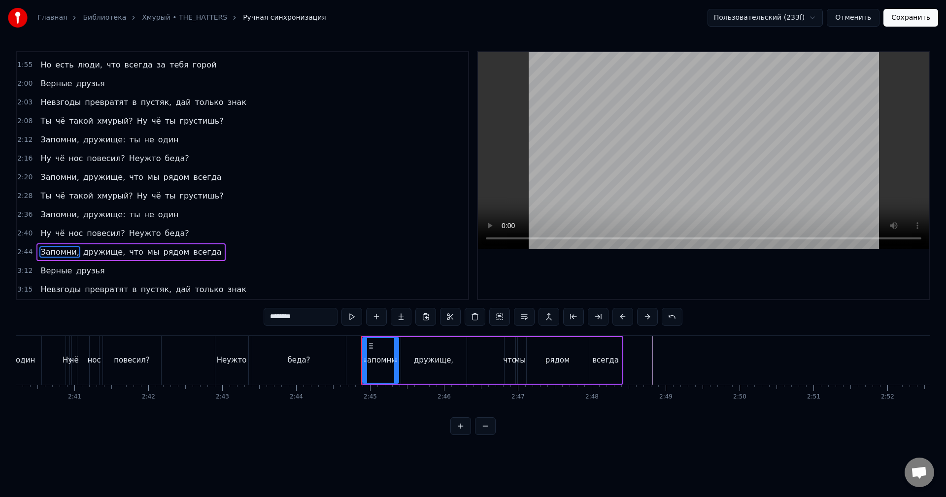
click at [690, 158] on video at bounding box center [703, 150] width 451 height 197
click at [675, 161] on video at bounding box center [703, 150] width 451 height 197
click at [911, 14] on button "Сохранить" at bounding box center [910, 18] width 55 height 18
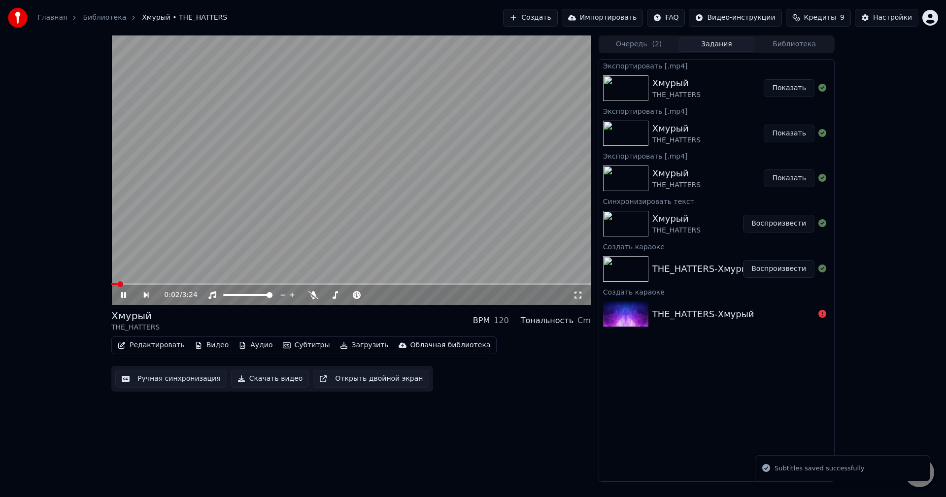
click at [446, 281] on video at bounding box center [350, 169] width 479 height 269
click at [442, 283] on video at bounding box center [350, 169] width 479 height 269
click at [439, 286] on div "0:02 / 3:24" at bounding box center [350, 295] width 479 height 20
click at [438, 283] on span at bounding box center [350, 284] width 479 height 2
click at [470, 284] on span at bounding box center [350, 284] width 479 height 2
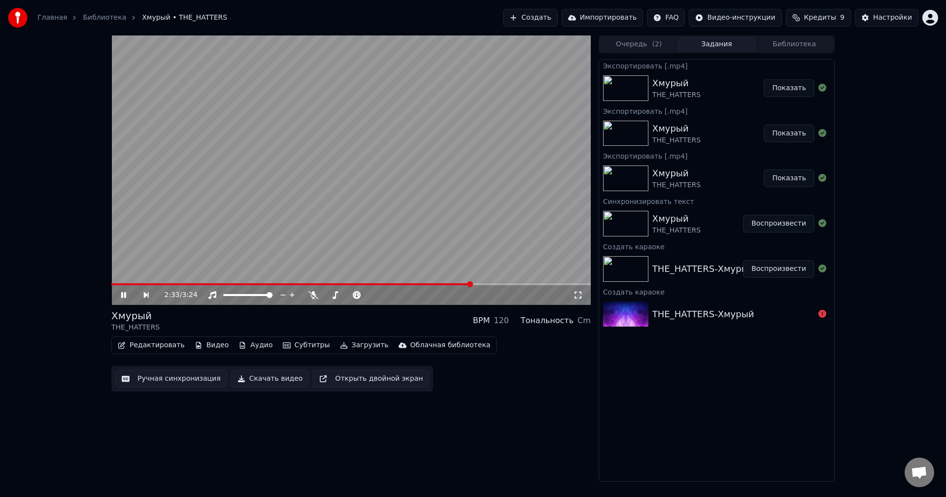
click at [480, 282] on video at bounding box center [350, 169] width 479 height 269
click at [494, 284] on span at bounding box center [350, 284] width 479 height 2
click at [487, 238] on video at bounding box center [350, 169] width 479 height 269
click at [151, 382] on button "Ручная синхронизация" at bounding box center [171, 379] width 112 height 18
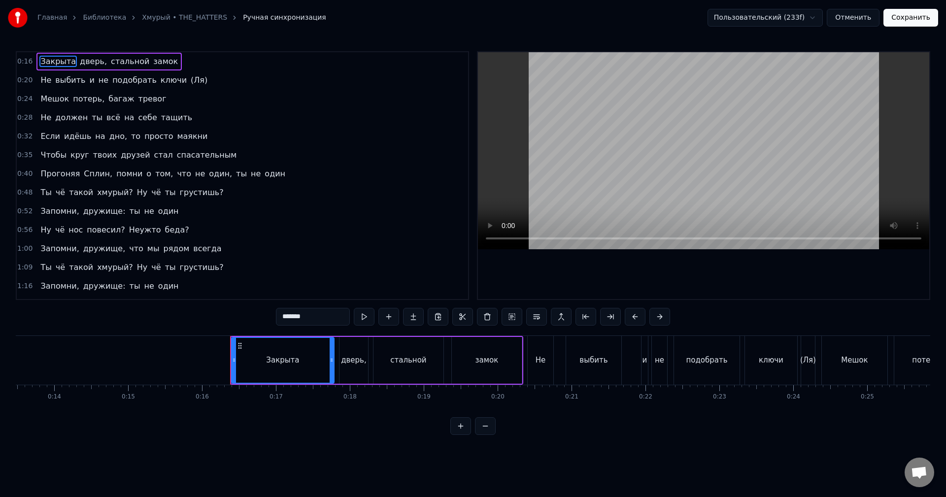
scroll to position [0, 963]
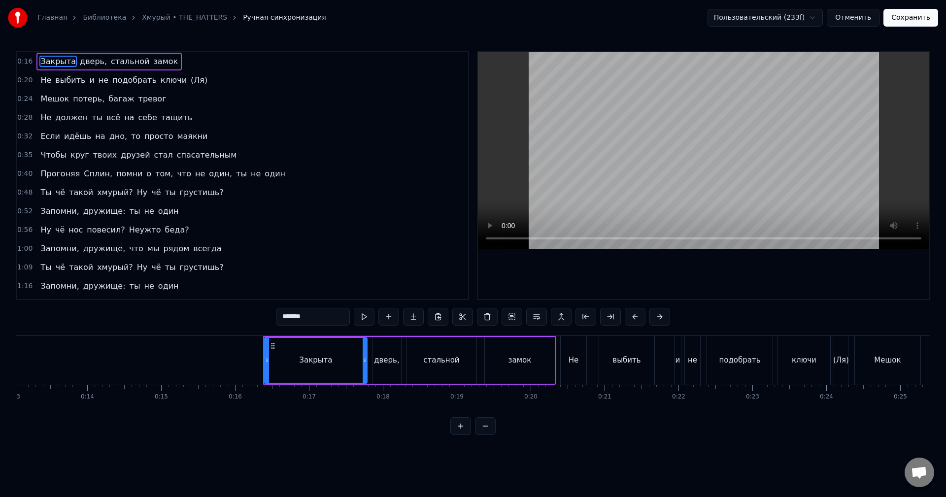
click at [919, 19] on button "Сохранить" at bounding box center [910, 18] width 55 height 18
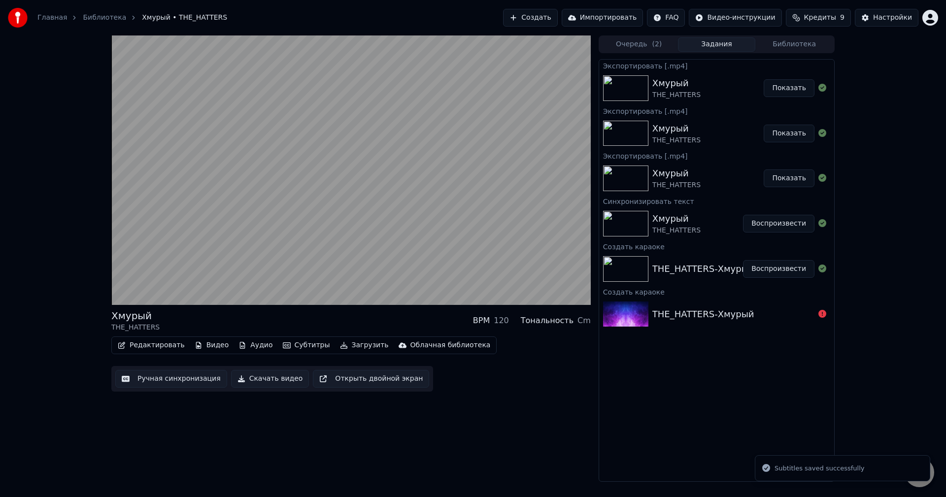
click at [250, 379] on button "Скачать видео" at bounding box center [270, 379] width 78 height 18
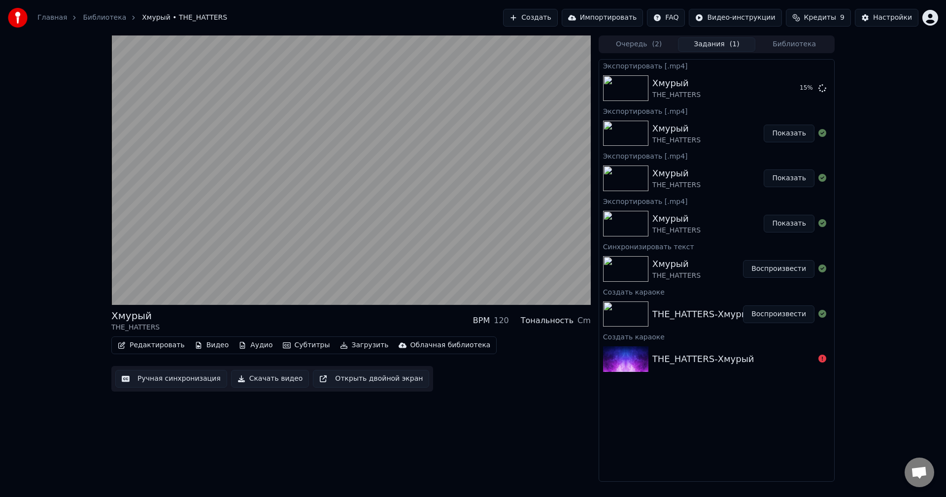
click at [369, 384] on button "Открыть двойной экран" at bounding box center [371, 379] width 116 height 18
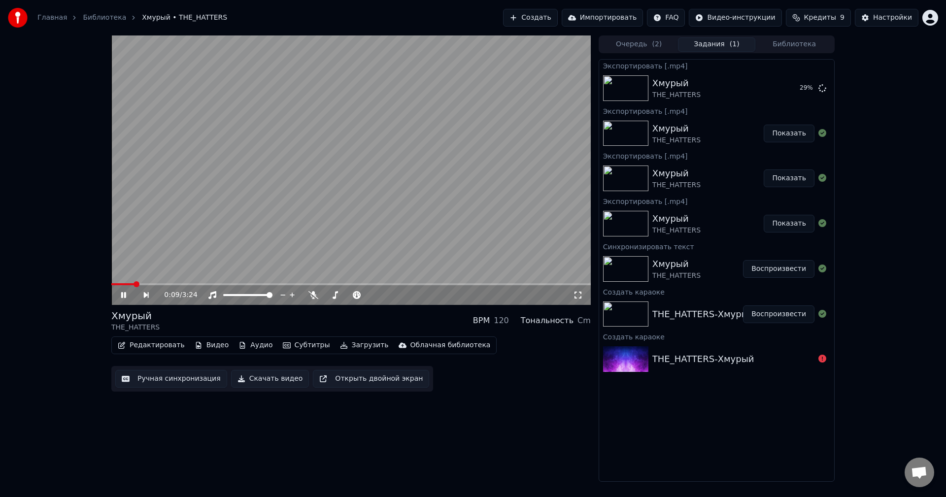
click at [502, 282] on video at bounding box center [350, 169] width 479 height 269
click at [496, 285] on span at bounding box center [350, 284] width 479 height 2
click at [442, 255] on video at bounding box center [350, 169] width 479 height 269
click at [799, 84] on button "Показать" at bounding box center [789, 88] width 51 height 18
